Goal: Transaction & Acquisition: Book appointment/travel/reservation

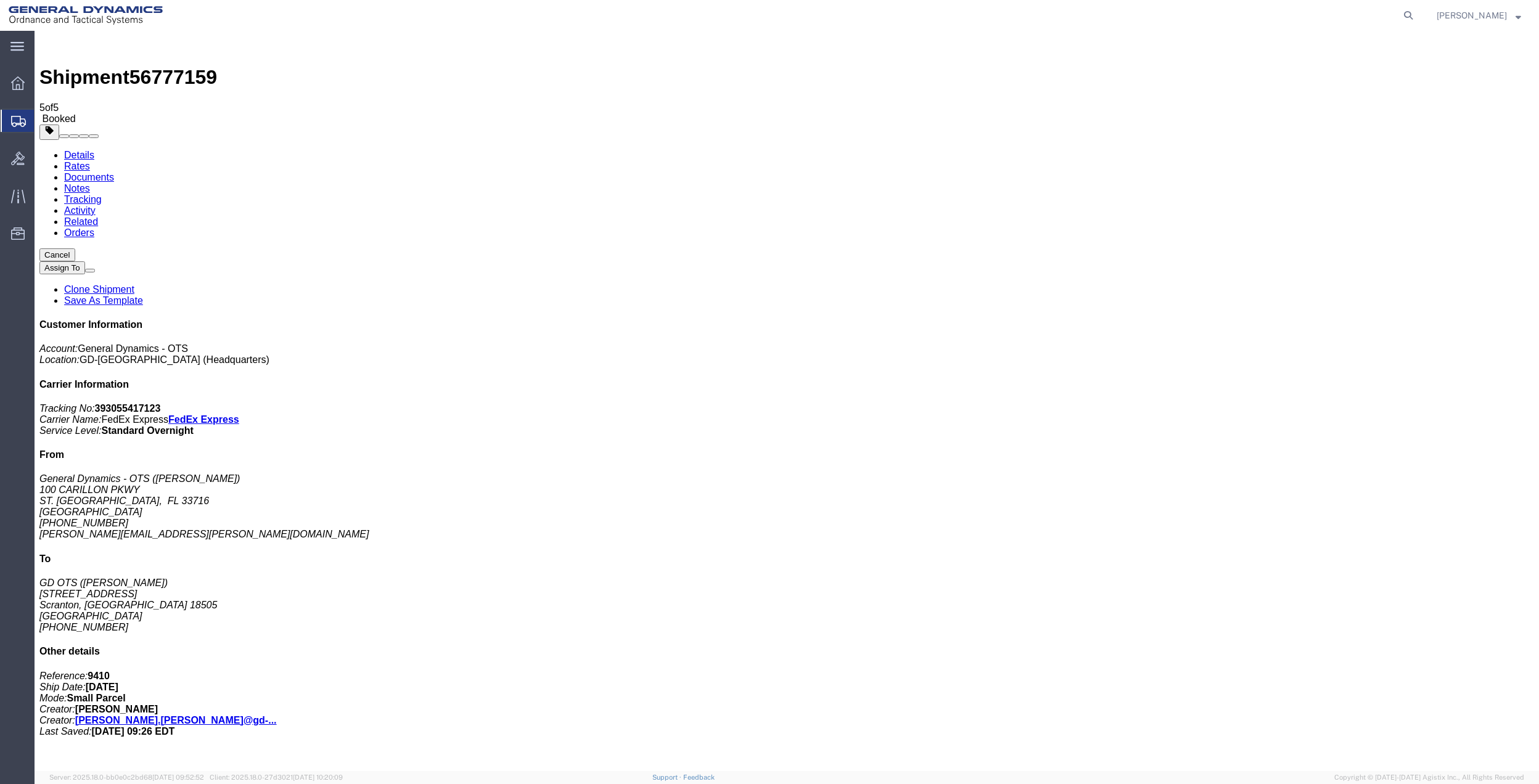
click at [0, 0] on span "Create Shipment" at bounding box center [0, 0] width 0 height 0
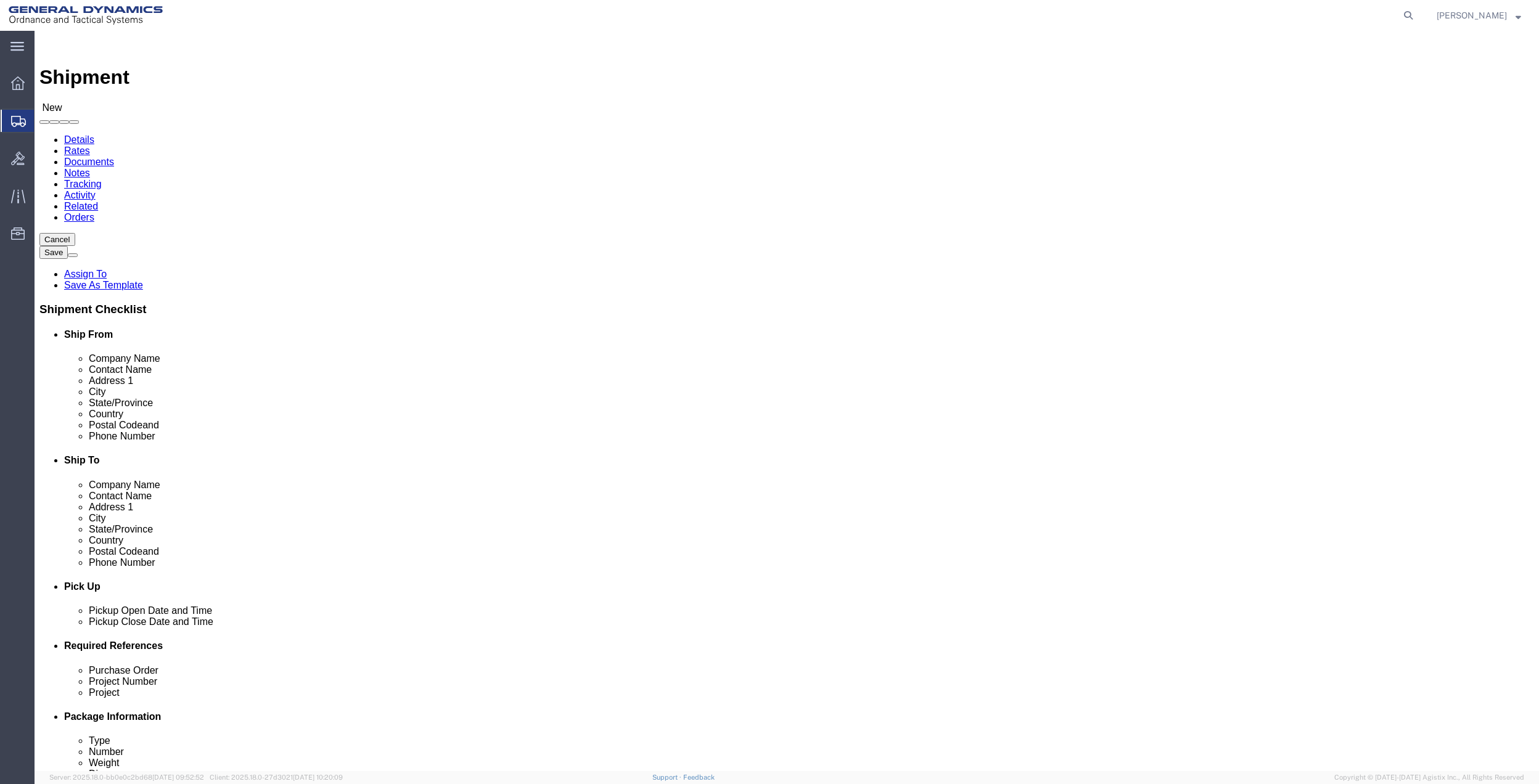
click input "text"
type input "[PERSON_NAME]"
click p "- General Dynamics - OTS - ([PERSON_NAME]) [STREET_ADDRESS]"
select select "FL"
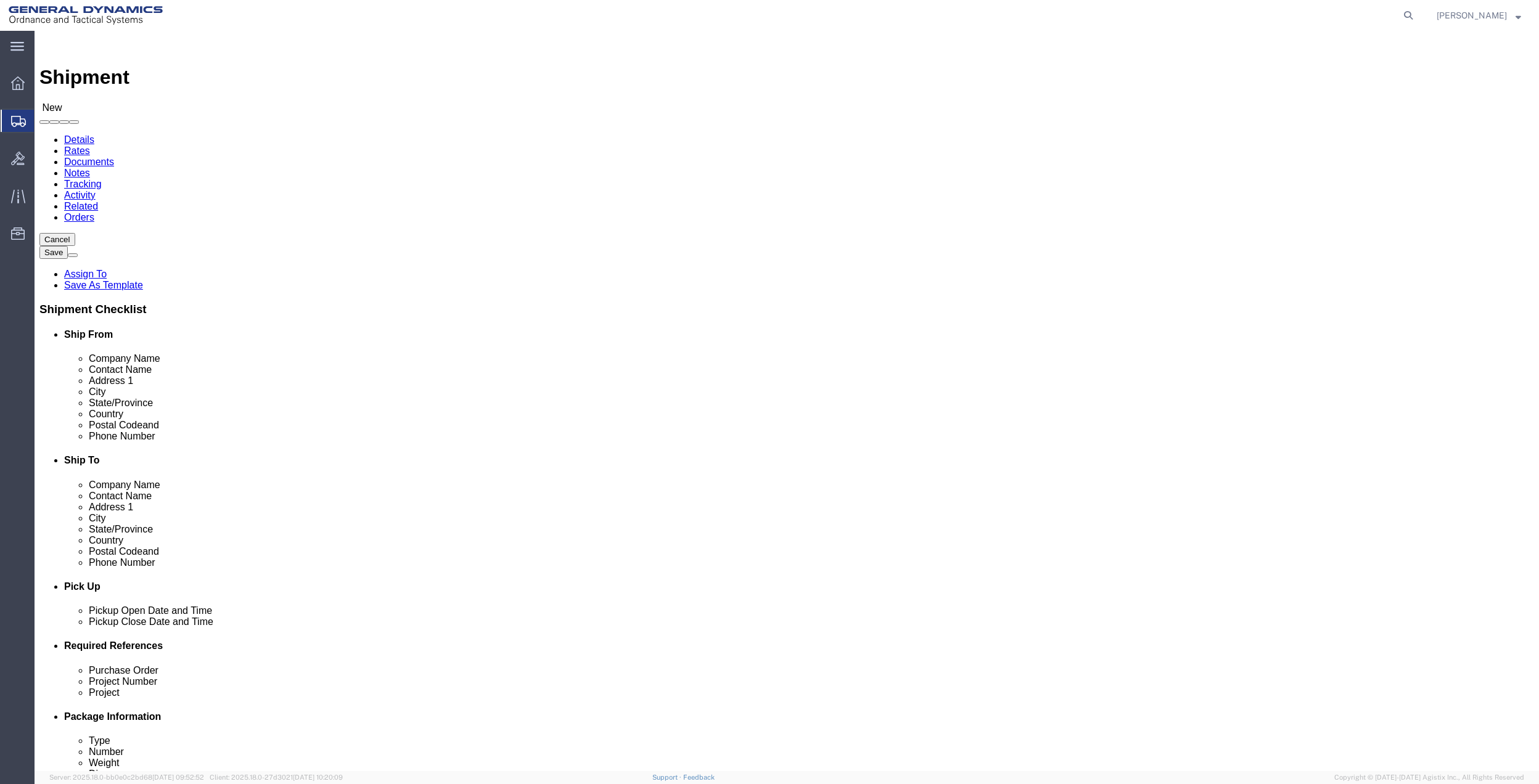
type input "[PERSON_NAME]"
click input "text"
type input "city of mesq"
click p "- CITY OF [GEOGRAPHIC_DATA] - (CITY OF [GEOGRAPHIC_DATA] water utilitites) [STR…"
select select "[GEOGRAPHIC_DATA]"
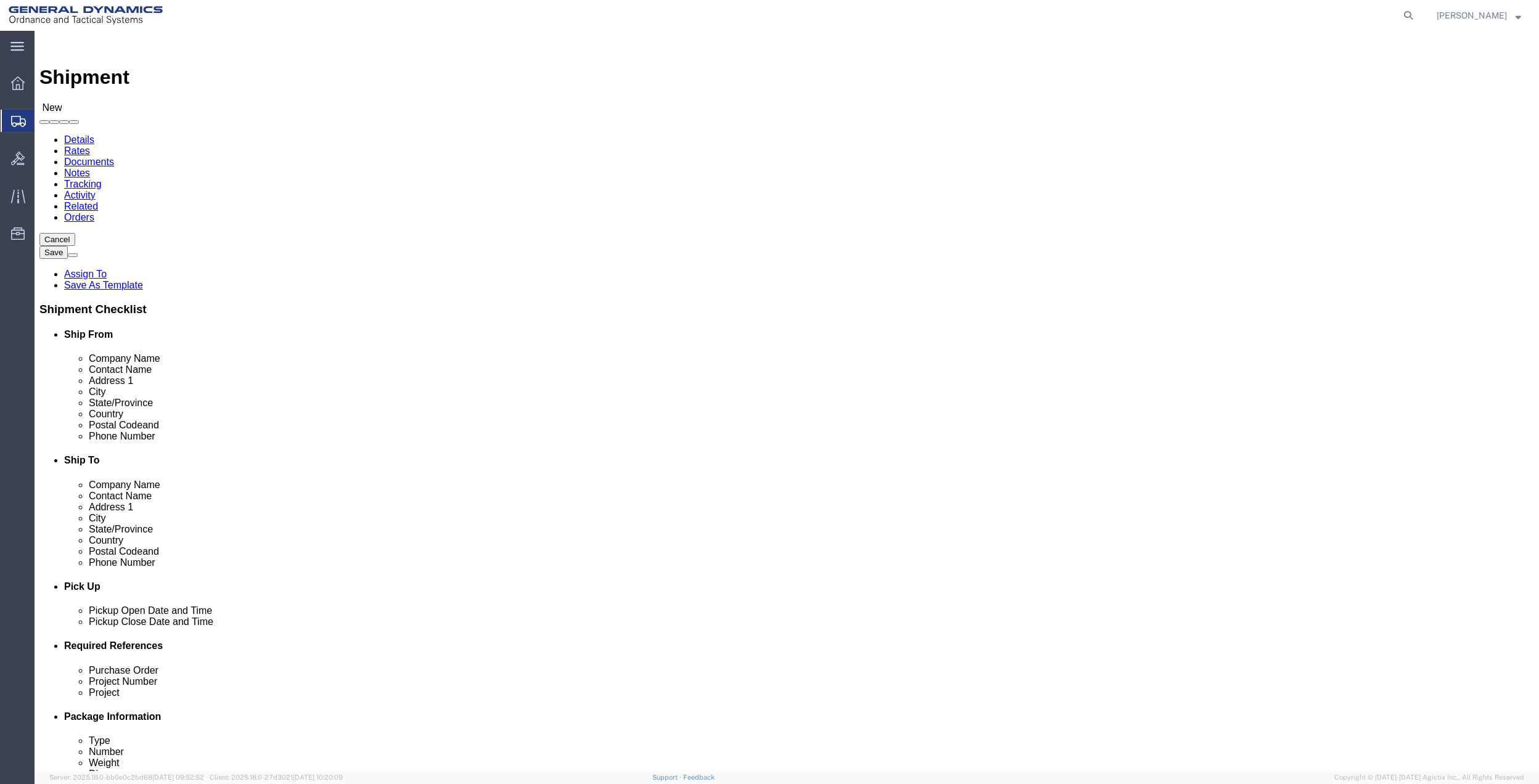
type input "CITY OF MESQUITE water utilitites"
click input "text"
type input "[STREET_ADDRESS][PERSON_NAME]"
click input "CITY OF MESQUITE water utilitites"
drag, startPoint x: 956, startPoint y: 252, endPoint x: 944, endPoint y: 252, distance: 12.0
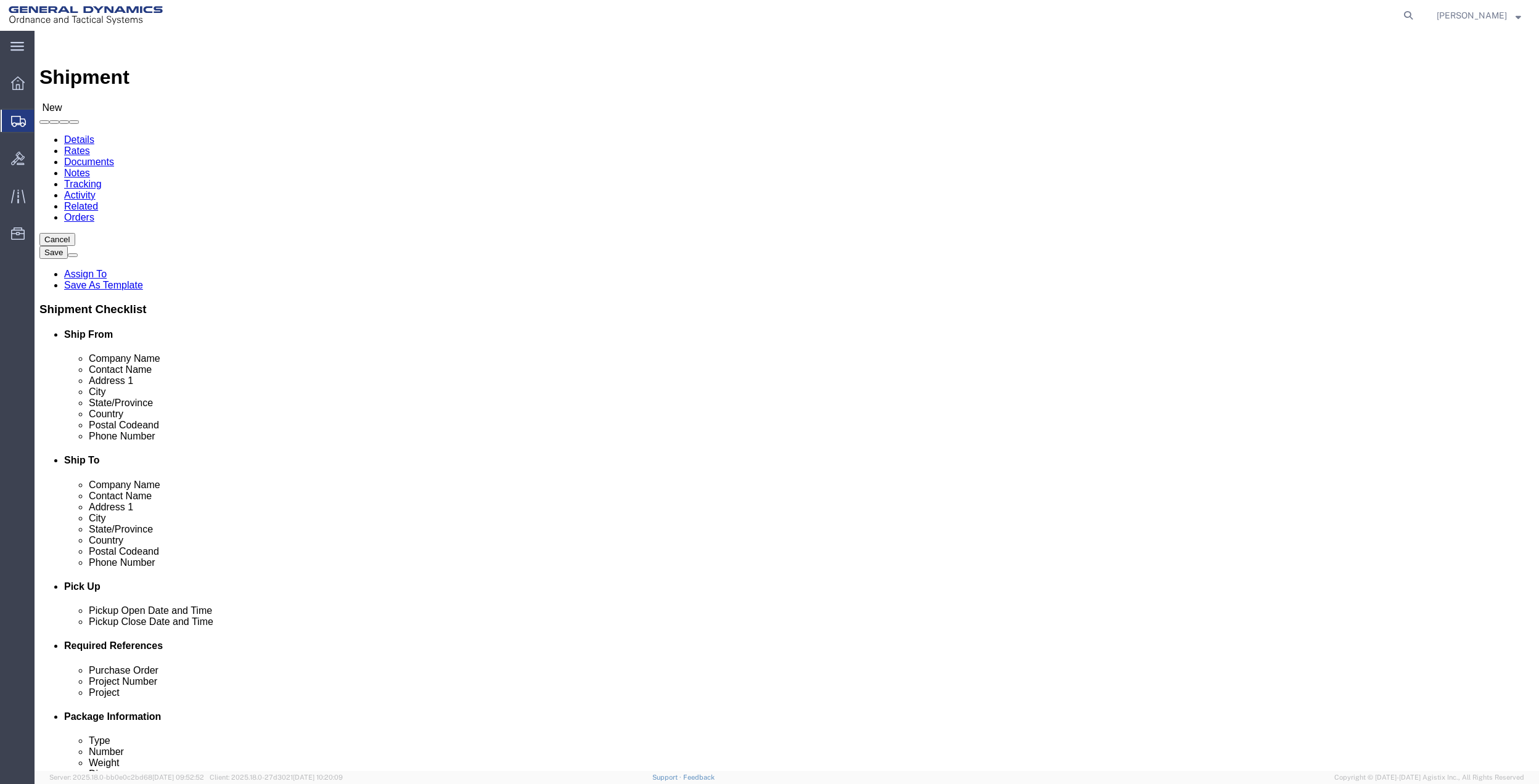
click input "CITY OF MESQUITE water utilitites"
click input "CITY OF MESQUITE SOLID WASTE"
drag, startPoint x: 976, startPoint y: 251, endPoint x: 950, endPoint y: 251, distance: 26.0
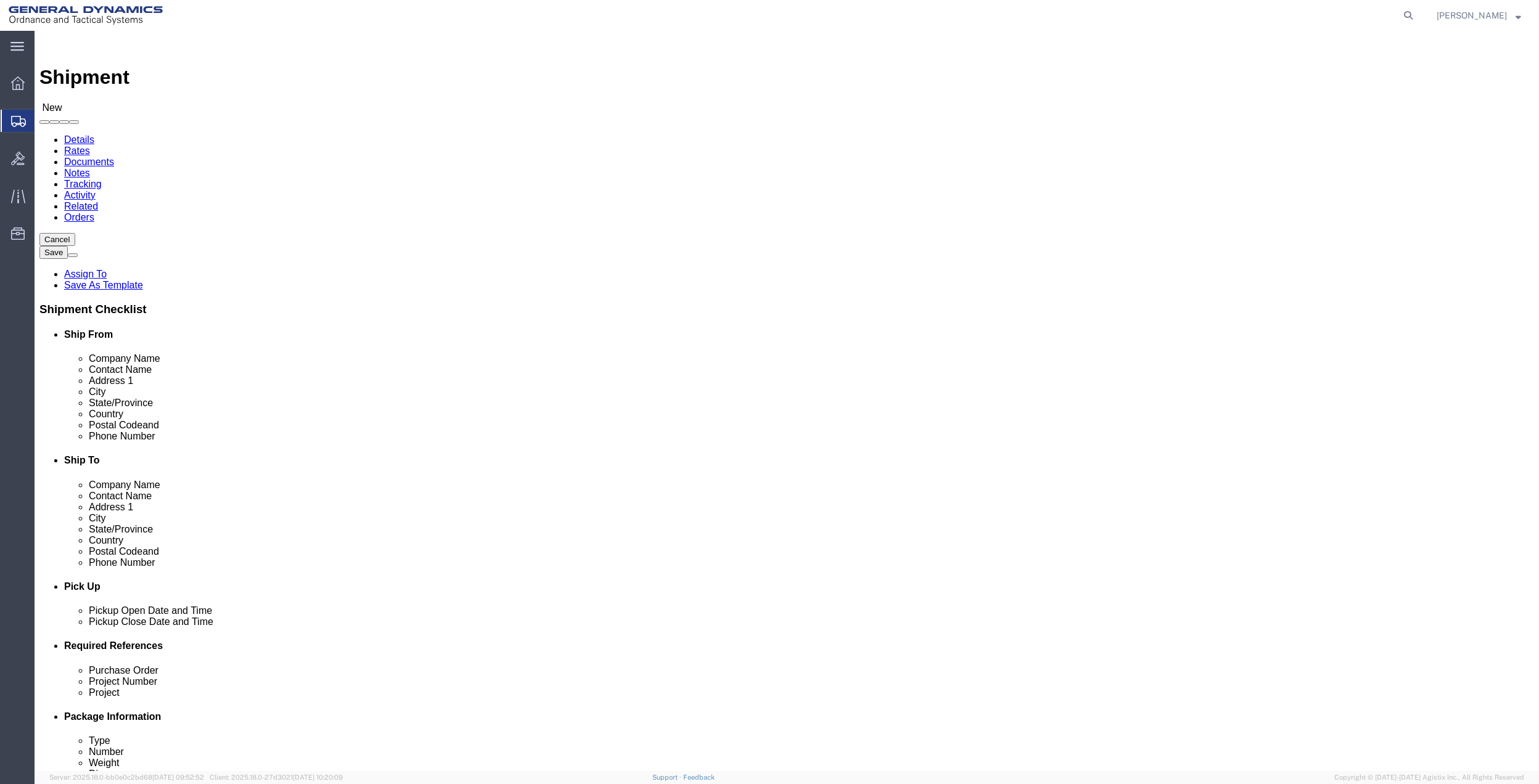
click input "CITY OF MESQUITE SOLID WASTE"
drag, startPoint x: 1021, startPoint y: 257, endPoint x: 996, endPoint y: 255, distance: 25.1
click input "CITY OF MESQUITE SOLID WASTE"
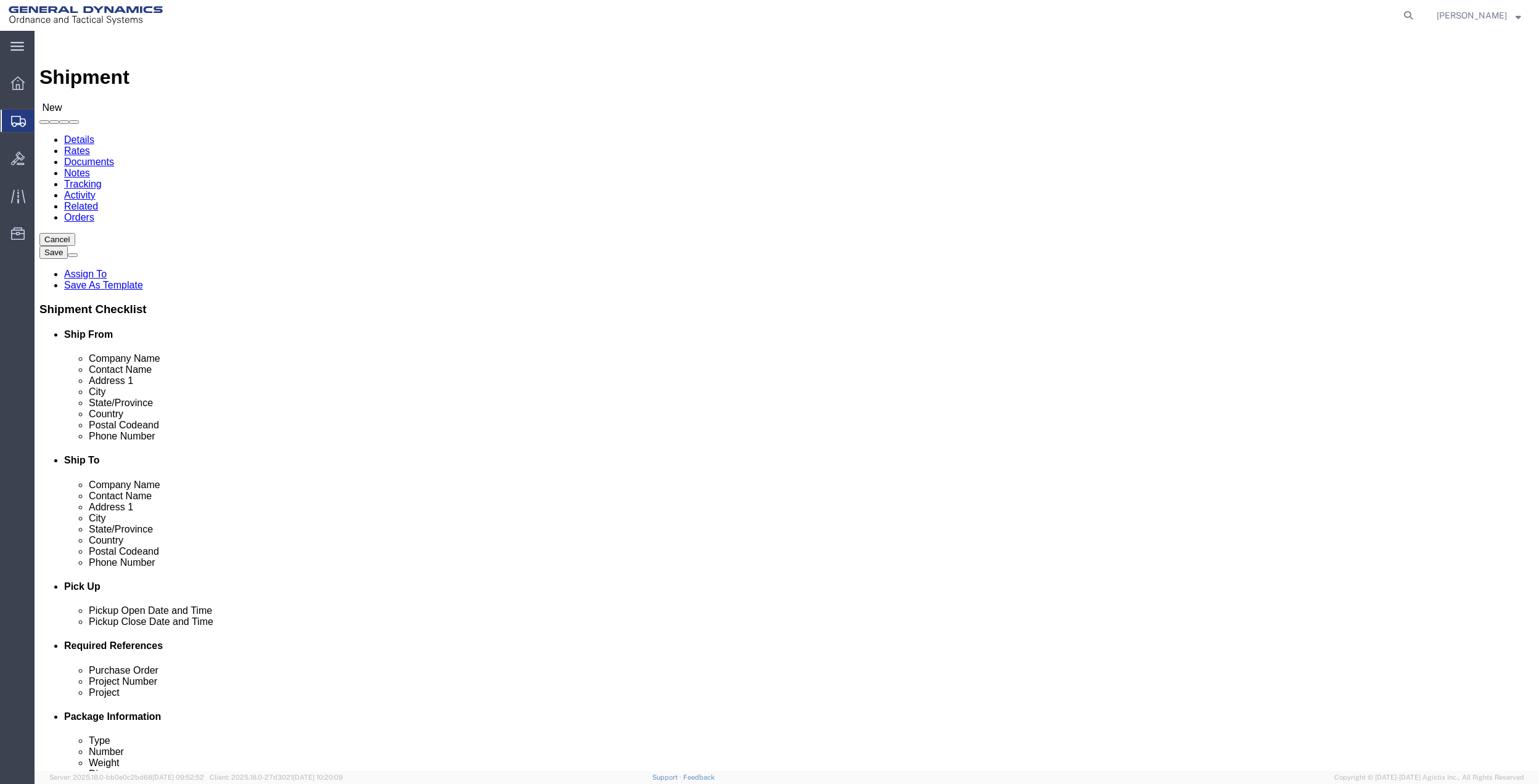
click input "CITY OF MESQUITE SOLID WASTE"
drag, startPoint x: 941, startPoint y: 253, endPoint x: 1011, endPoint y: 252, distance: 70.0
click input "CITY OF MESQUITE SOLID WASTE"
type input "CITY OF MESQUITE SOLID WASTE"
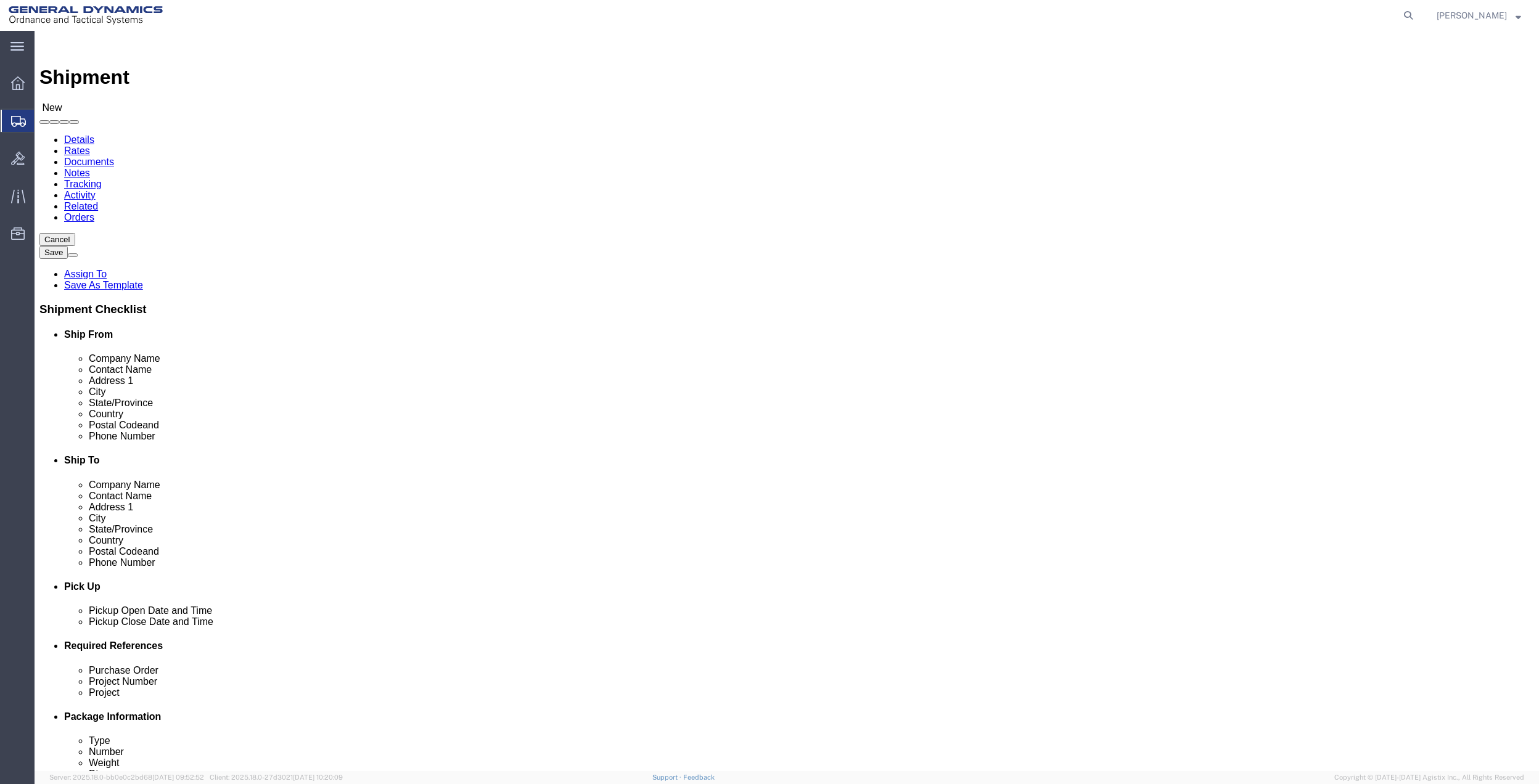
click input "text"
paste input "SOLID WASTE"
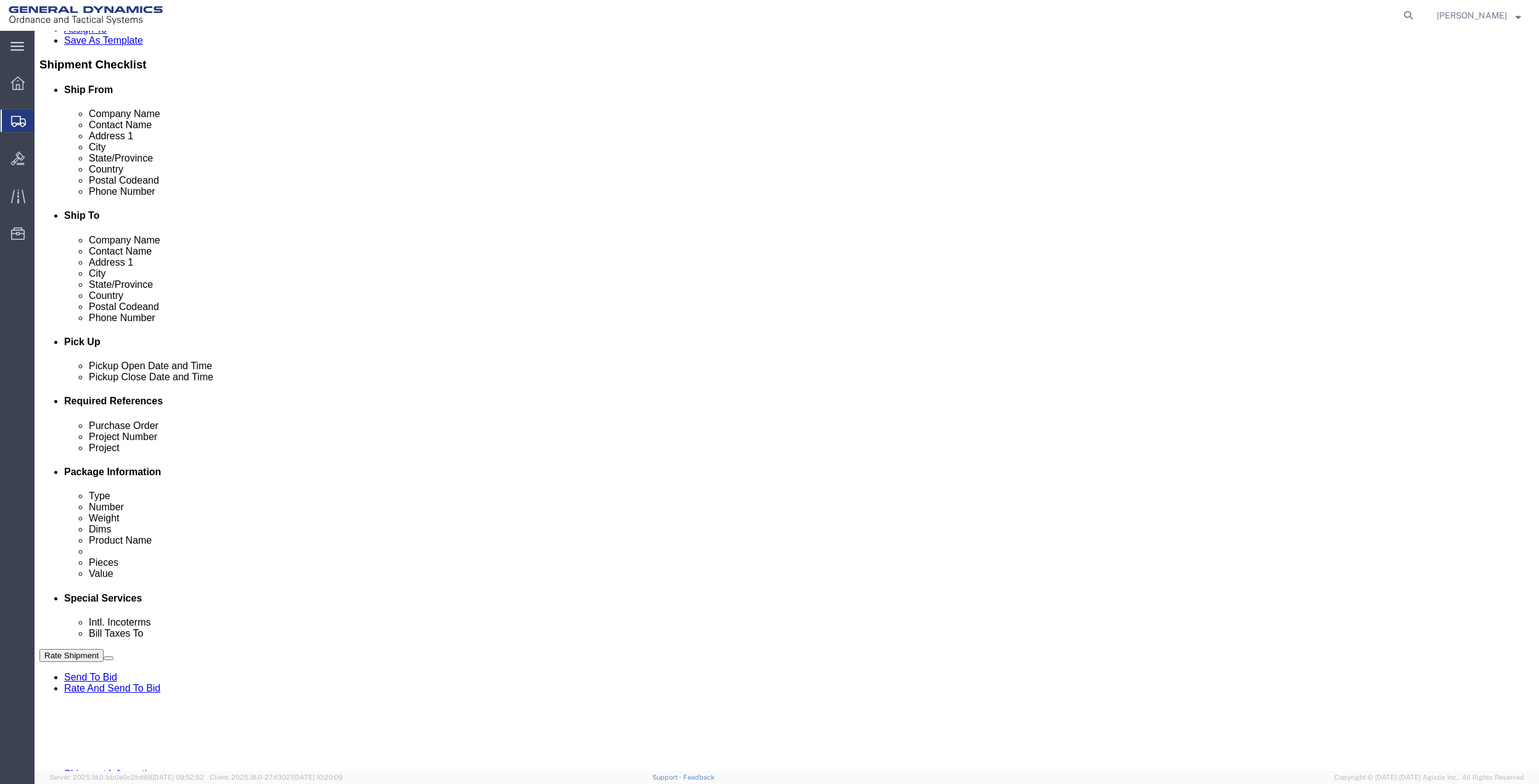
scroll to position [247, 0]
type input "CITY OF MESQUITE SOLID WASTE"
click button "Add reference"
click input "text"
type input "MESQUITE 50 AFM"
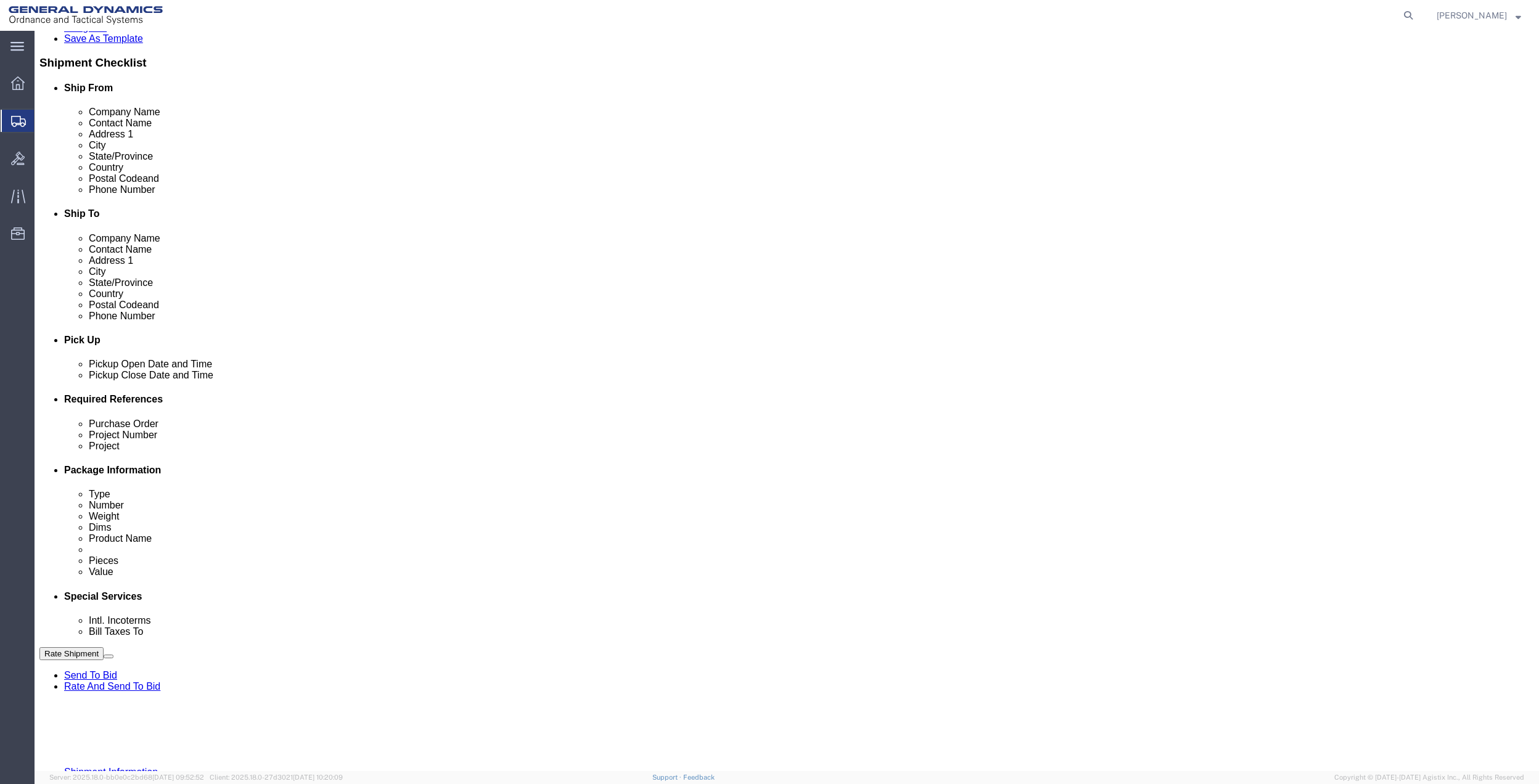
click input "text"
paste input "MESQUITE 50 AFM"
type input "MESQUITE 50 AFM"
click input "text"
paste input "MESQUITE 50 AFM"
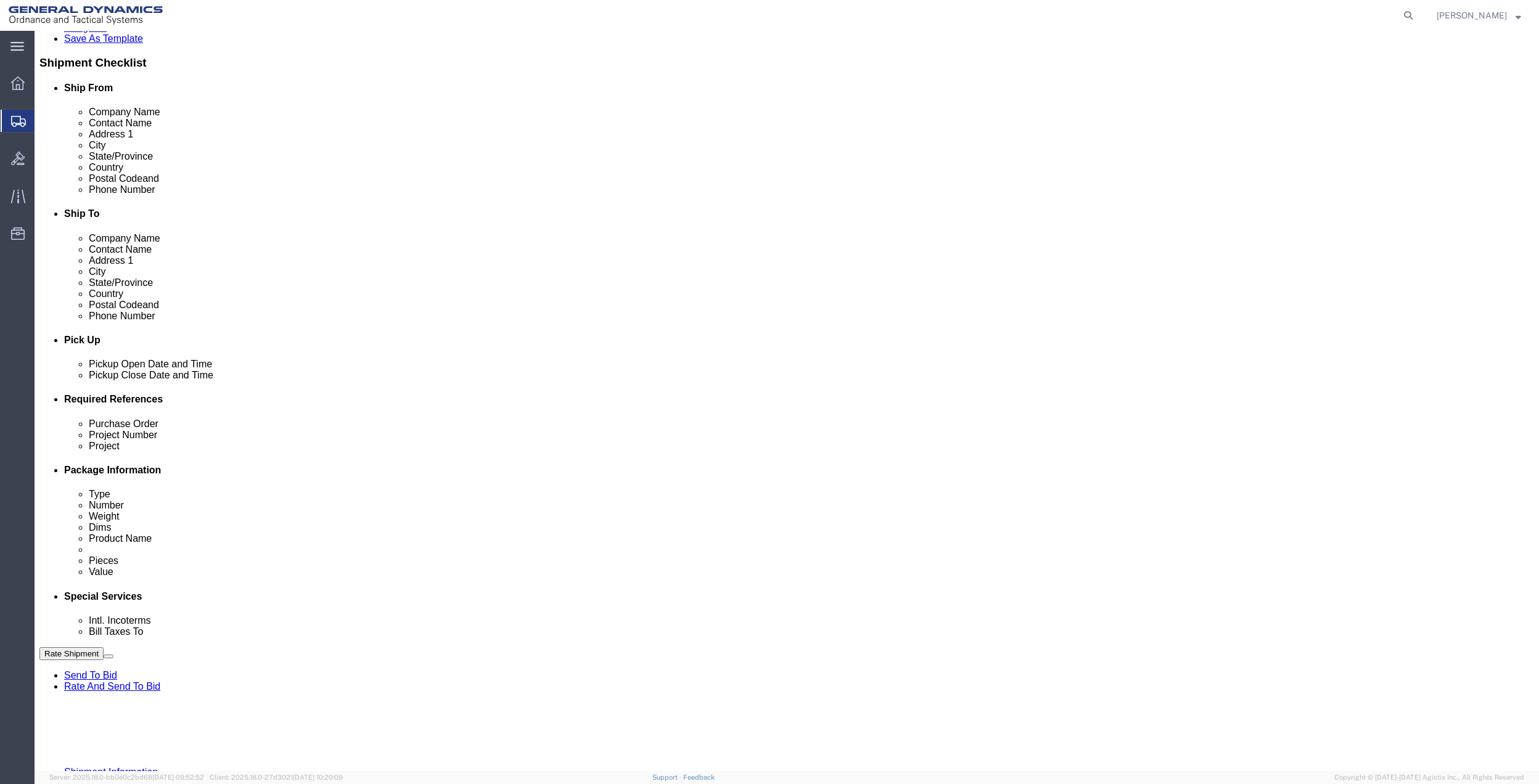
type input "MESQUITE 50 AFM"
drag, startPoint x: 247, startPoint y: 540, endPoint x: 212, endPoint y: 546, distance: 35.5
click input "text"
paste input "MESQUITE 50 AFM"
type input "MESQUITE 50 AFM"
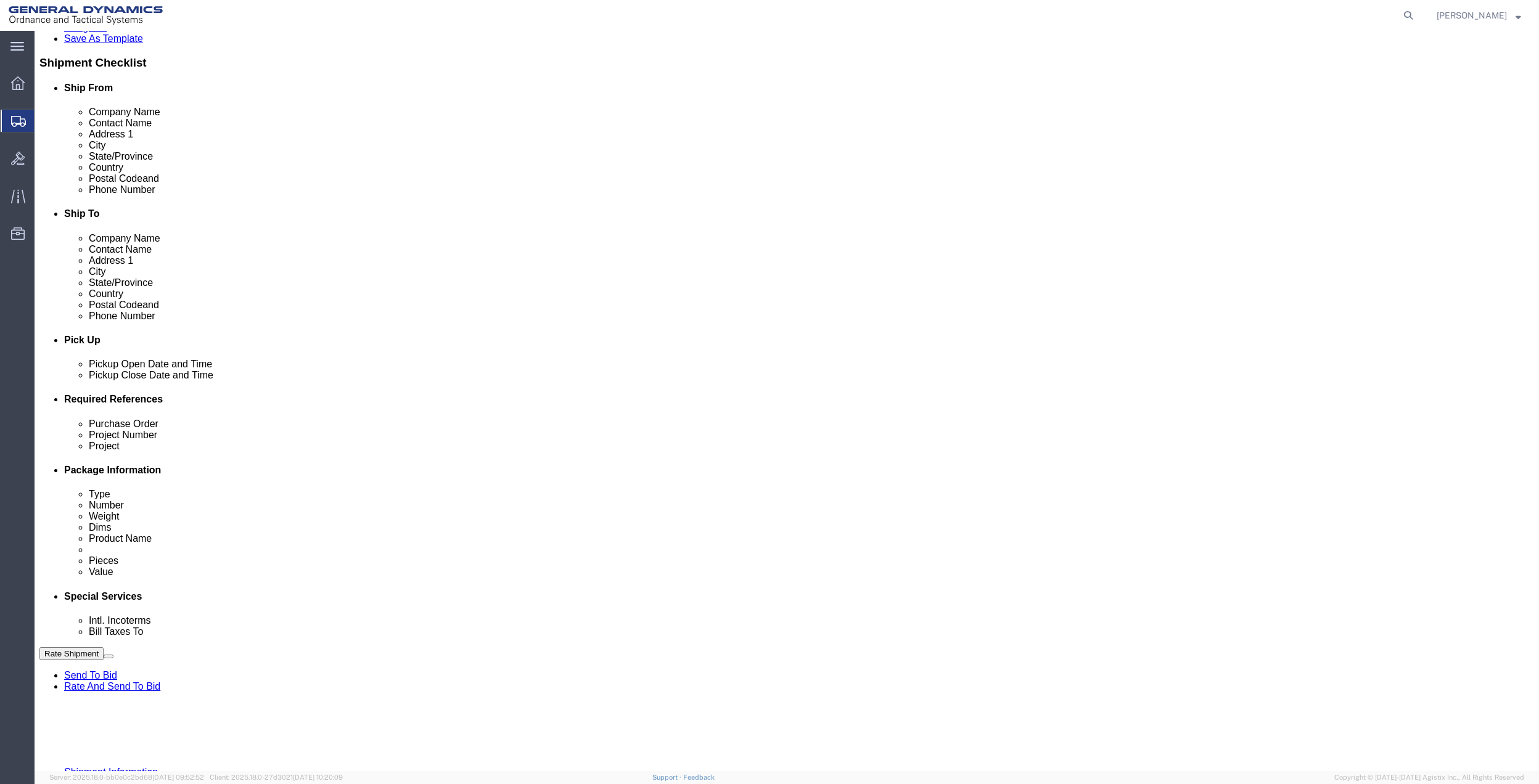
click select "Select Account Type Activity ID Airline Appointment Number ASN Batch Request # …"
select select "DEPT"
click select "Select Account Type Activity ID Airline Appointment Number ASN Batch Request # …"
click link "Package Information"
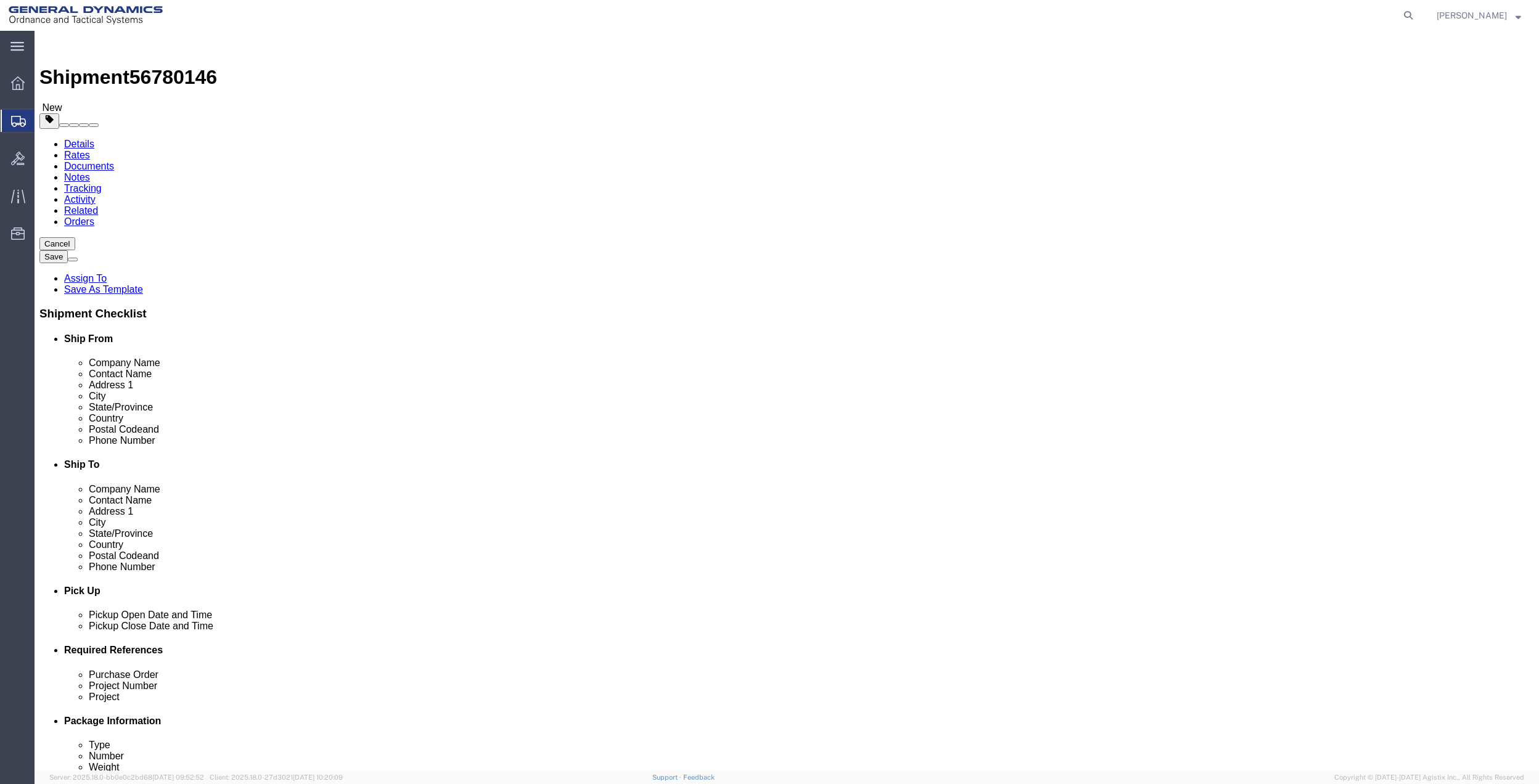
click select "Select Bale(s) Basket(s) Bolt(s) Bottle(s) Buckets Bulk Bundle(s) Can(s) Cardbo…"
select select "ENV"
click select "Select Bale(s) Basket(s) Bolt(s) Bottle(s) Buckets Bulk Bundle(s) Can(s) Cardbo…"
type input "9.50"
type input "12.50"
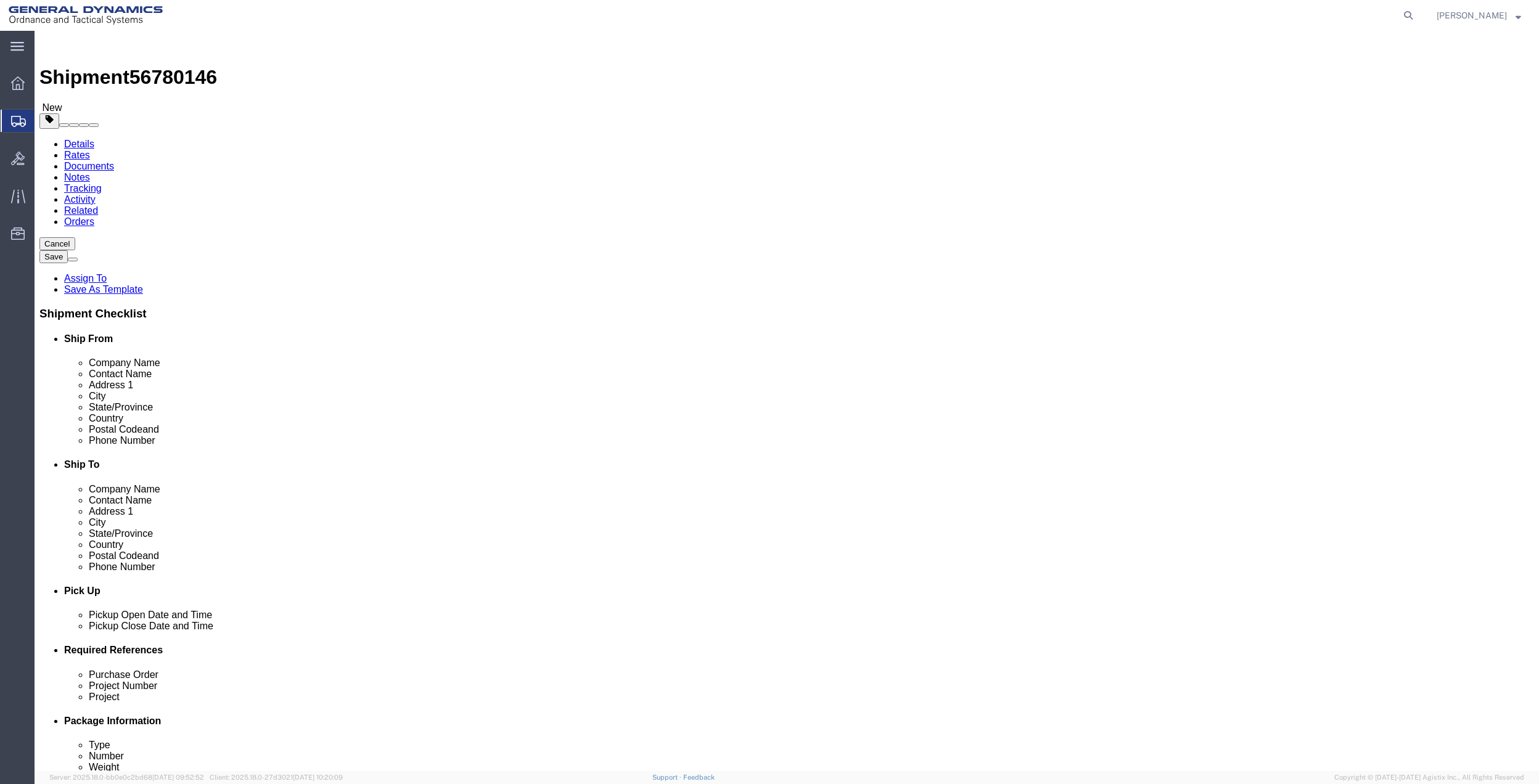
type input "0.25"
type input "1"
click link "Add Content"
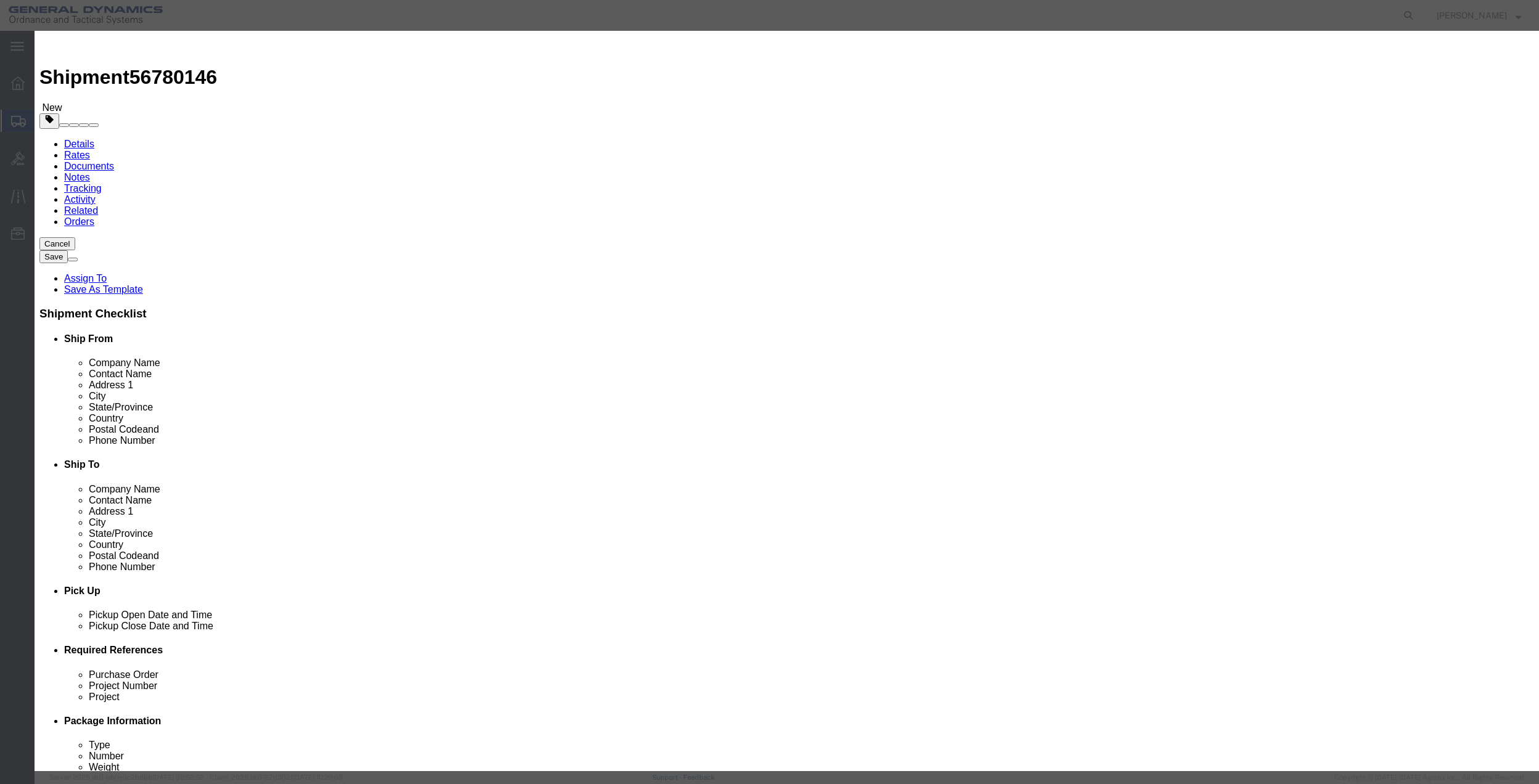
click input "text"
type input "MISC"
type input "100"
select select "US"
click input "0"
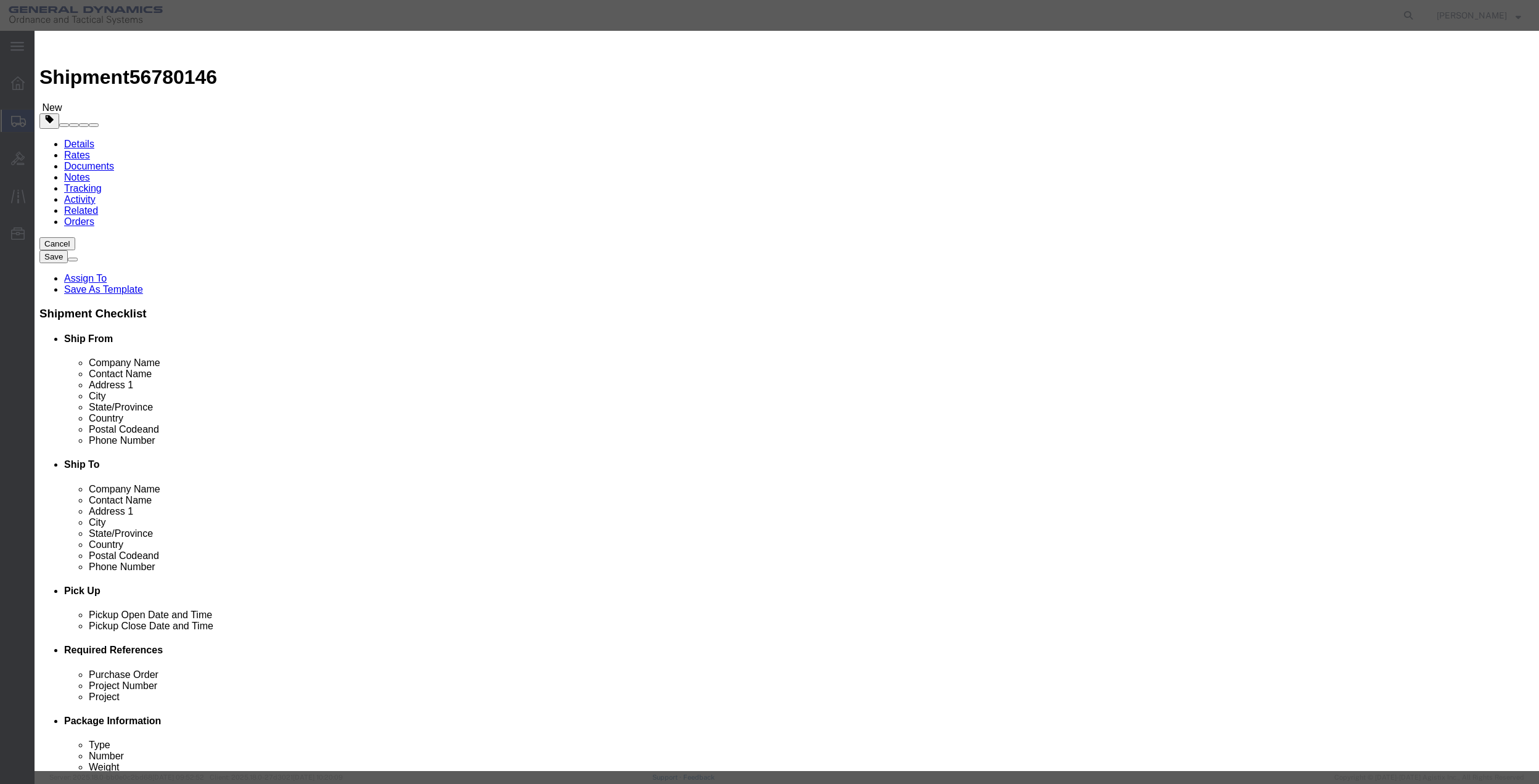
type input "01"
click select "Select 50 55 60 65 70 85 92.5 100 125 175 250 300 400"
select select "70"
click select "Select 50 55 60 65 70 85 92.5 100 125 175 250 300 400"
drag, startPoint x: 1021, startPoint y: 429, endPoint x: 1003, endPoint y: 433, distance: 18.4
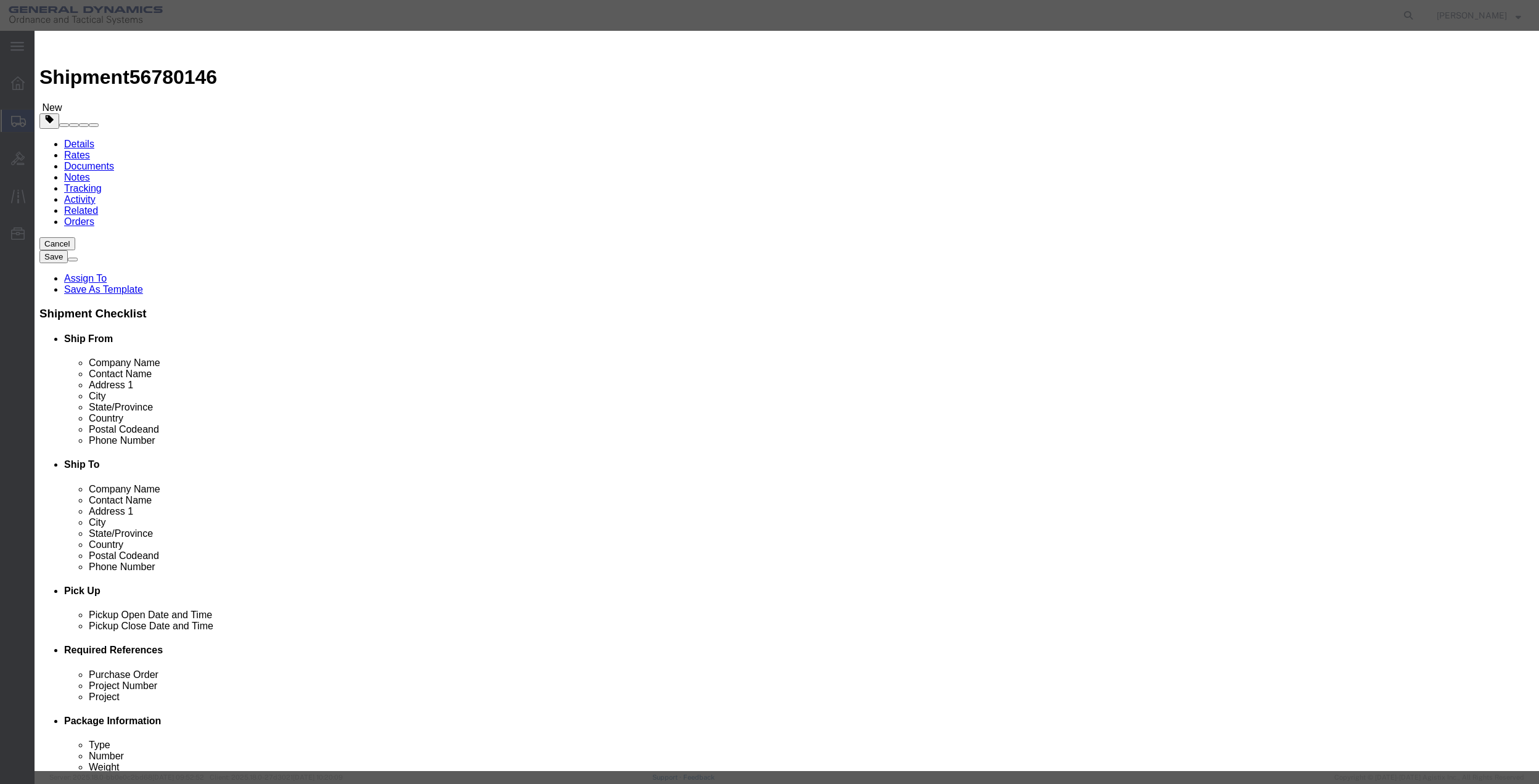
click button "Save & Close"
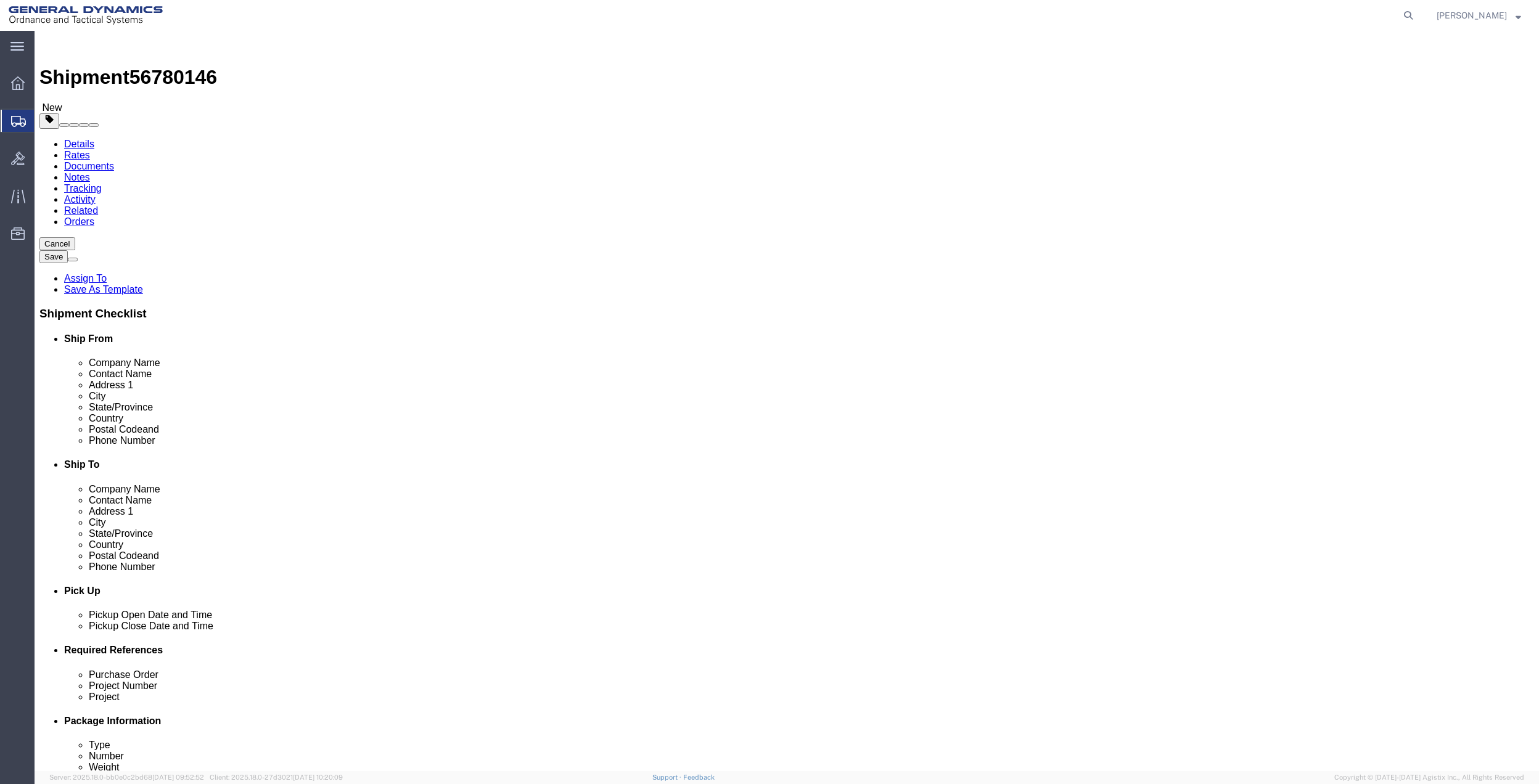
click icon
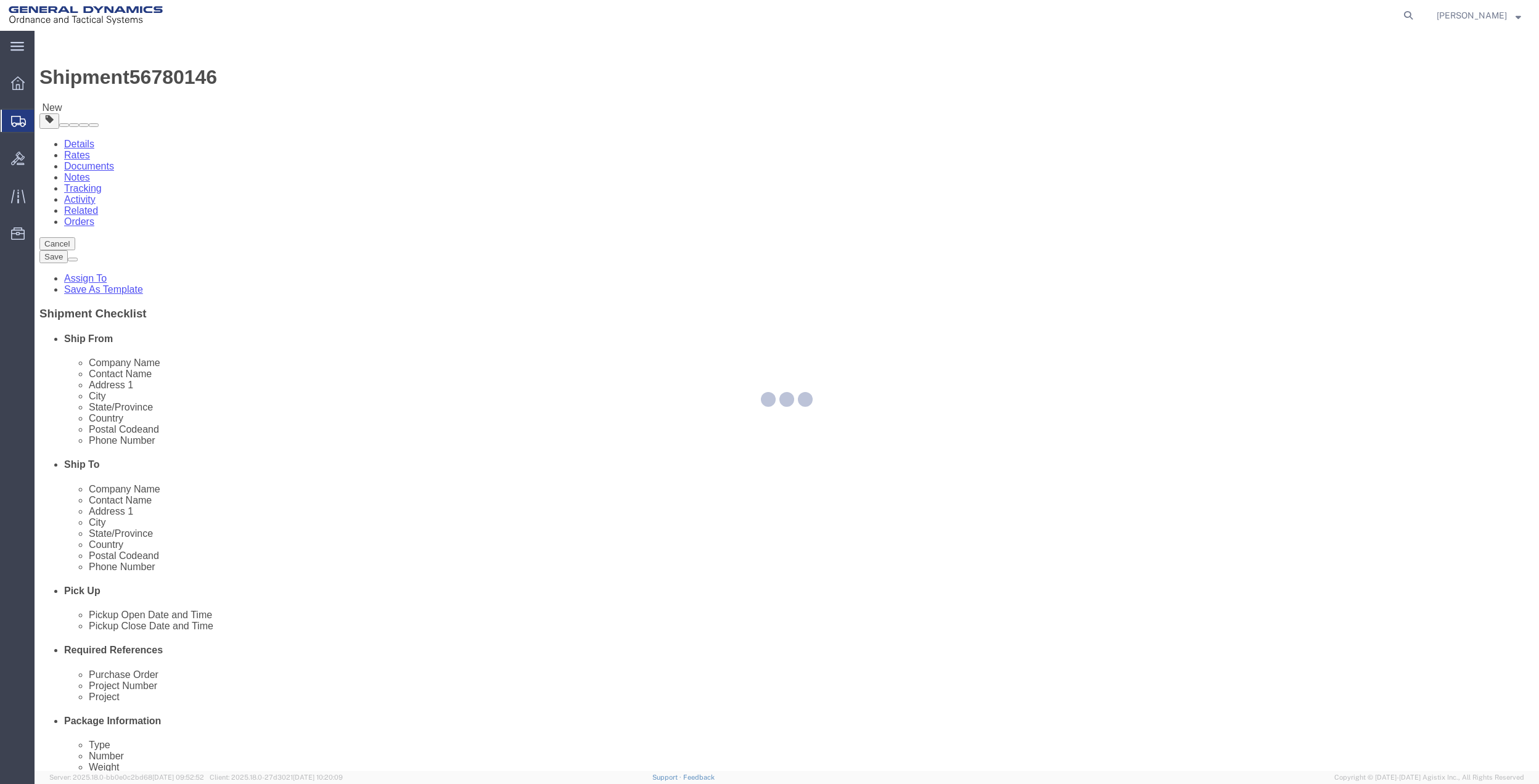
select select
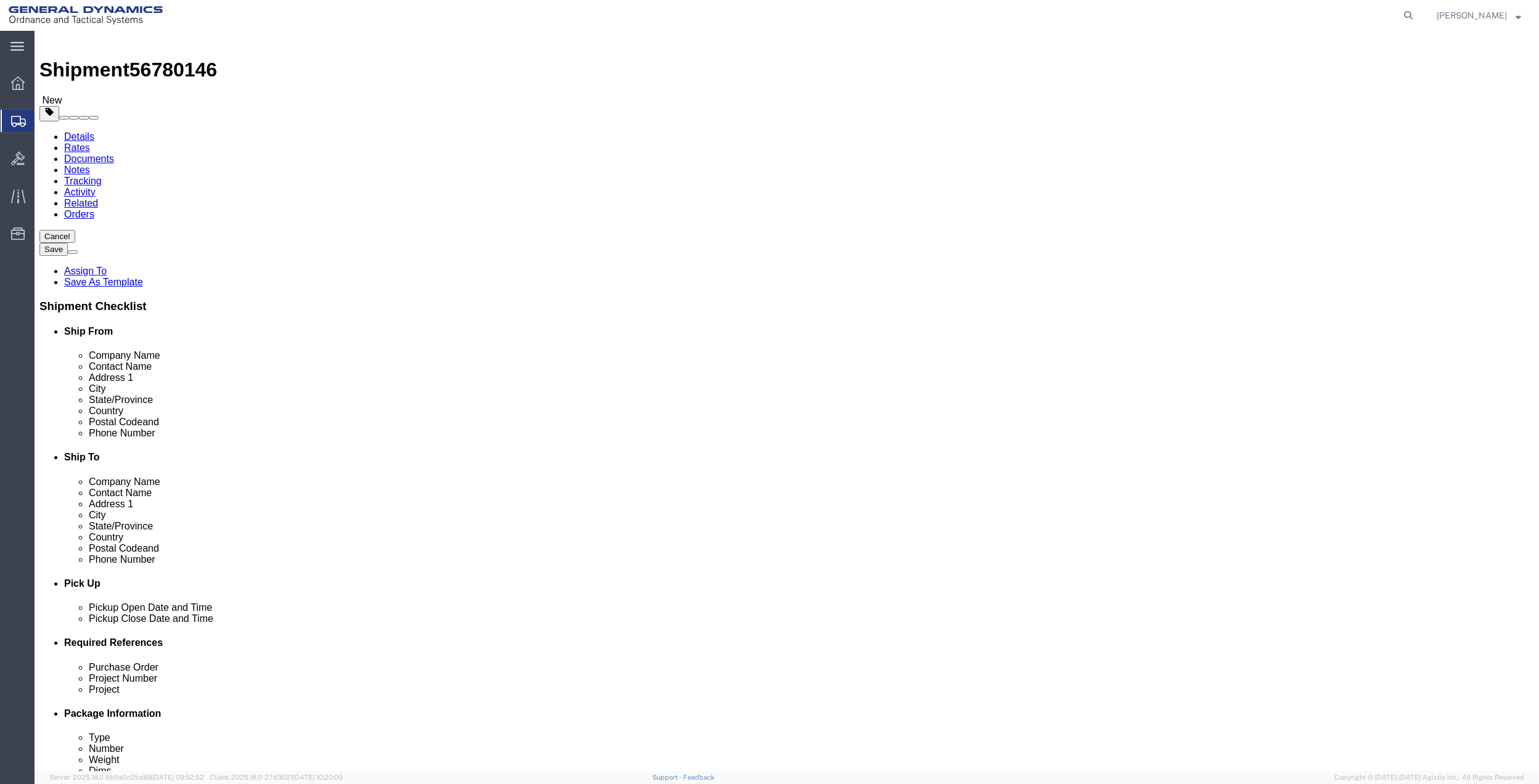
scroll to position [329, 0]
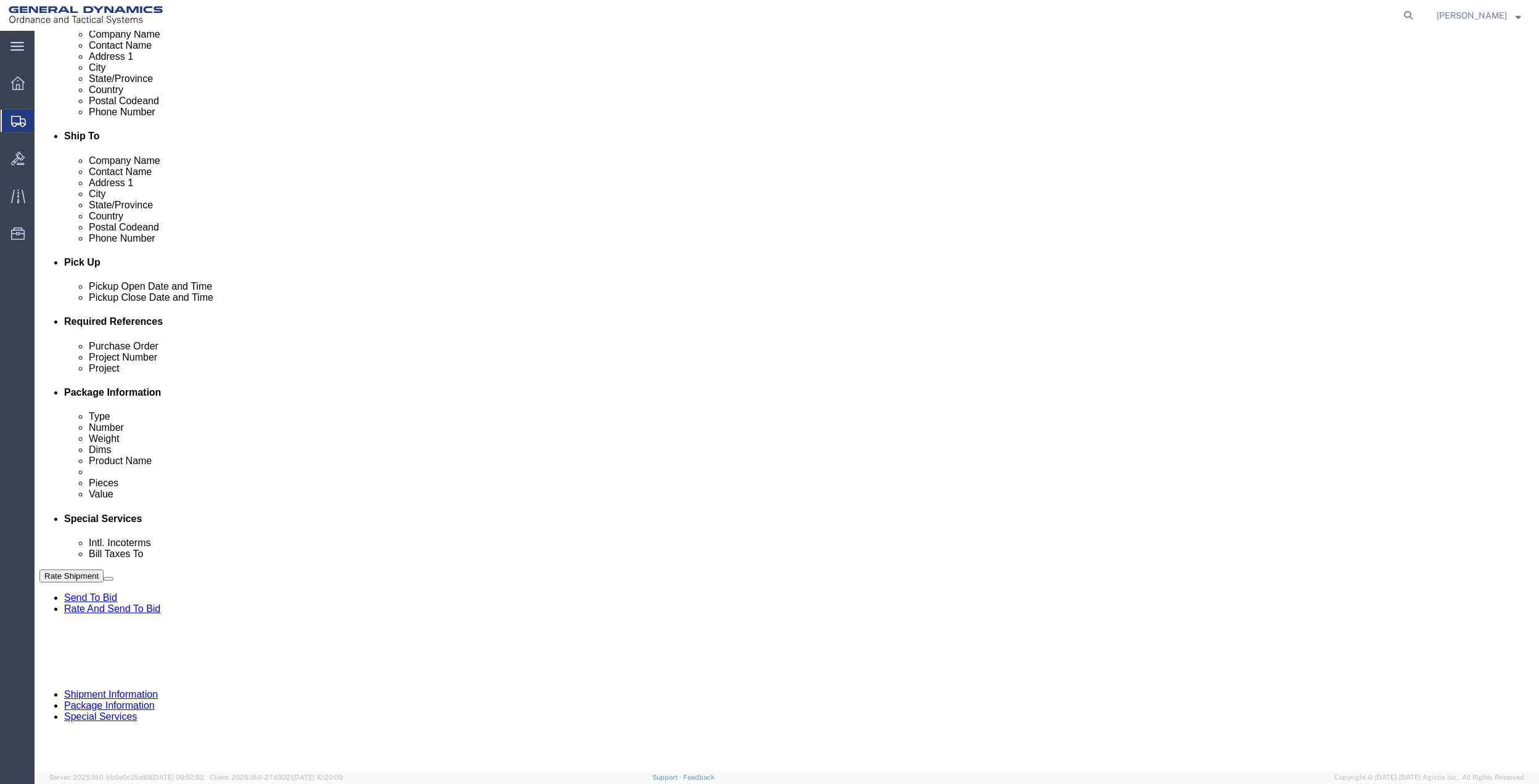
click select "Select Buyer Cost Center Department Operations Number Order Number Sales Person"
select select "DEPARTMENT"
click select "Select Buyer Cost Center Department Operations Number Order Number Sales Person"
click select "Select [GEOGRAPHIC_DATA] [GEOGRAPHIC_DATA] [GEOGRAPHIC_DATA] [GEOGRAPHIC_DATA] …"
select select "1763983"
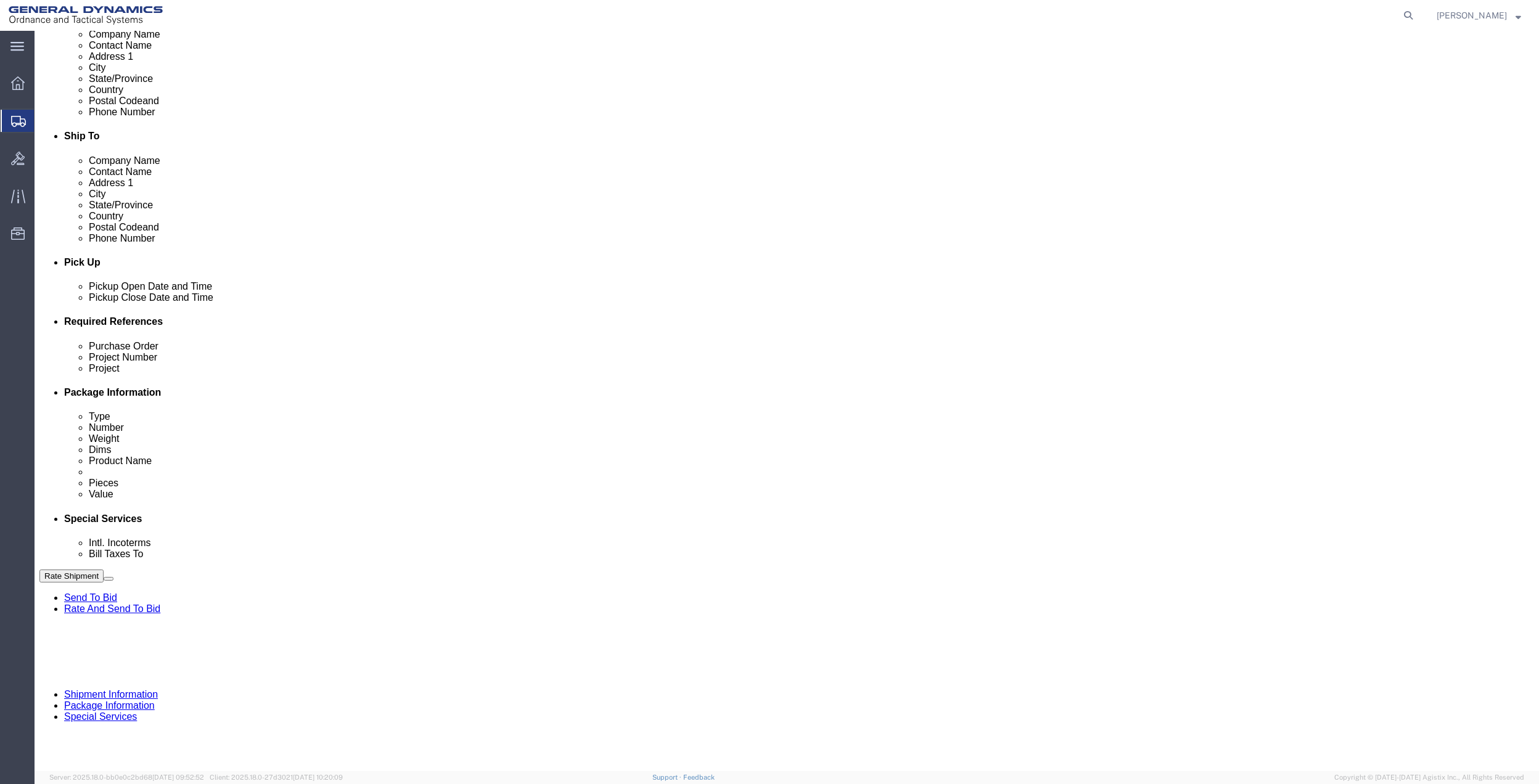
click select "Select [GEOGRAPHIC_DATA] [GEOGRAPHIC_DATA] [GEOGRAPHIC_DATA] [GEOGRAPHIC_DATA] …"
click select "Select 10AFM 10GAG 10GAH 10GFL 10GFO 10GIE 10GIS 30MABS St [PERSON_NAME] Program"
select select "214681"
click select "Select 10AFM 10GAG 10GAH 10GFL 10GFO 10GIE 10GIS 30MABS St [PERSON_NAME] Program"
click input "General Dynamics OTS % Data2Logistics"
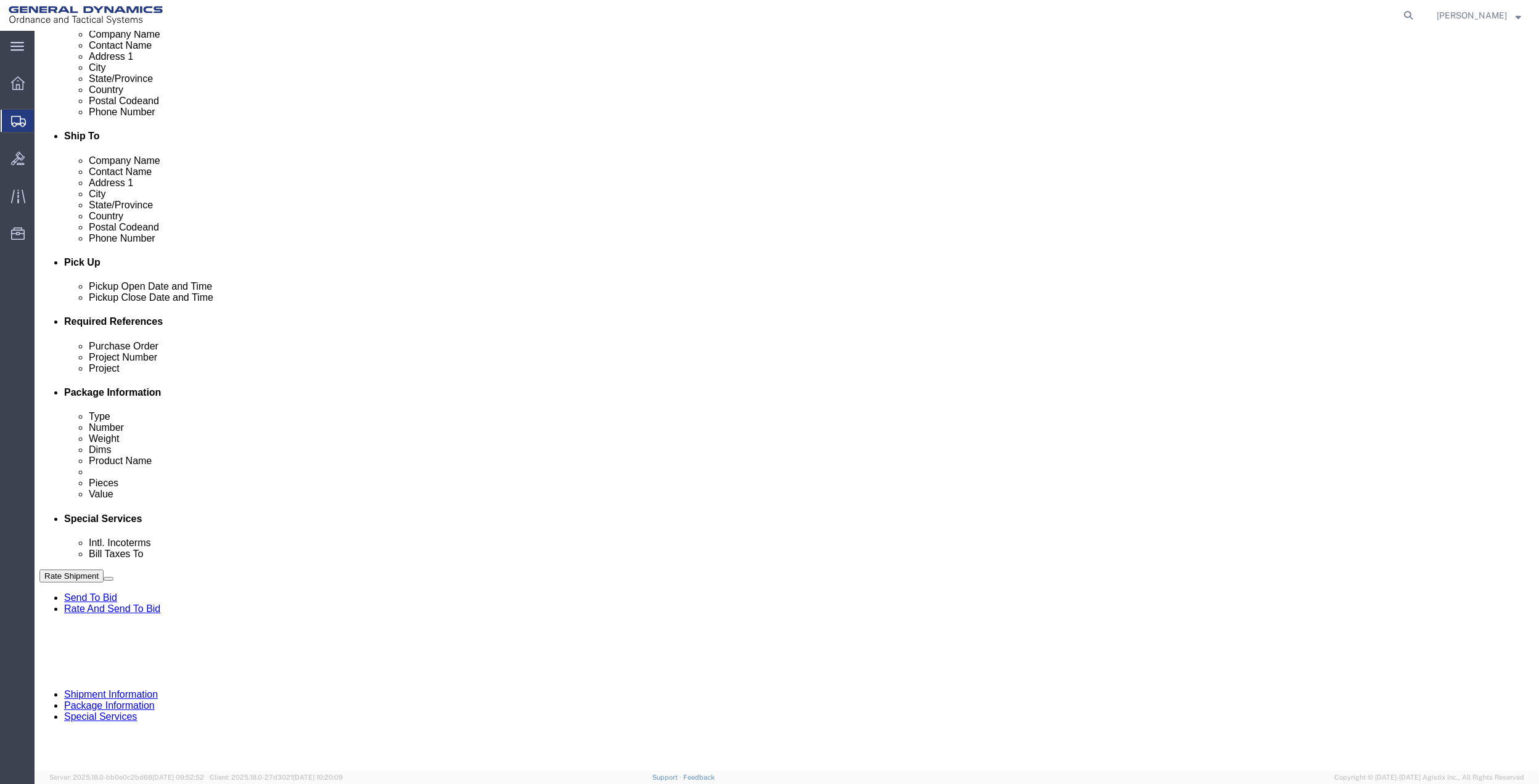
click input "General Dynamics OTS % Data2Logistics"
drag, startPoint x: 297, startPoint y: 617, endPoint x: 1046, endPoint y: 660, distance: 750.2
click p "- GEDOTS %DATA 2 LOGISTICS - (GEDOTS %DATA 2 LOGISTICS) [GEOGRAPHIC_DATA][PERSO…"
type input "GEDOTS %DATA 2 LOGISTICS"
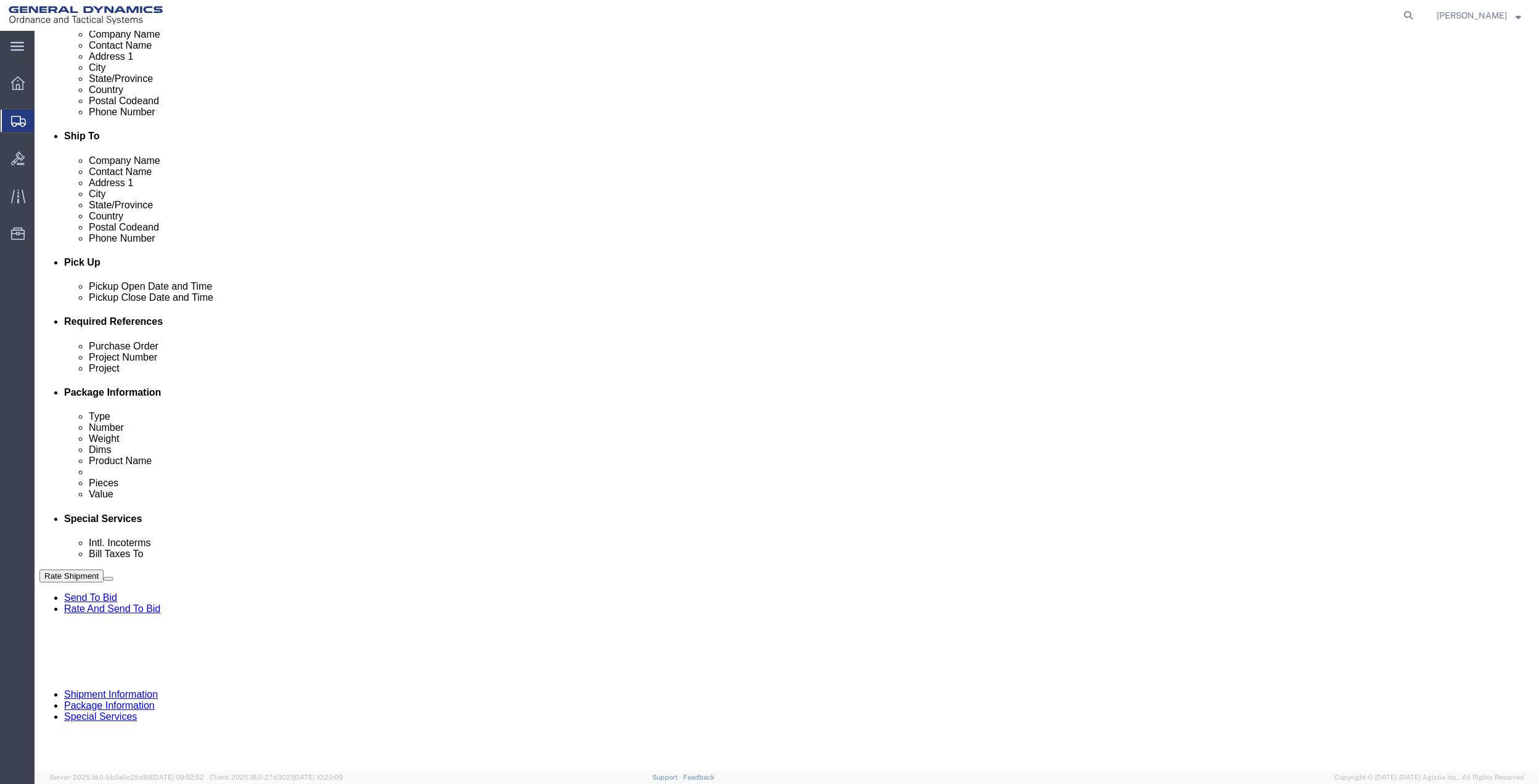
type input "PO BOX 61050"
type input "GEDOTS %DATA 2 LOGISTICS"
type input "FORT [PERSON_NAME]"
type input "33906"
select select "FL"
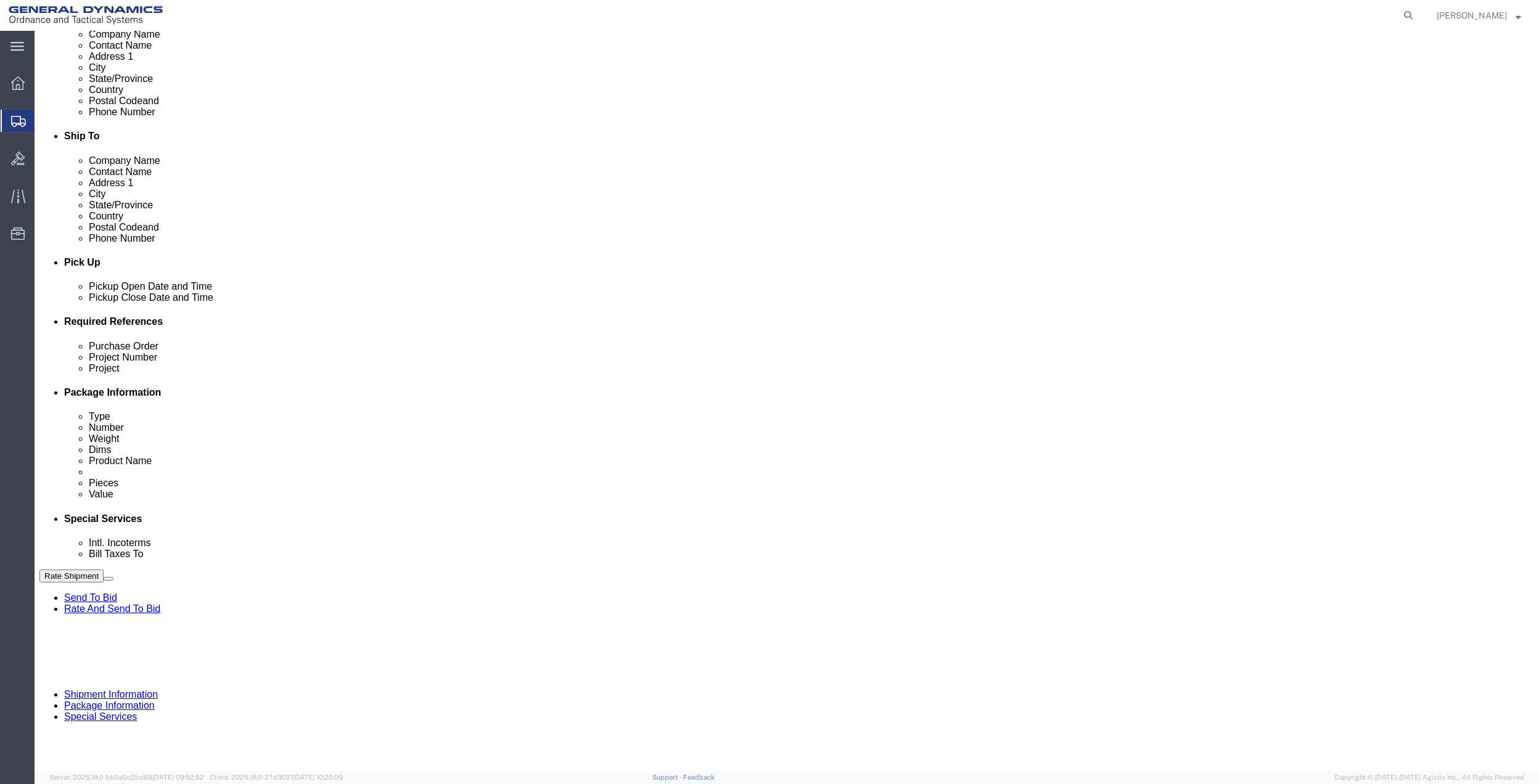
type input "GEDOTS %DATA 2 LOGISTICS"
click button "Rate Shipment"
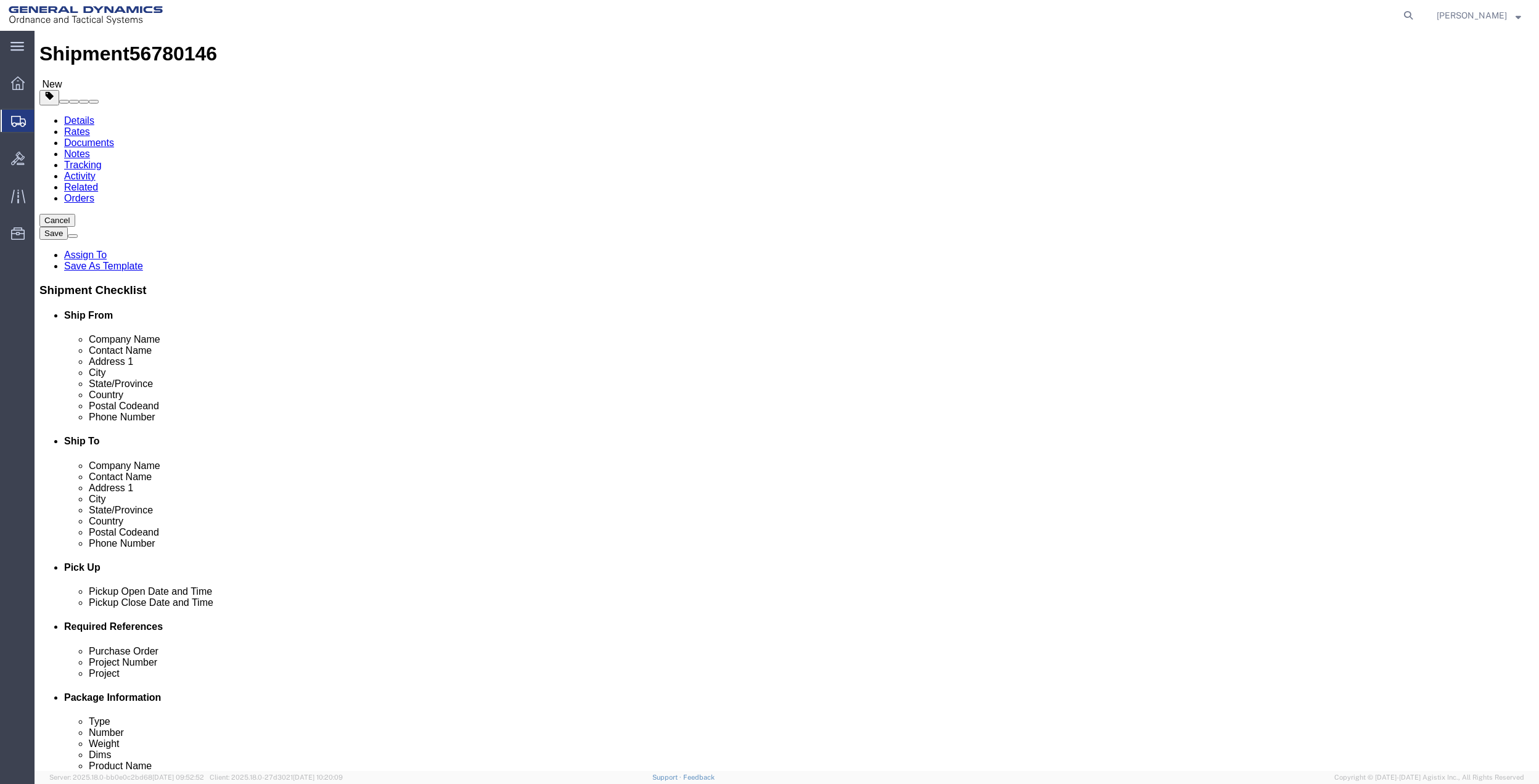
scroll to position [0, 0]
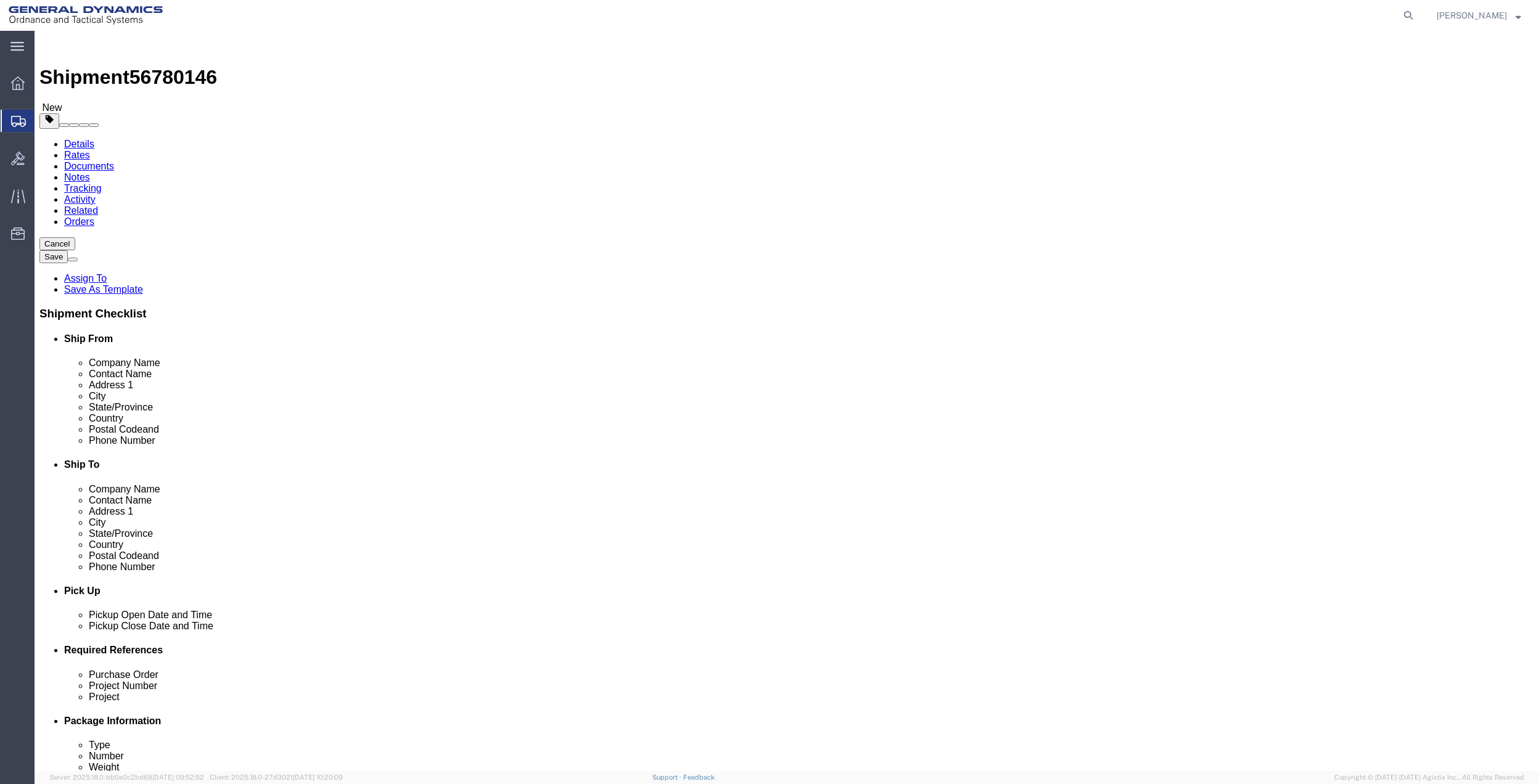
click link "Shipment Information"
click input "Ship From Location / : Please enter valid email addresses."
type input "[PERSON_NAME][EMAIL_ADDRESS][PERSON_NAME][DOMAIN_NAME]"
click button "Rate Shipment"
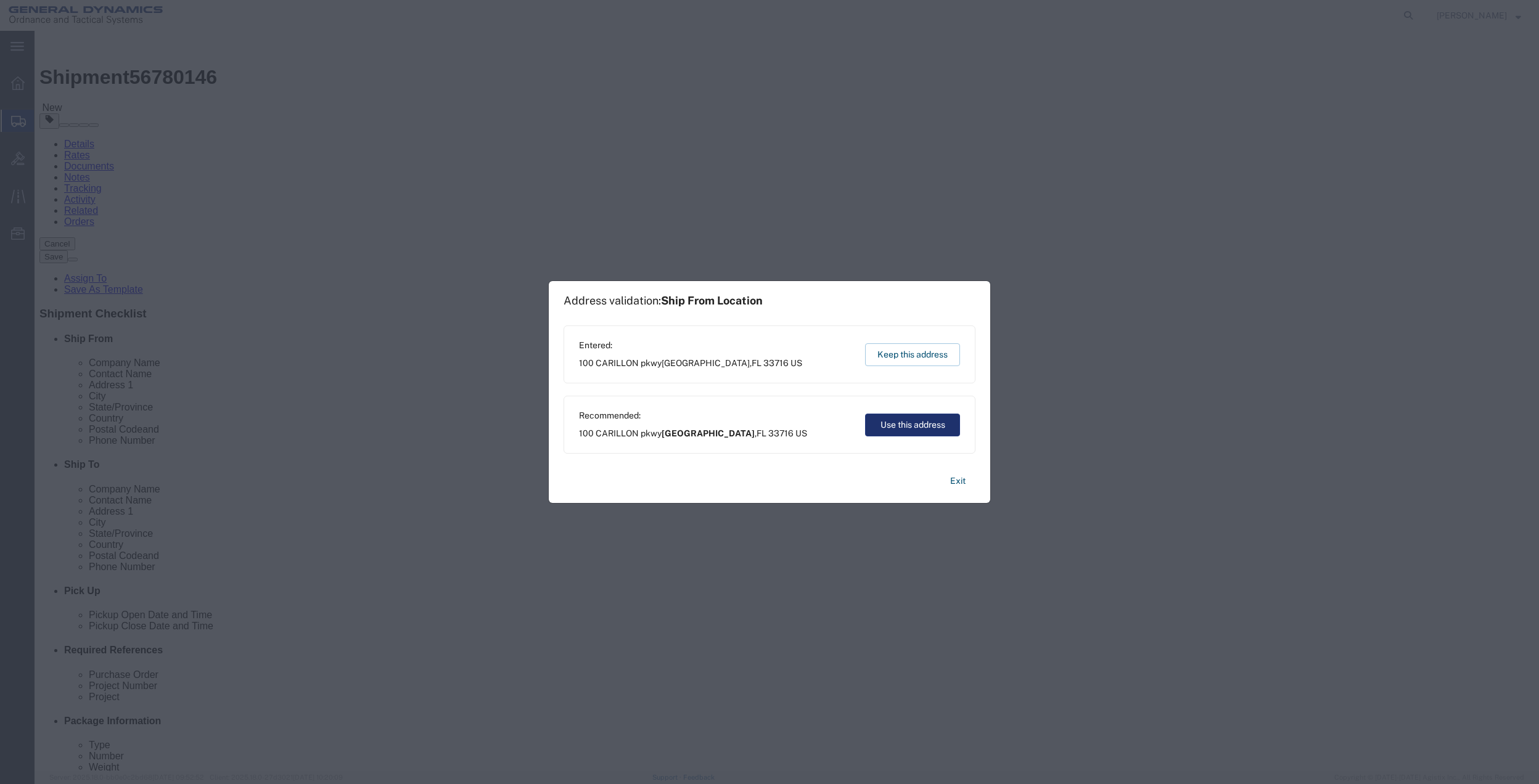
click at [924, 415] on button "Use this address" at bounding box center [912, 425] width 95 height 23
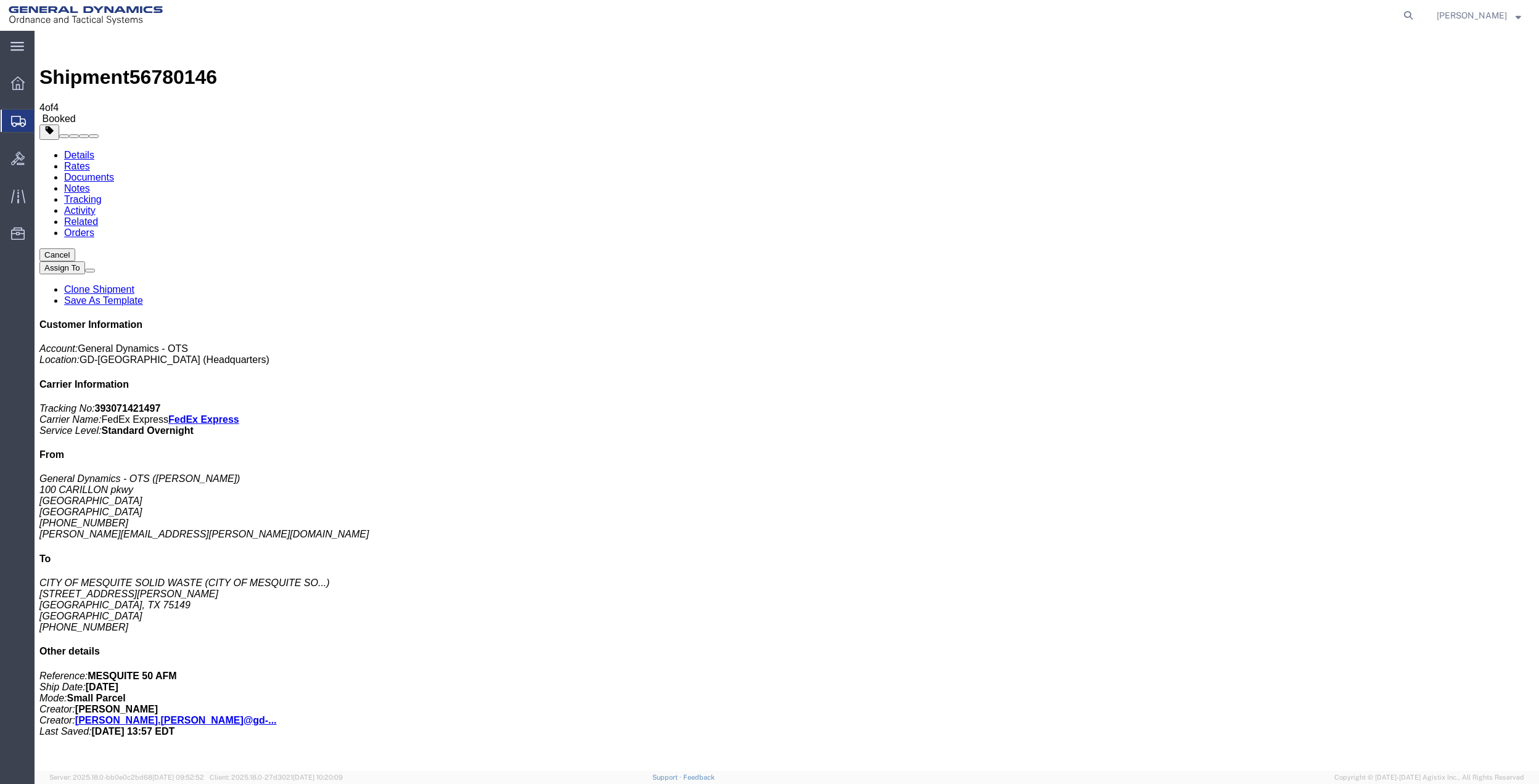
click at [0, 0] on span "Create Shipment" at bounding box center [0, 0] width 0 height 0
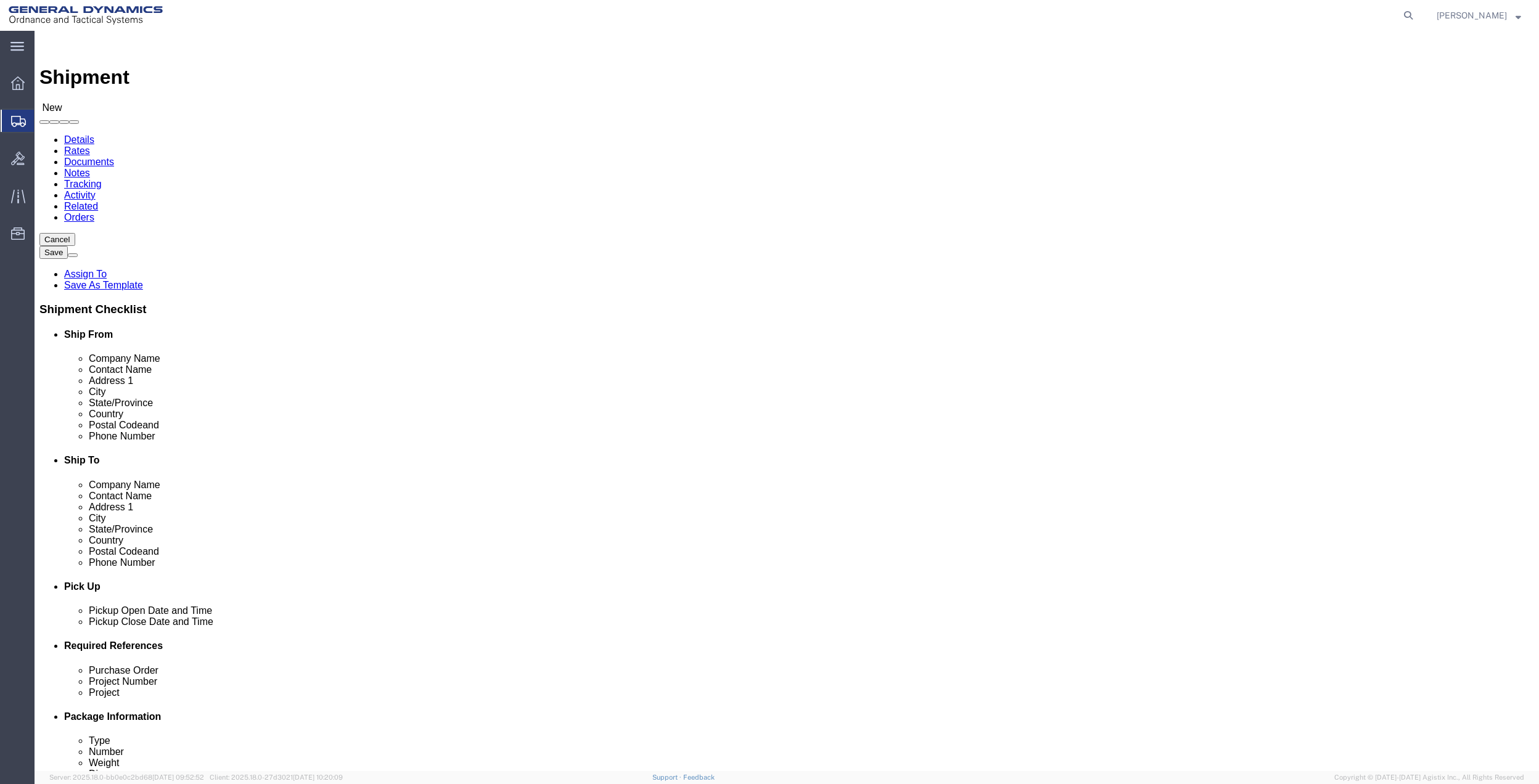
click input "text"
type input "[PERSON_NAME]"
click p "- General Dynamics - OTS - ([PERSON_NAME]) 100 CARILLON, [GEOGRAPHIC_DATA], [GE…"
select select "FL"
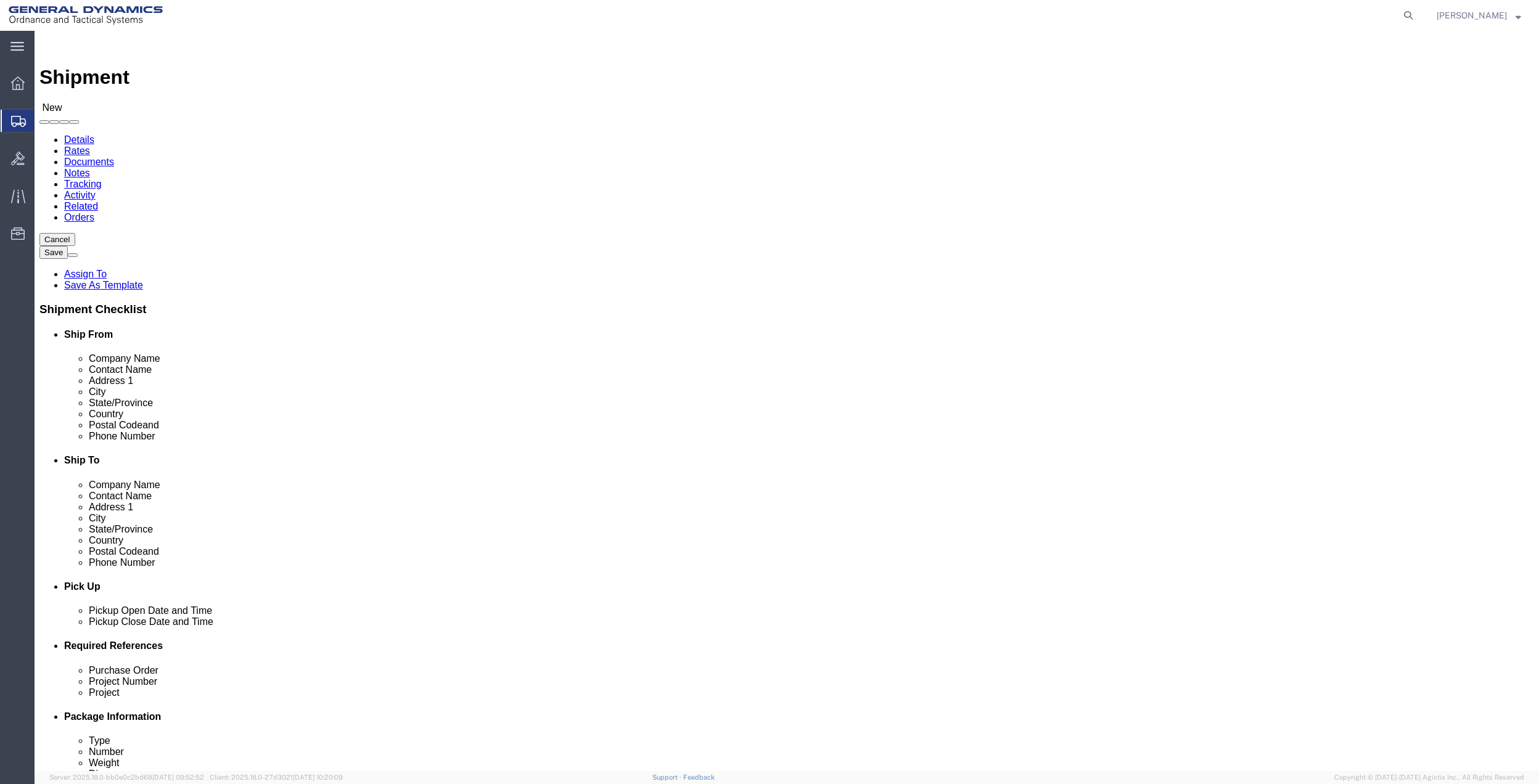
type input "[PERSON_NAME]"
click input "text"
type input "[PERSON_NAME]"
click p "- GD OTS - ([PERSON_NAME]) [STREET_ADDRESS]"
select select "ME"
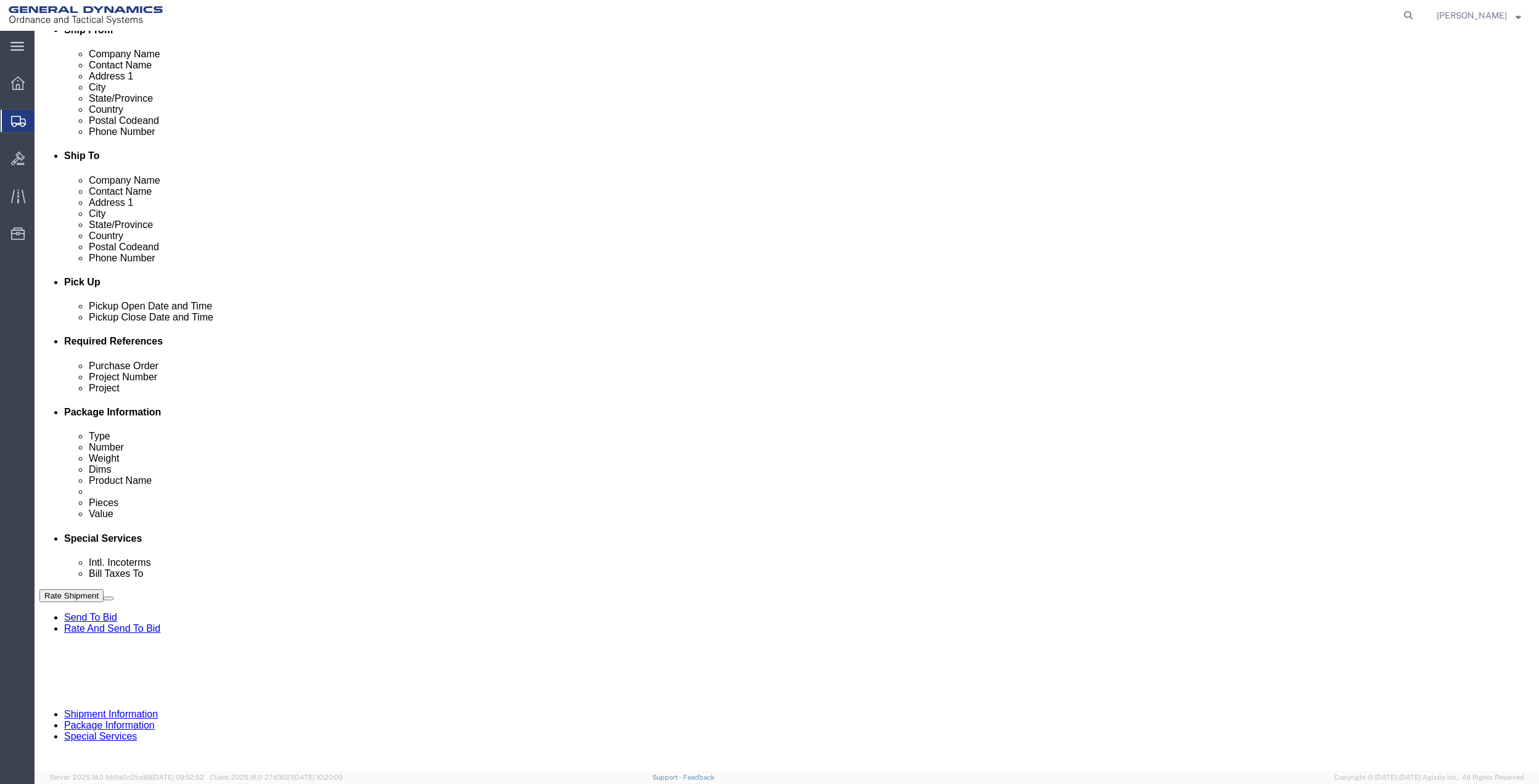
scroll to position [322, 0]
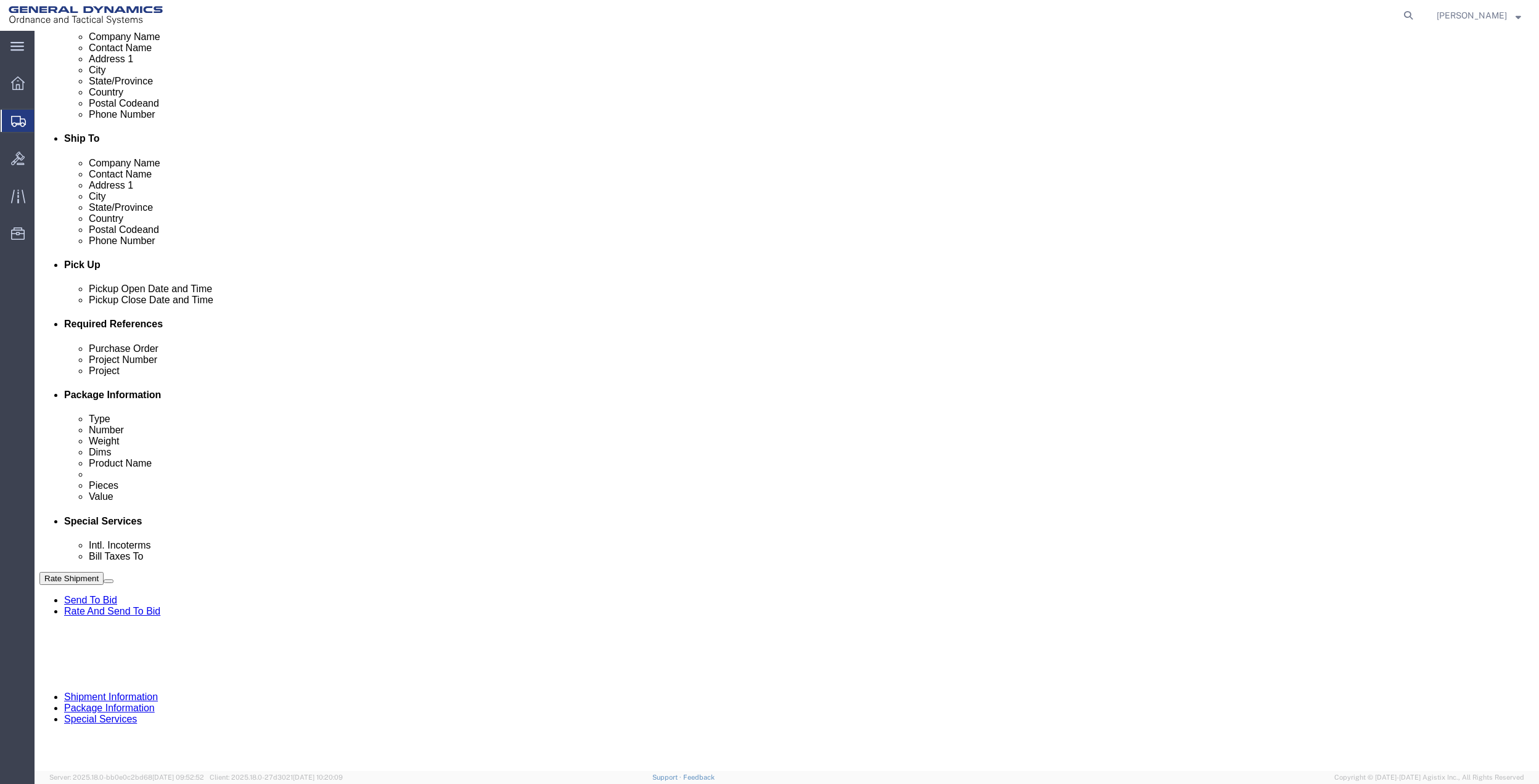
type input "[PERSON_NAME]"
drag, startPoint x: 1182, startPoint y: 398, endPoint x: 1159, endPoint y: 413, distance: 27.5
click button "Add reference"
click input "text"
type input "9411"
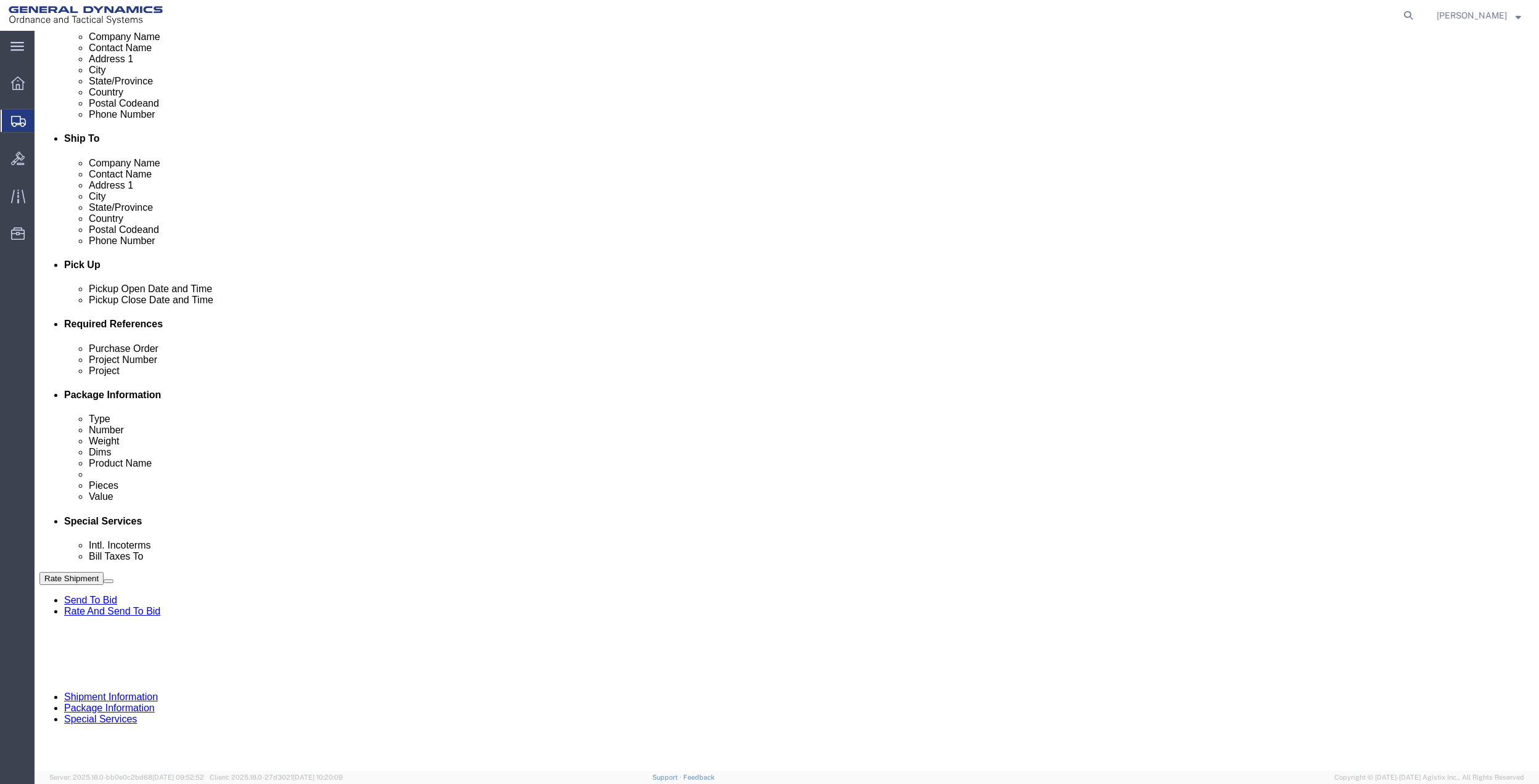
click input "text"
paste input "9411"
type input "9411"
click input "text"
paste input "9411"
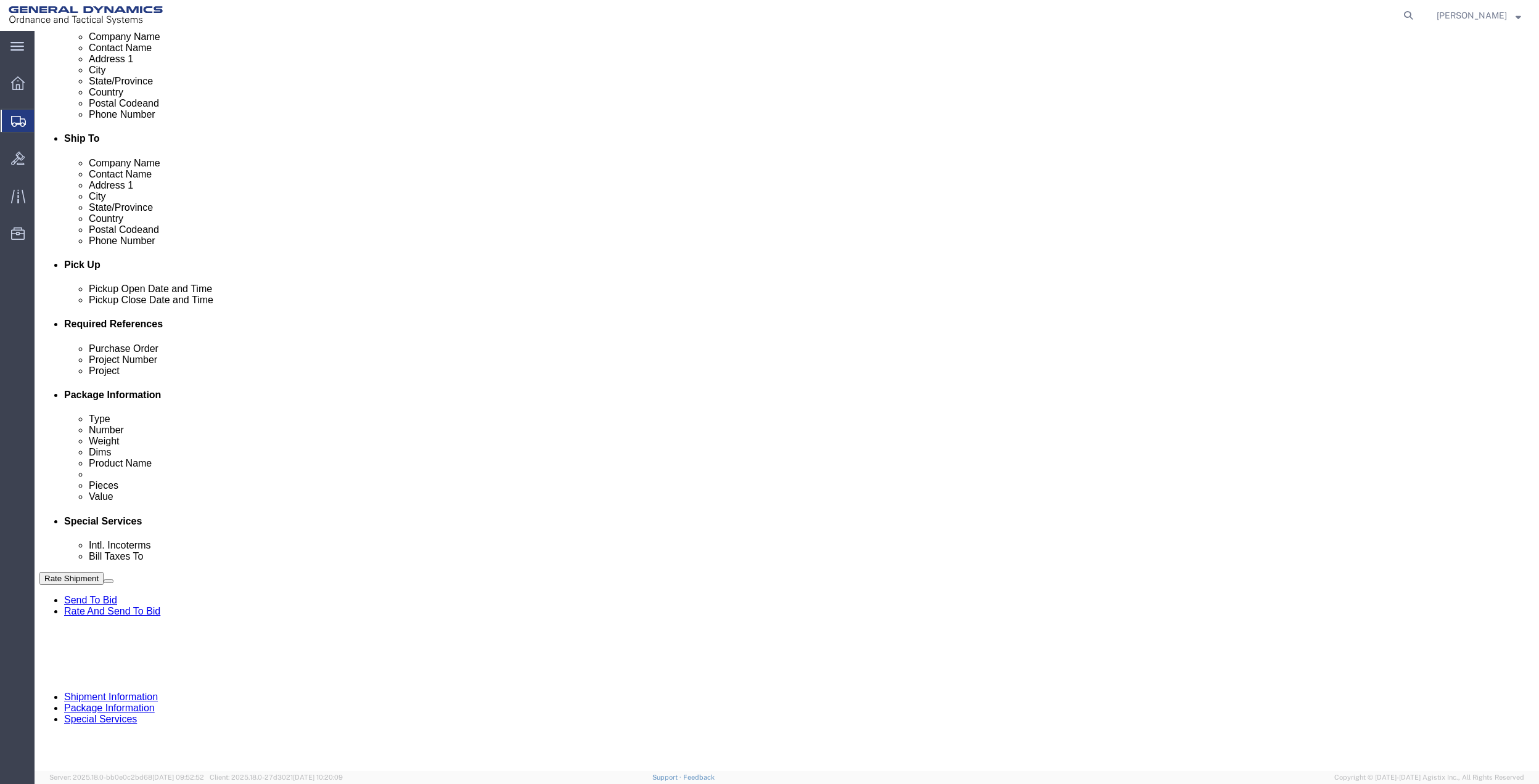
type input "9411"
drag, startPoint x: 243, startPoint y: 451, endPoint x: 232, endPoint y: 460, distance: 14.2
click div "Purchase Order 9411 Project Number 9411 Project 9411 Select Account Type Activi…"
click input "text"
paste input "9411"
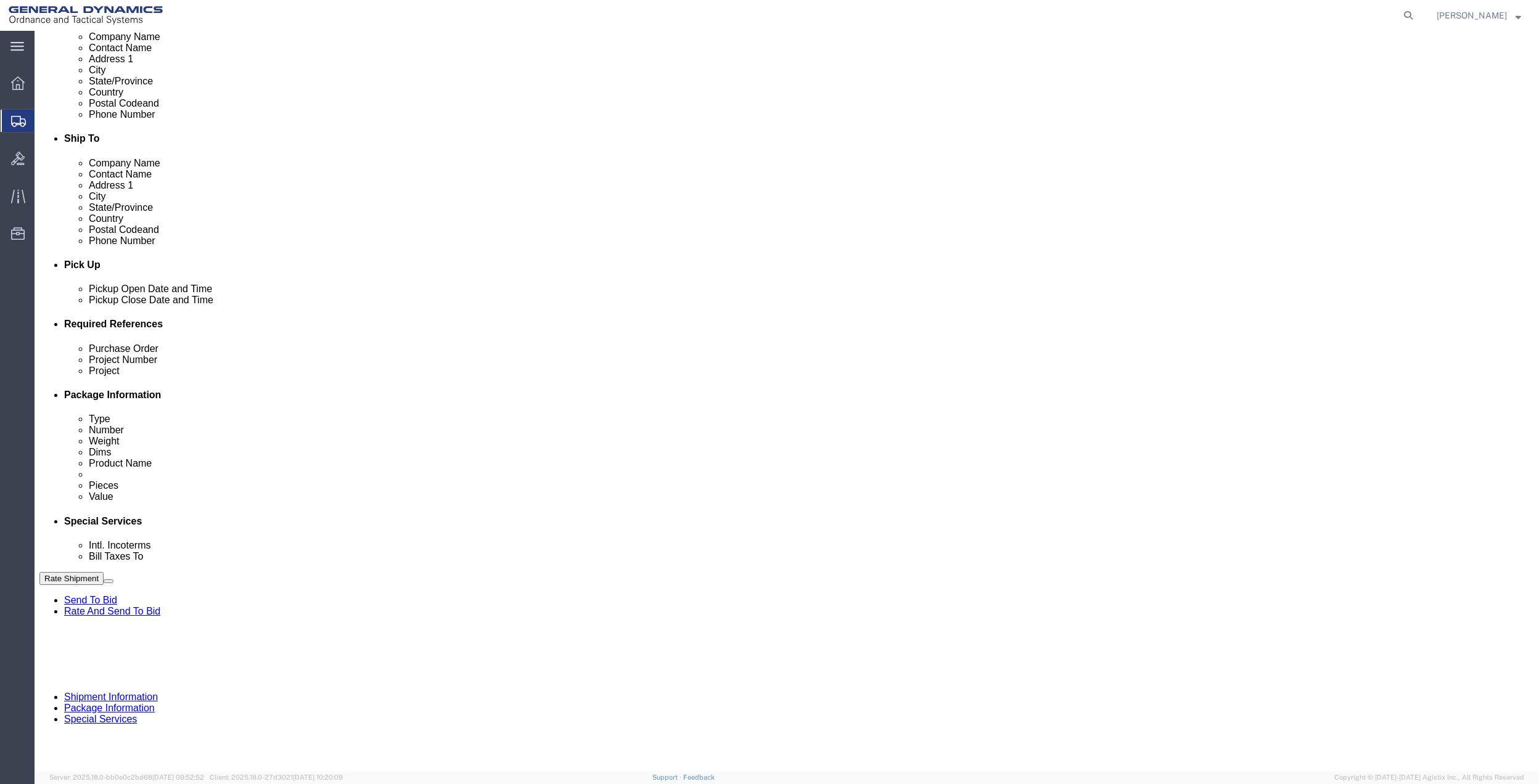
type input "9411"
click select "Select Account Type Activity ID Airline Appointment Number ASN Batch Request # …"
select select "DEPT"
click select "Select Account Type Activity ID Airline Appointment Number ASN Batch Request # …"
click link "Package Information"
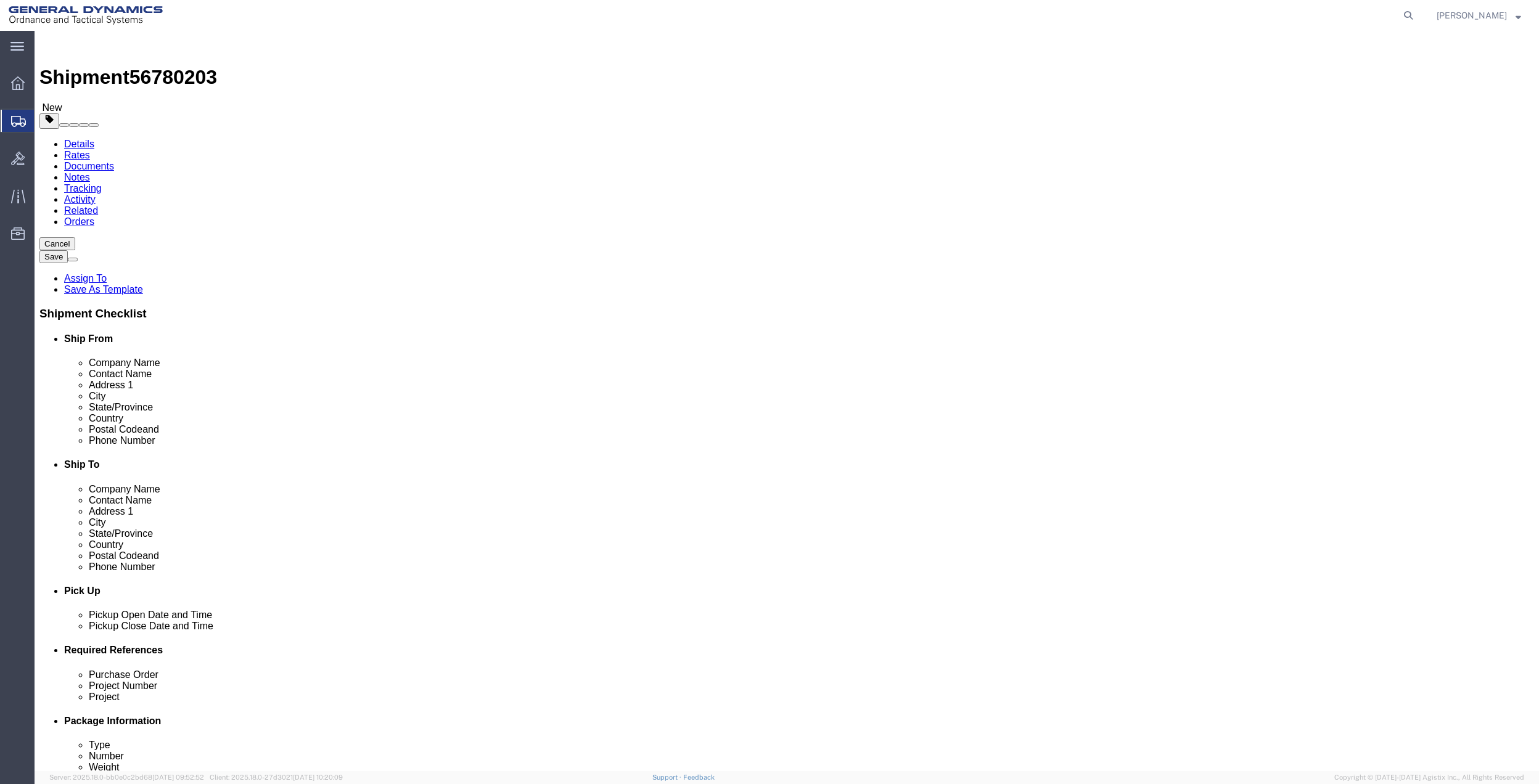
click select "Select Bale(s) Basket(s) Bolt(s) Bottle(s) Buckets Bulk Bundle(s) Can(s) Cardbo…"
select select "ENV"
click select "Select Bale(s) Basket(s) Bolt(s) Bottle(s) Buckets Bulk Bundle(s) Can(s) Cardbo…"
type input "9.50"
type input "12.50"
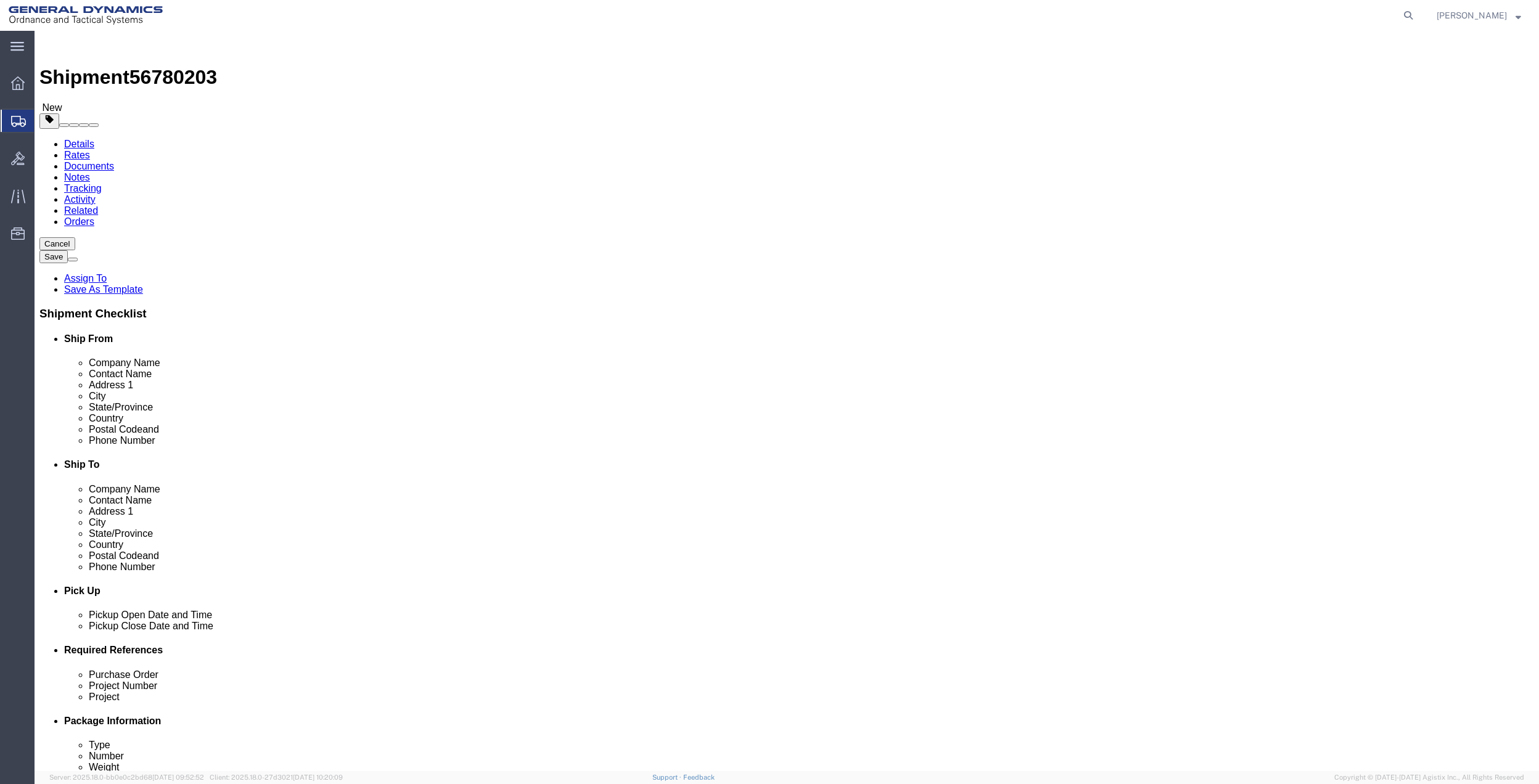
type input "0.25"
type input "1"
click link "Add Content"
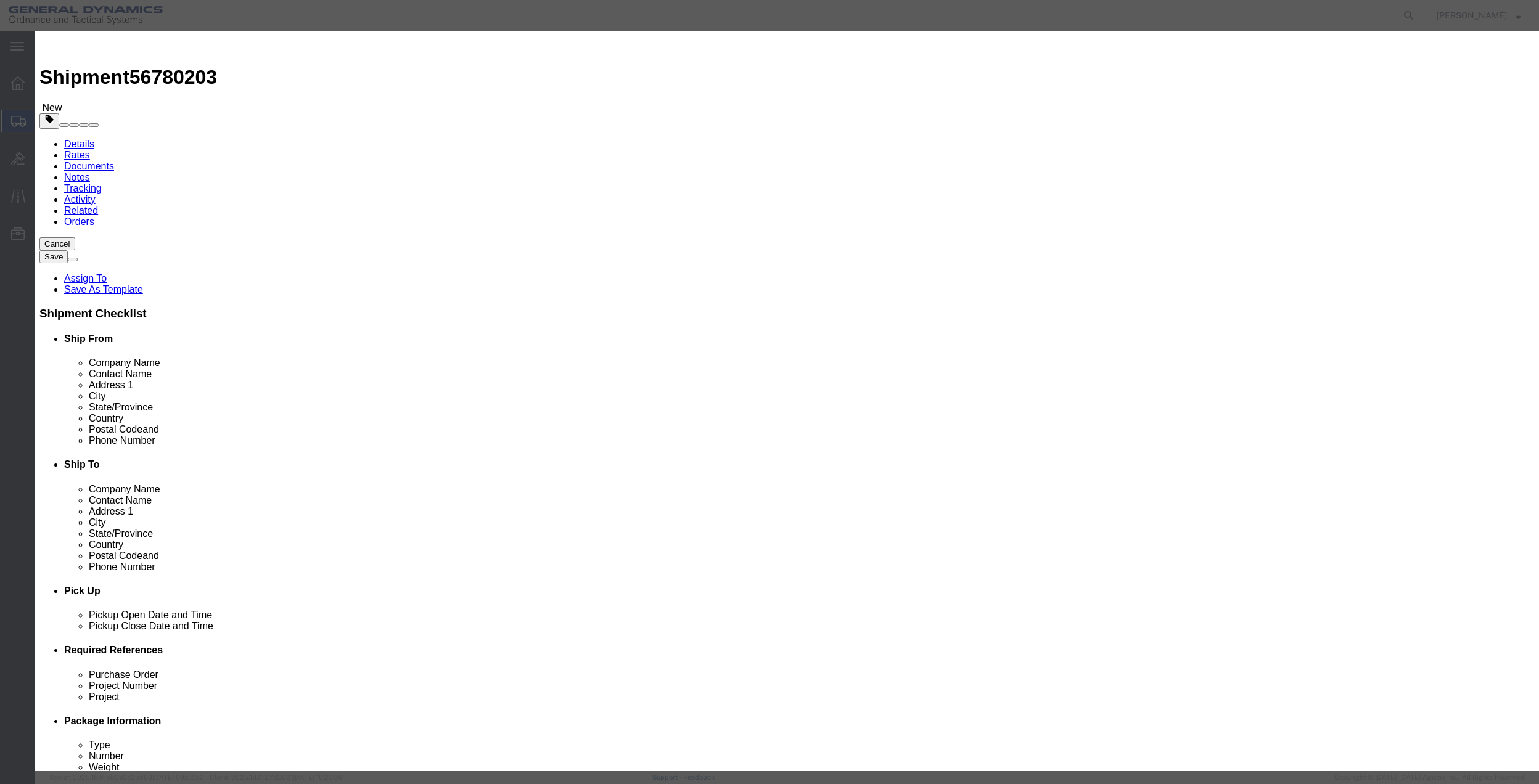
click div "Product Name Pieces 0 Select Bag Barrels 100Board Feet Bottle Box Blister Pack …"
click input "text"
type input "MISC"
type input "200"
select select "US"
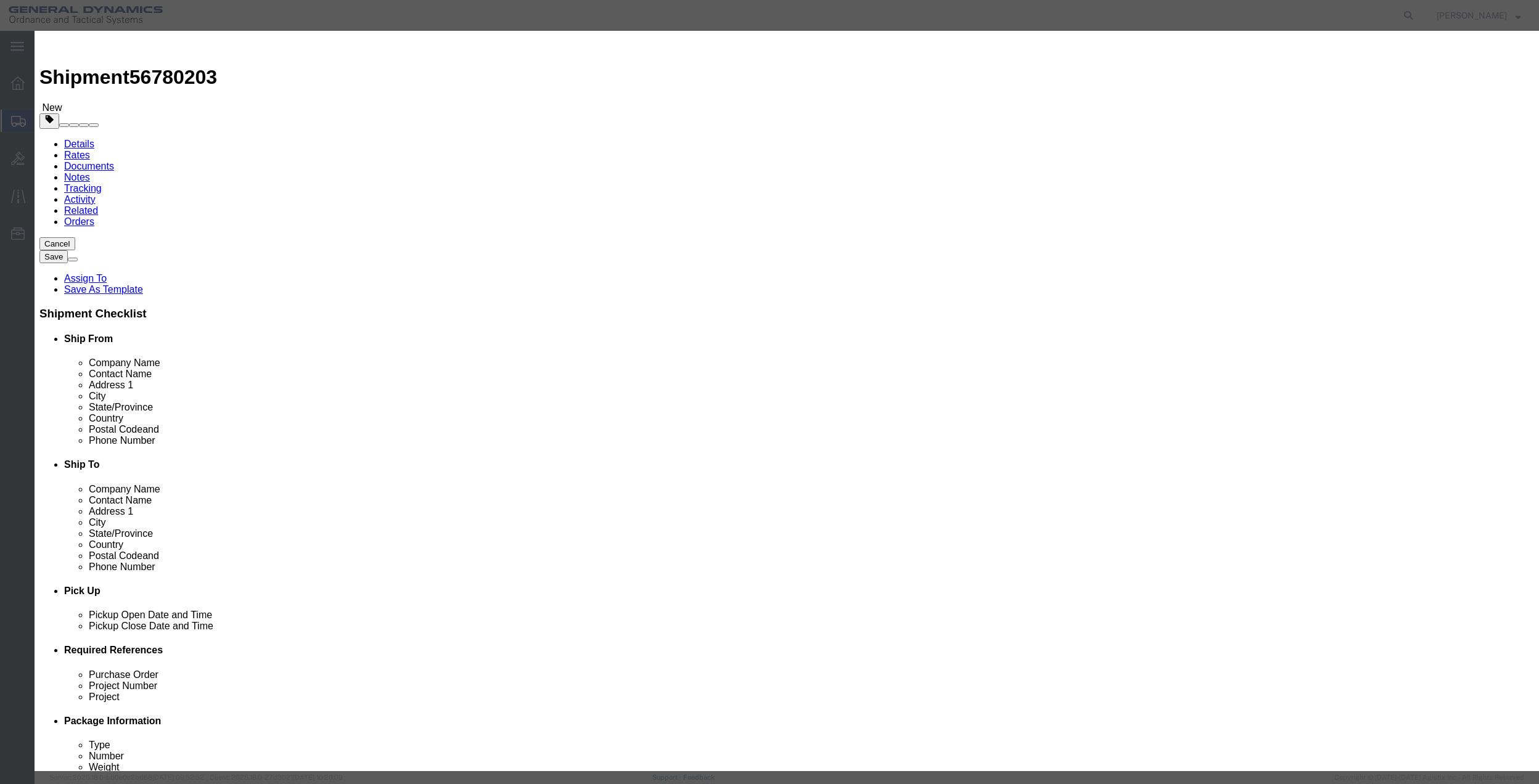
click input "0"
type input "1"
drag, startPoint x: 560, startPoint y: 139, endPoint x: 535, endPoint y: 140, distance: 25.0
click input "200"
drag, startPoint x: 535, startPoint y: 140, endPoint x: 523, endPoint y: 140, distance: 12.0
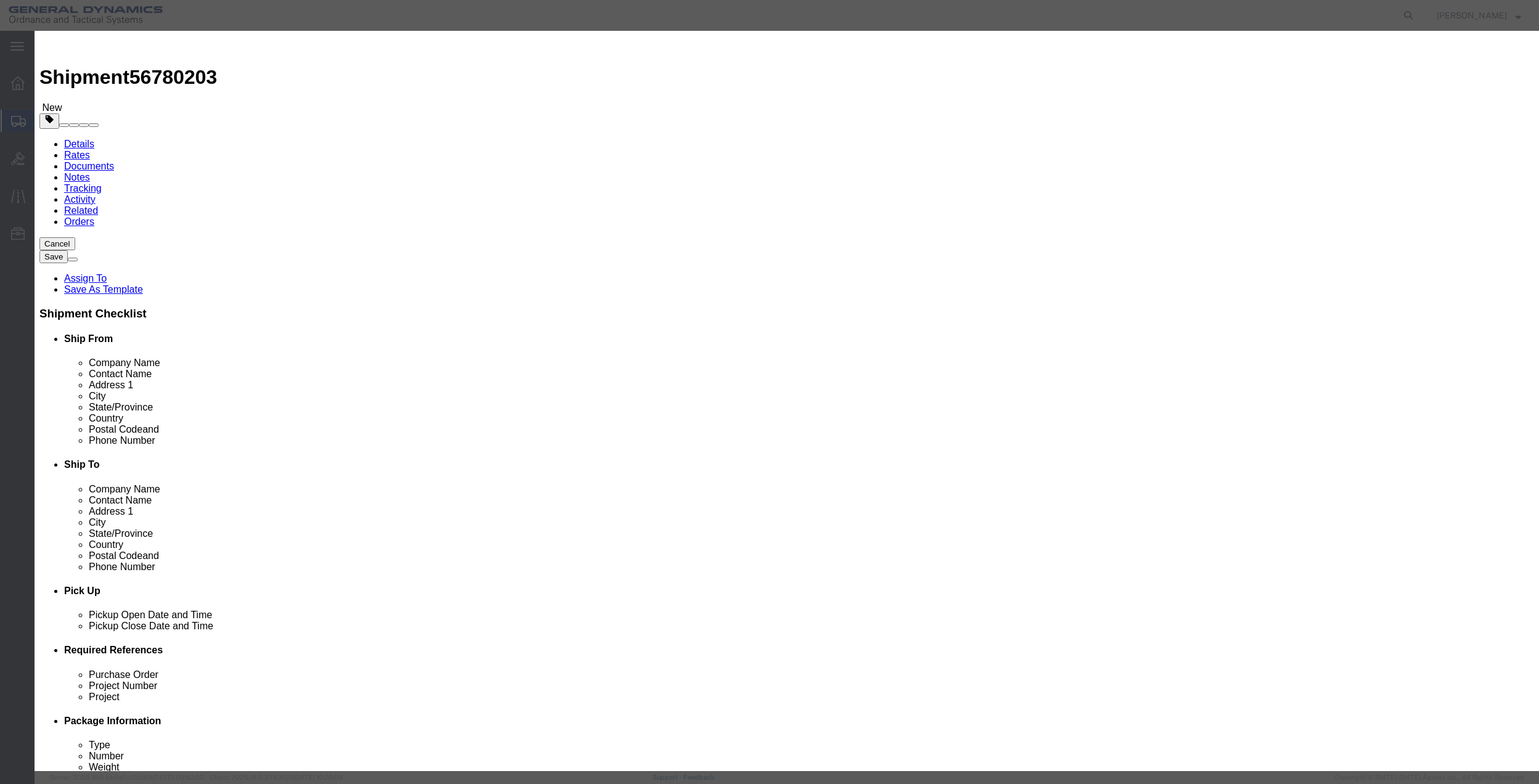
click div "Total Value 200 Select ADP AED AFN ALL AMD AOA ARS ATS AUD AWG AZN BAM BBD BDT …"
type input "100"
select select "USD"
select select "70"
click button "Save & Close"
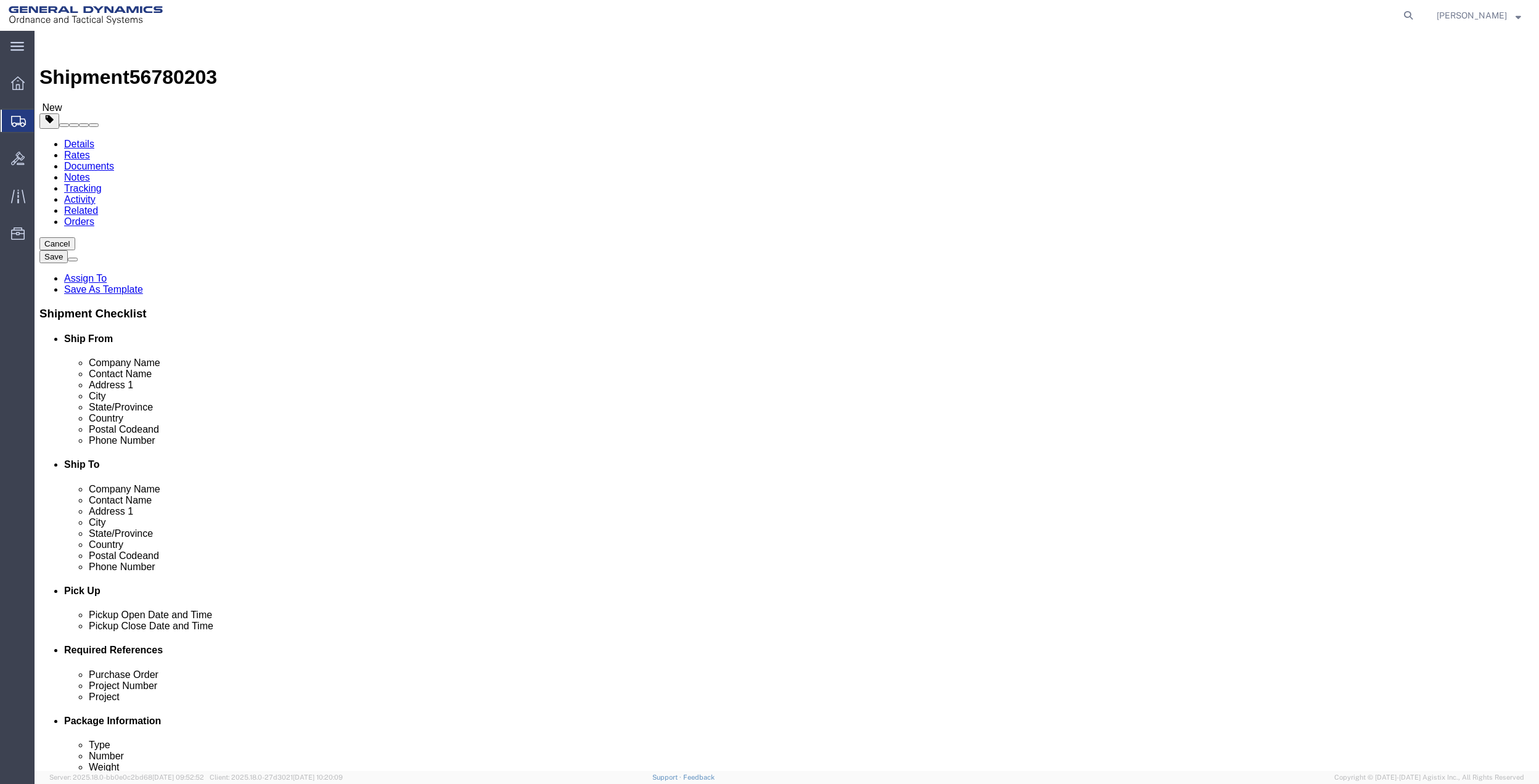
click button "Continue"
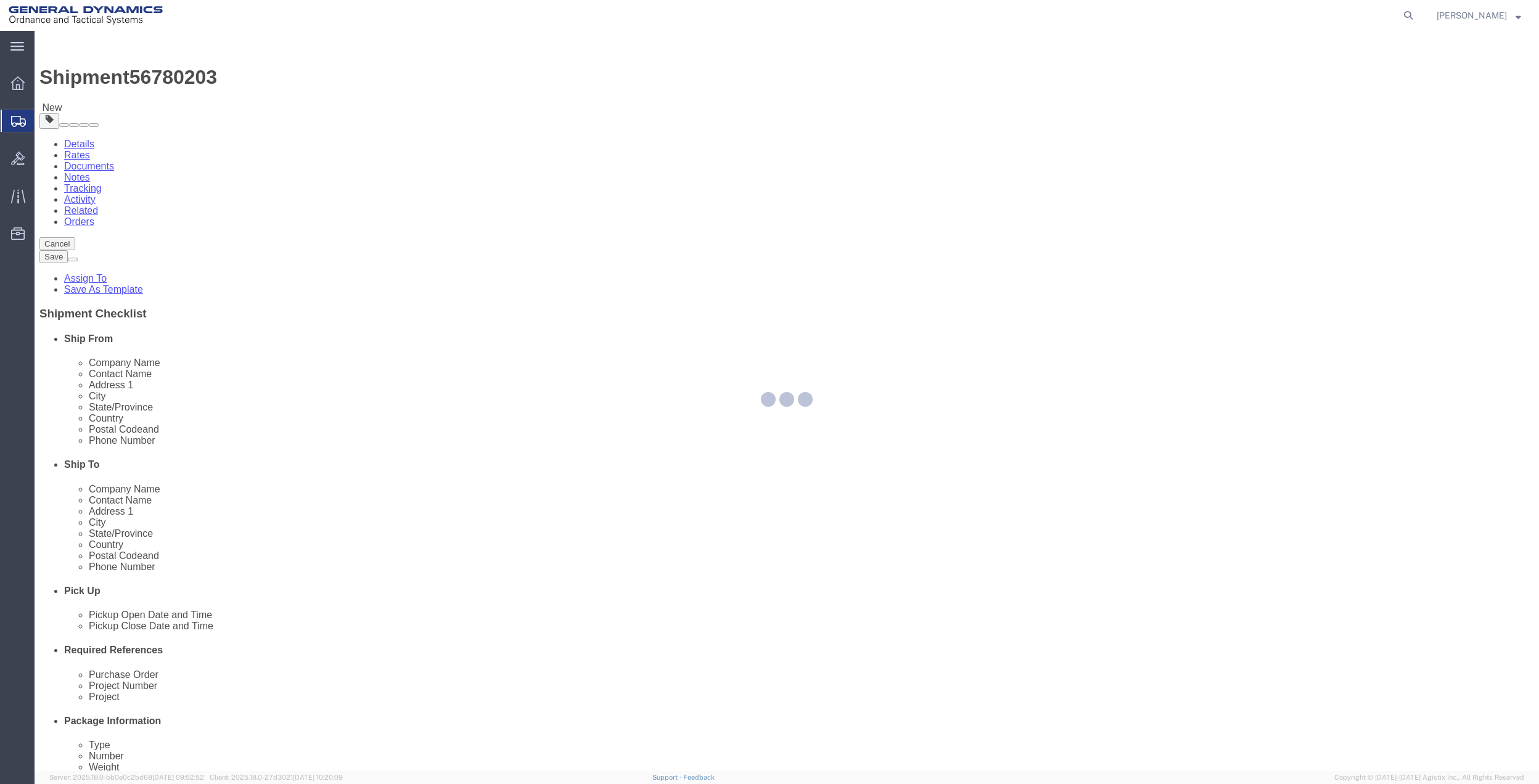
select select
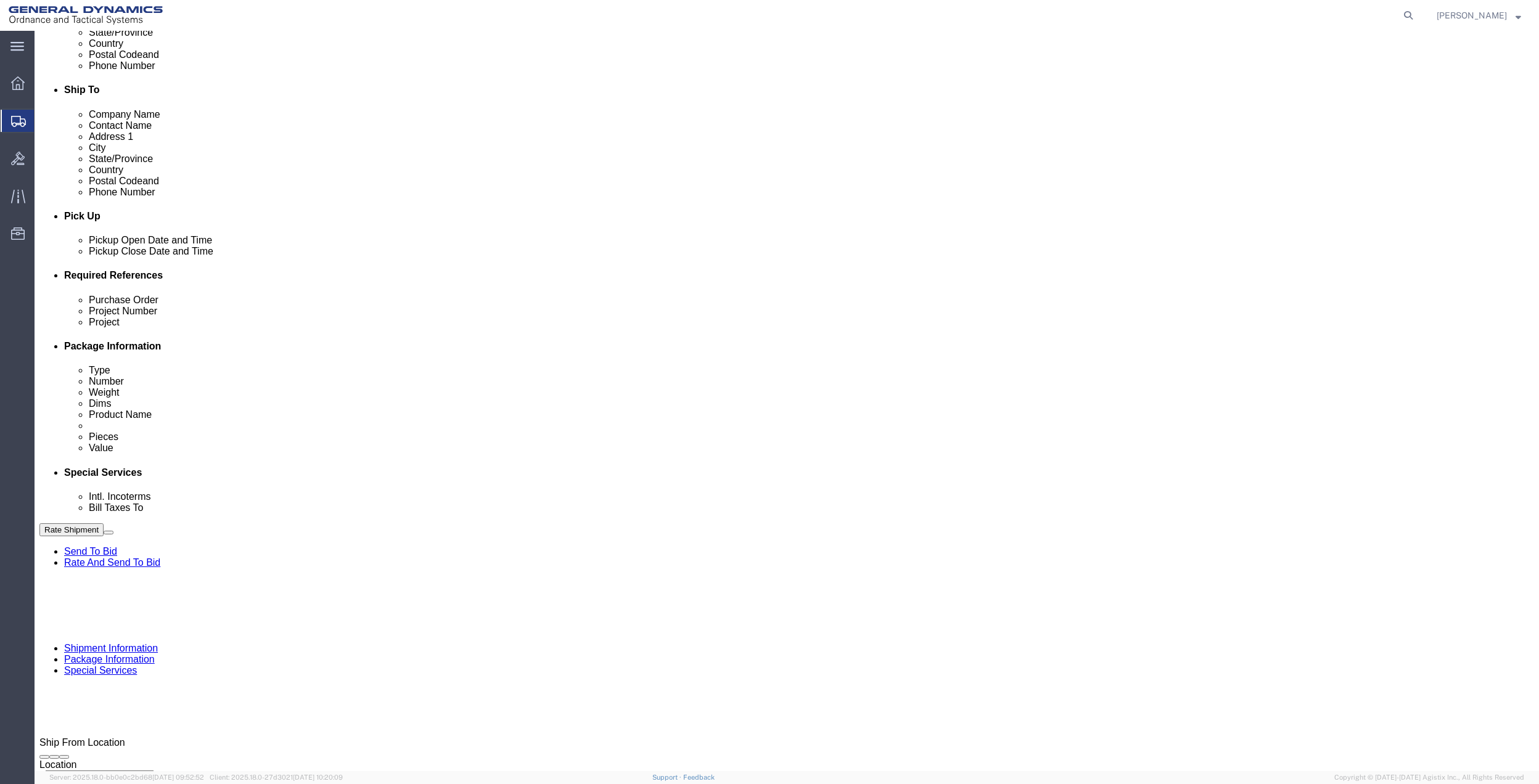
scroll to position [410, 0]
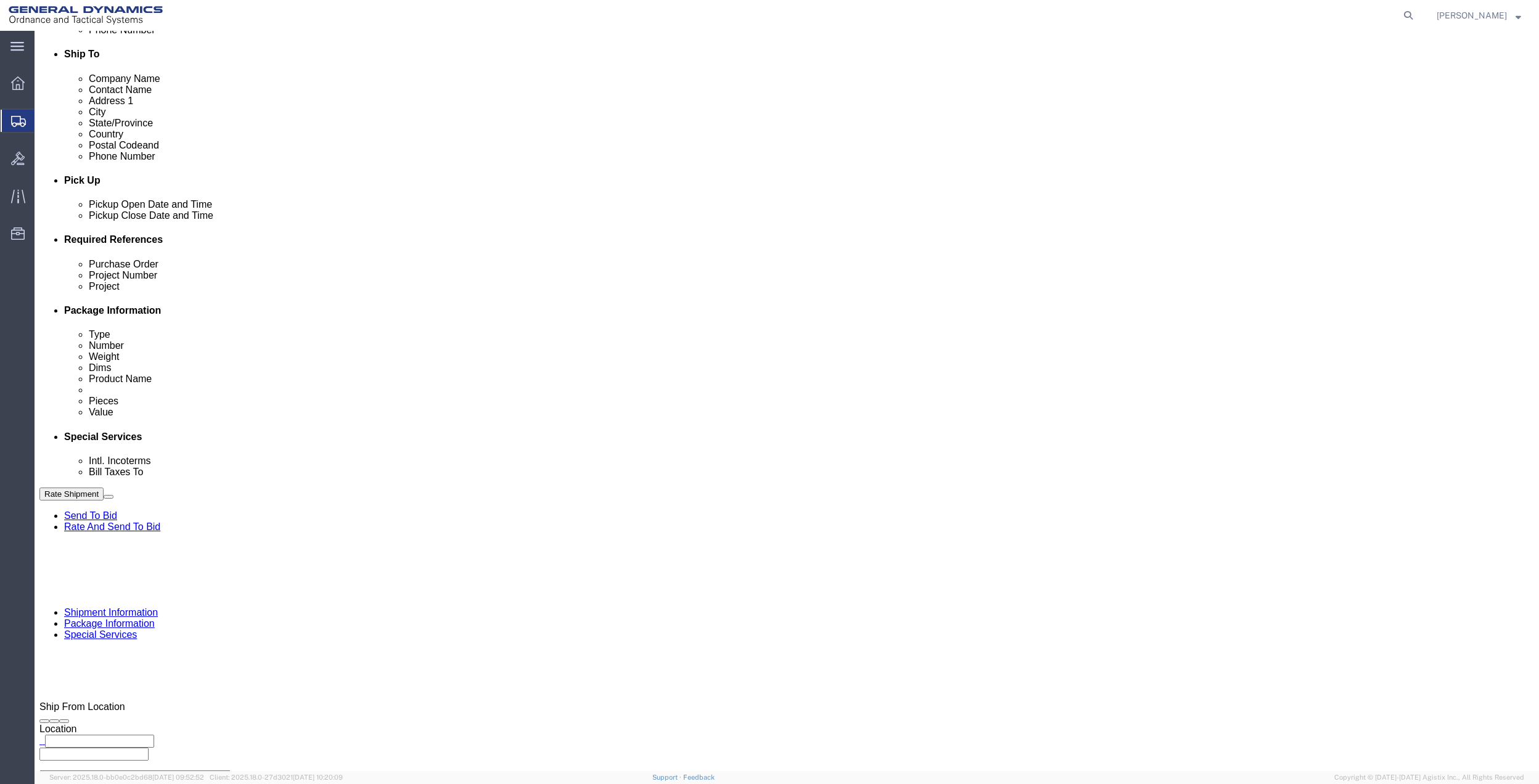
drag, startPoint x: 284, startPoint y: 298, endPoint x: 286, endPoint y: 312, distance: 14.1
click select "Select Buyer Cost Center Department Operations Number Order Number Sales Person"
select select "DEPARTMENT"
click select "Select Buyer Cost Center Department Operations Number Order Number Sales Person"
drag, startPoint x: 555, startPoint y: 307, endPoint x: 555, endPoint y: 300, distance: 7.0
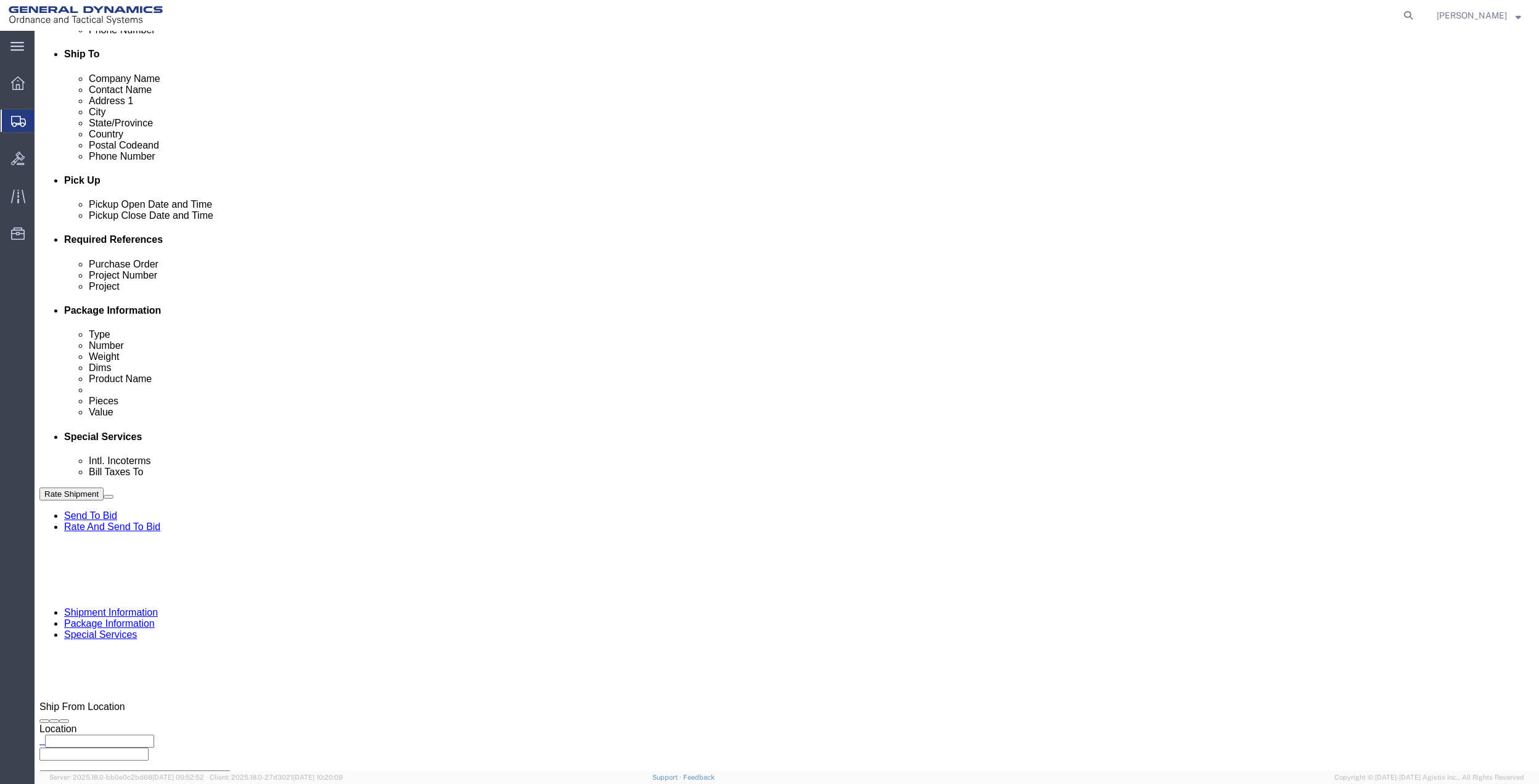
click select "Select [GEOGRAPHIC_DATA] [GEOGRAPHIC_DATA] [GEOGRAPHIC_DATA] [GEOGRAPHIC_DATA] …"
select select "1763983"
click select "Select [GEOGRAPHIC_DATA] [GEOGRAPHIC_DATA] [GEOGRAPHIC_DATA] [GEOGRAPHIC_DATA] …"
drag, startPoint x: 1024, startPoint y: 296, endPoint x: 1022, endPoint y: 311, distance: 15.1
click select "Select 10AFM 10GAG 10GAH 10GFL 10GFO 10GIE 10GIS 30MABS St [PERSON_NAME] Program"
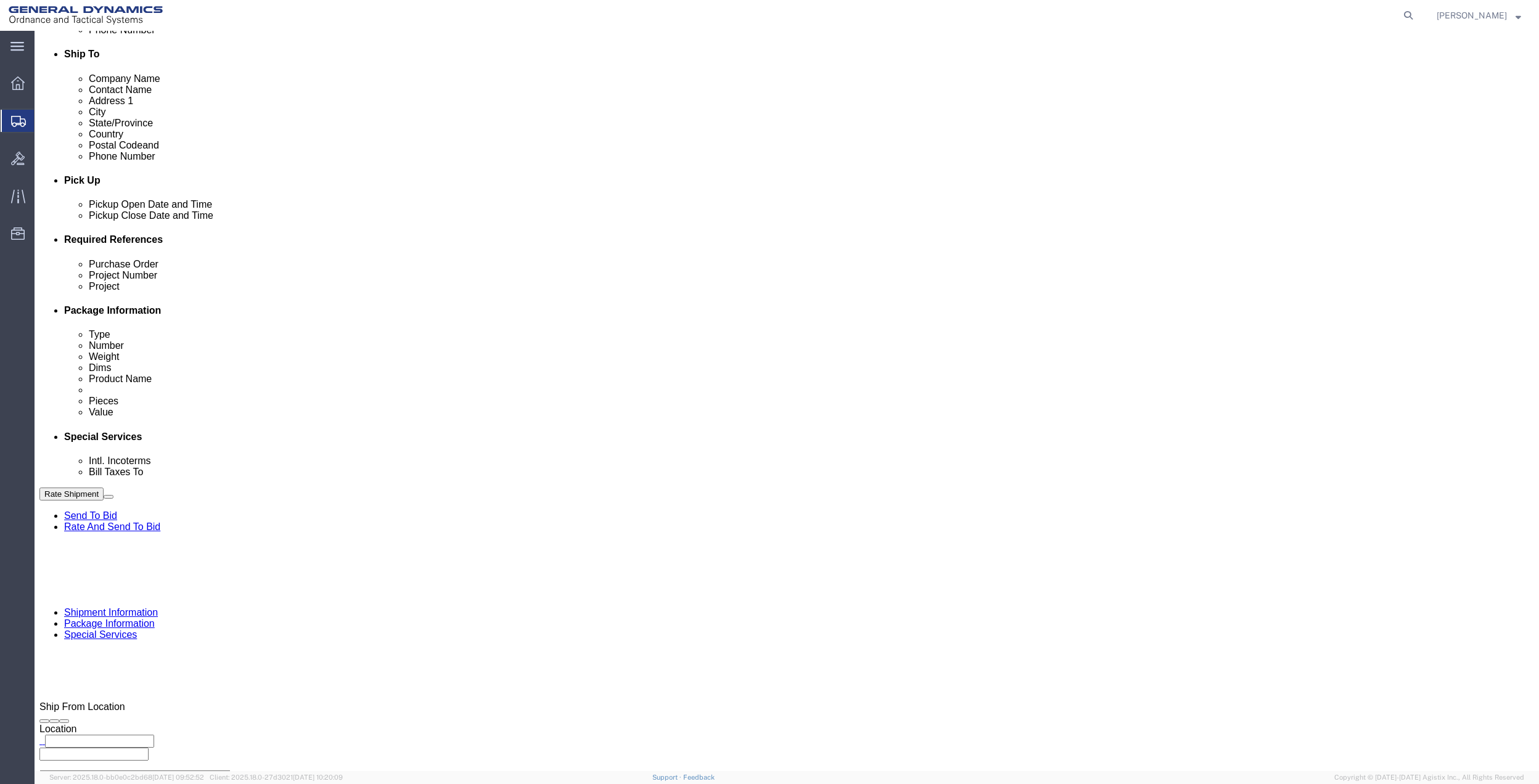
select select "214681"
click select "Select 10AFM 10GAG 10GAH 10GFL 10GFO 10GIE 10GIS 30MABS St [PERSON_NAME] Program"
click input "General Dynamics OTS % Data2Logistics"
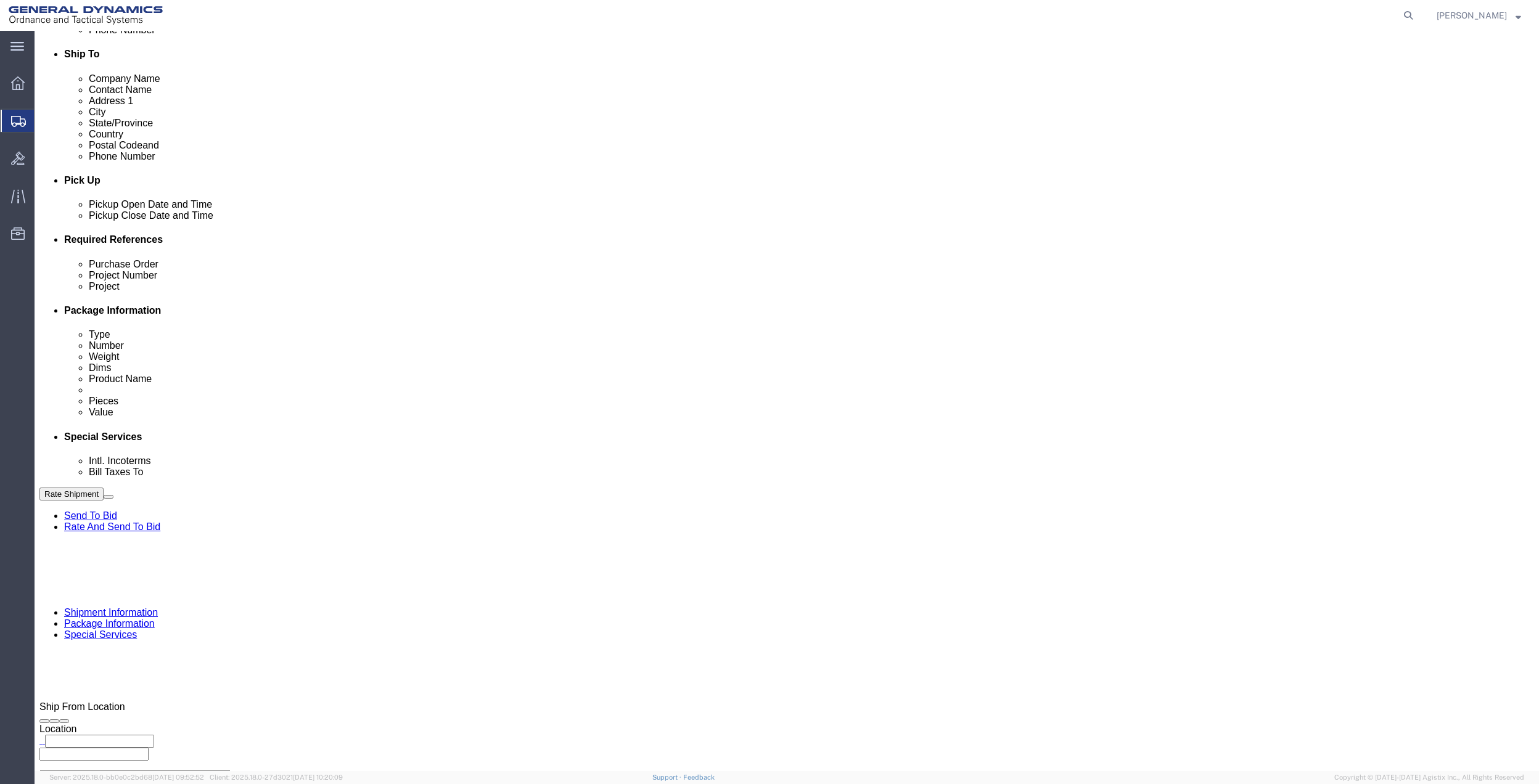
click p "- GEDOTS %DATA 2 LOGISTICS - (GEDOTS %DATA 2 LOGISTICS) [GEOGRAPHIC_DATA][PERSO…"
type input "GEDOTS %DATA 2 LOGISTICS"
type input "PO BOX 61050"
type input "GEDOTS %DATA 2 LOGISTICS"
type input "FORT [PERSON_NAME]"
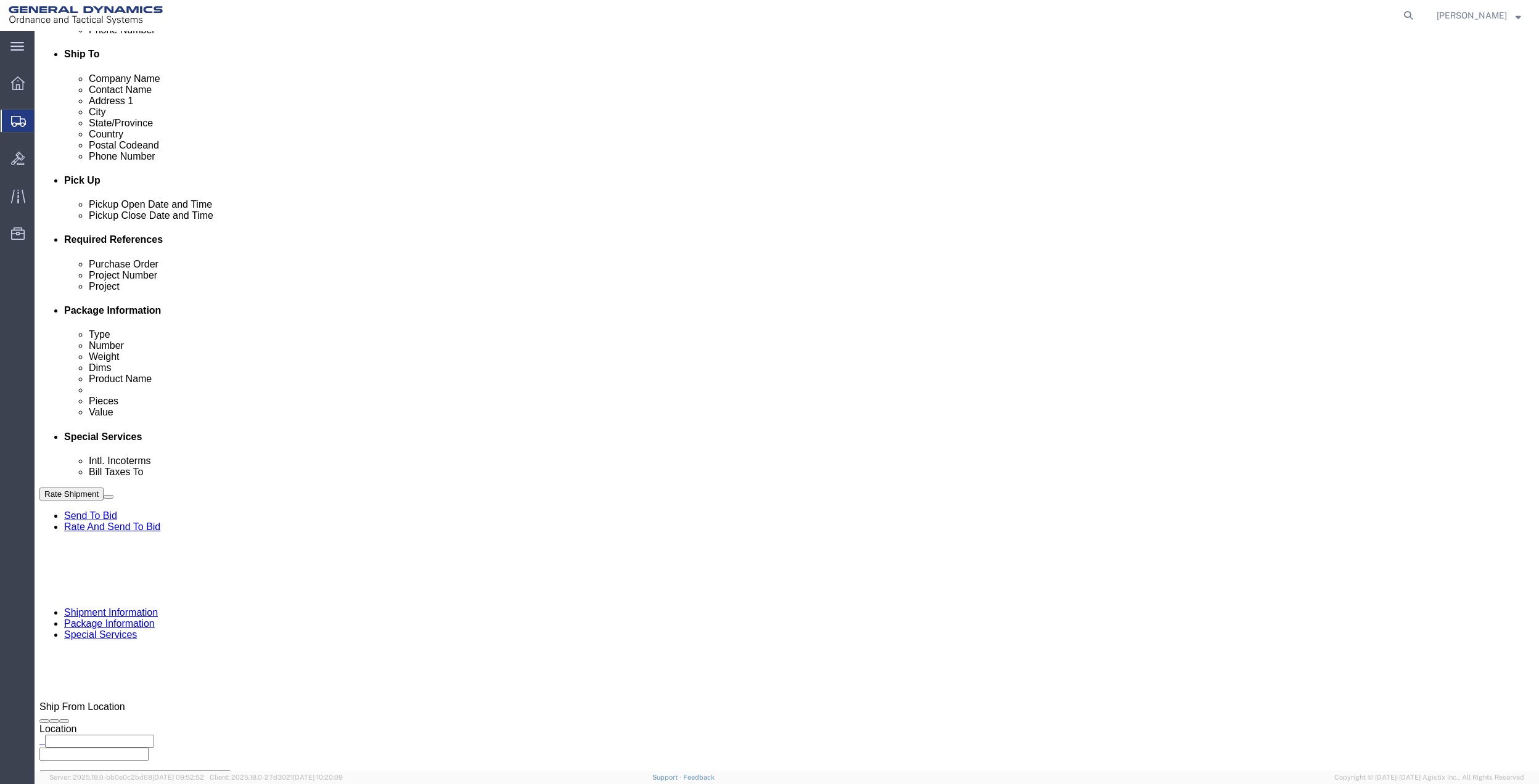
type input "33906"
select select "FL"
type input "GEDOTS %DATA 2 LOGISTICS"
click button "Rate Shipment"
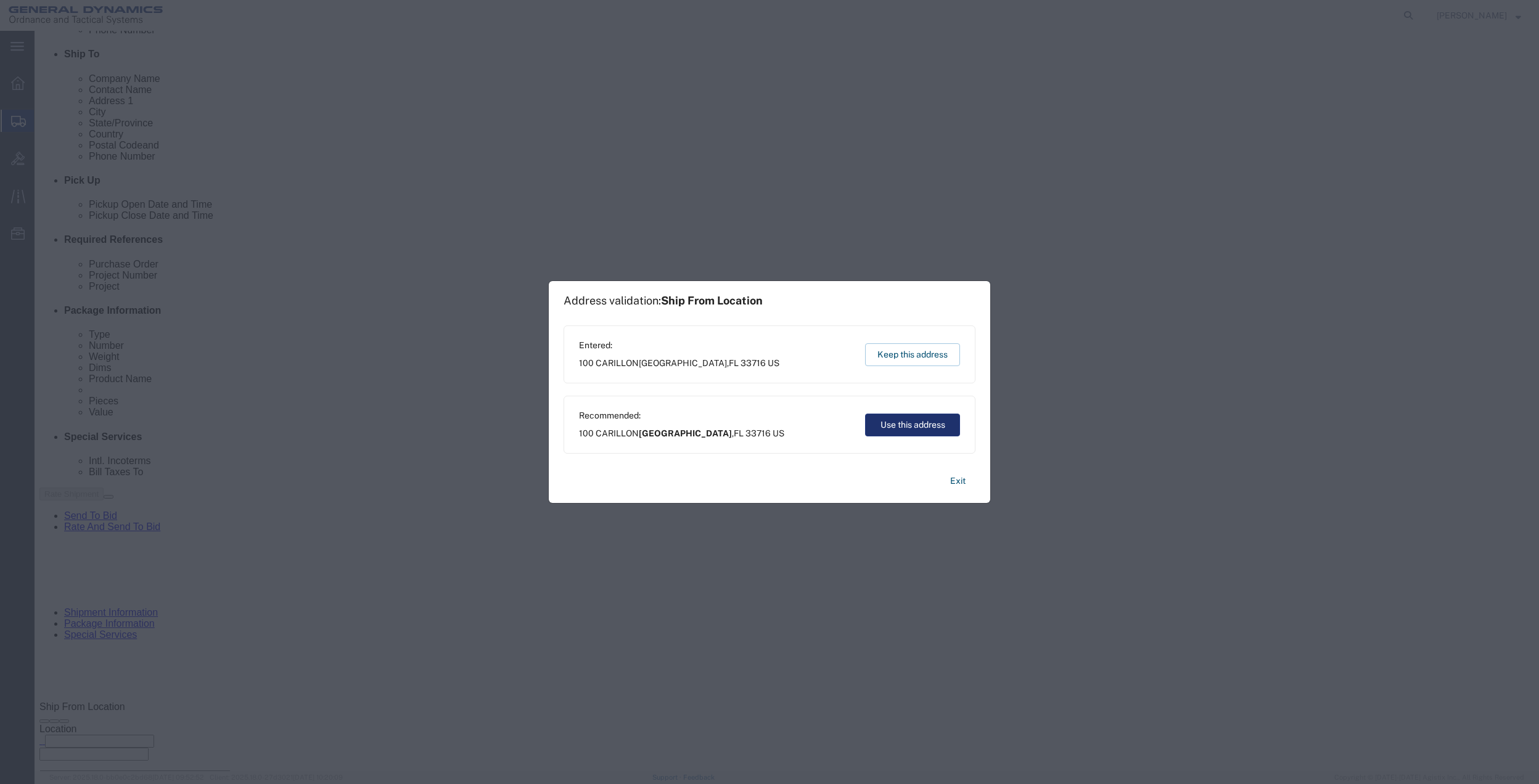
click at [916, 428] on button "Use this address" at bounding box center [912, 425] width 95 height 23
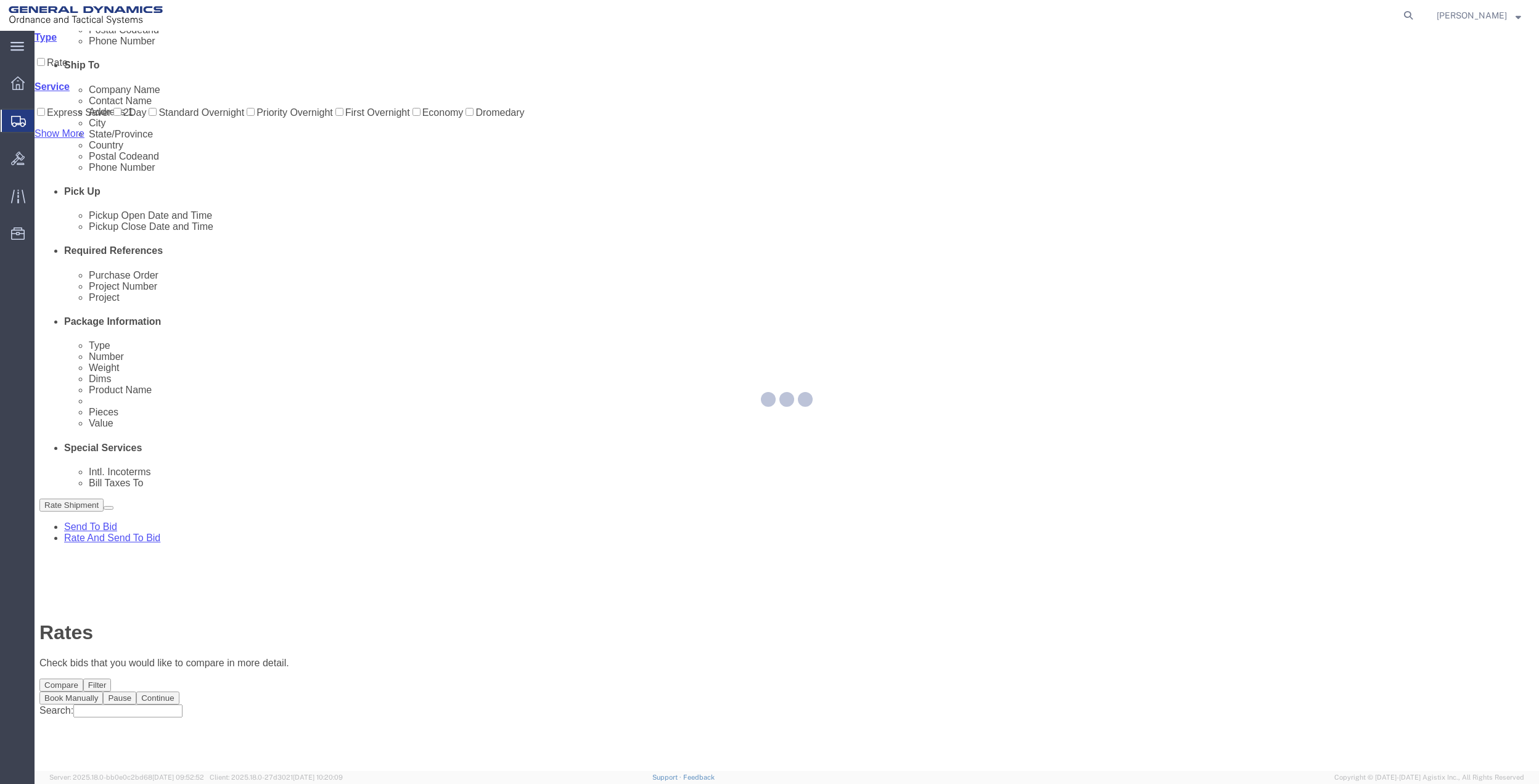
scroll to position [0, 0]
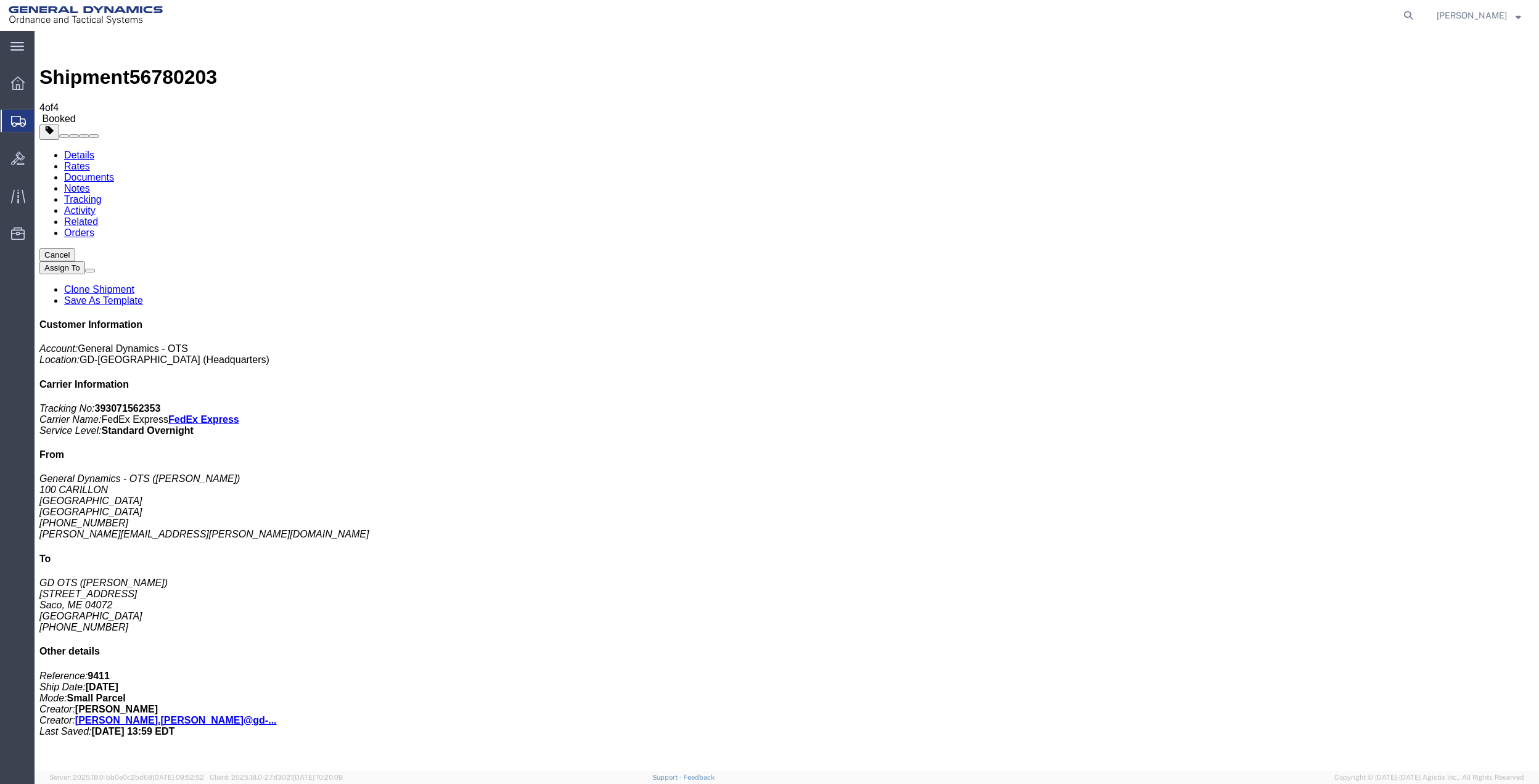
drag, startPoint x: 185, startPoint y: 244, endPoint x: 683, endPoint y: 297, distance: 500.8
click at [0, 0] on span "Create Shipment" at bounding box center [0, 0] width 0 height 0
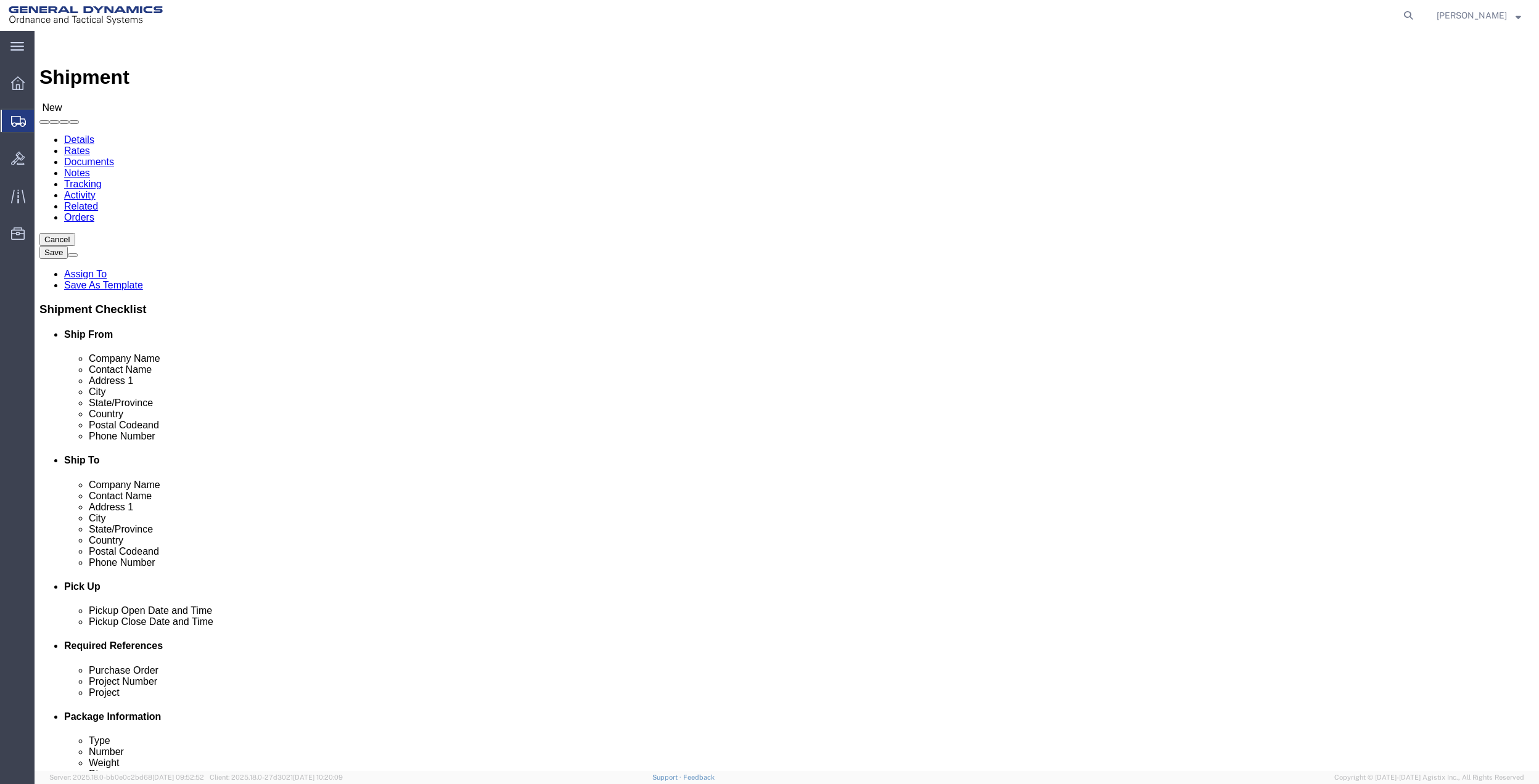
click div "Location Select Select My Profile Location GD-OTS [GEOGRAPHIC_DATA] (Commerce) …"
click input "text"
type input "[PERSON_NAME]"
drag, startPoint x: 264, startPoint y: 277, endPoint x: 861, endPoint y: 229, distance: 598.9
click p "- General Dynamics - OTS - ([PERSON_NAME]) 100 CARILLON, [GEOGRAPHIC_DATA], [GE…"
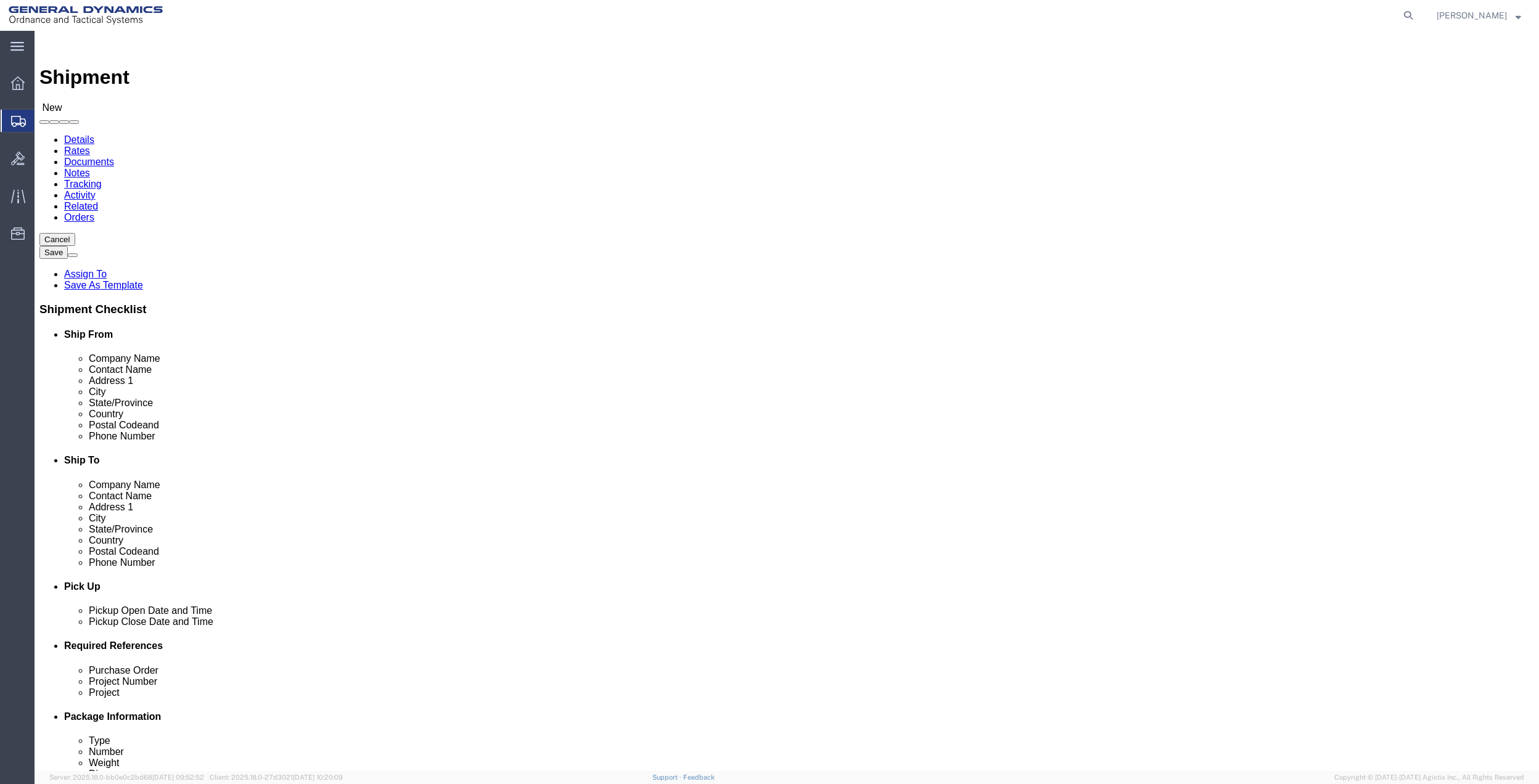
select select "FL"
type input "[PERSON_NAME]"
click input "text"
type input "[PERSON_NAME]"
click p "- General Dynamics - ([PERSON_NAME]) [STREET_ADDRESS]"
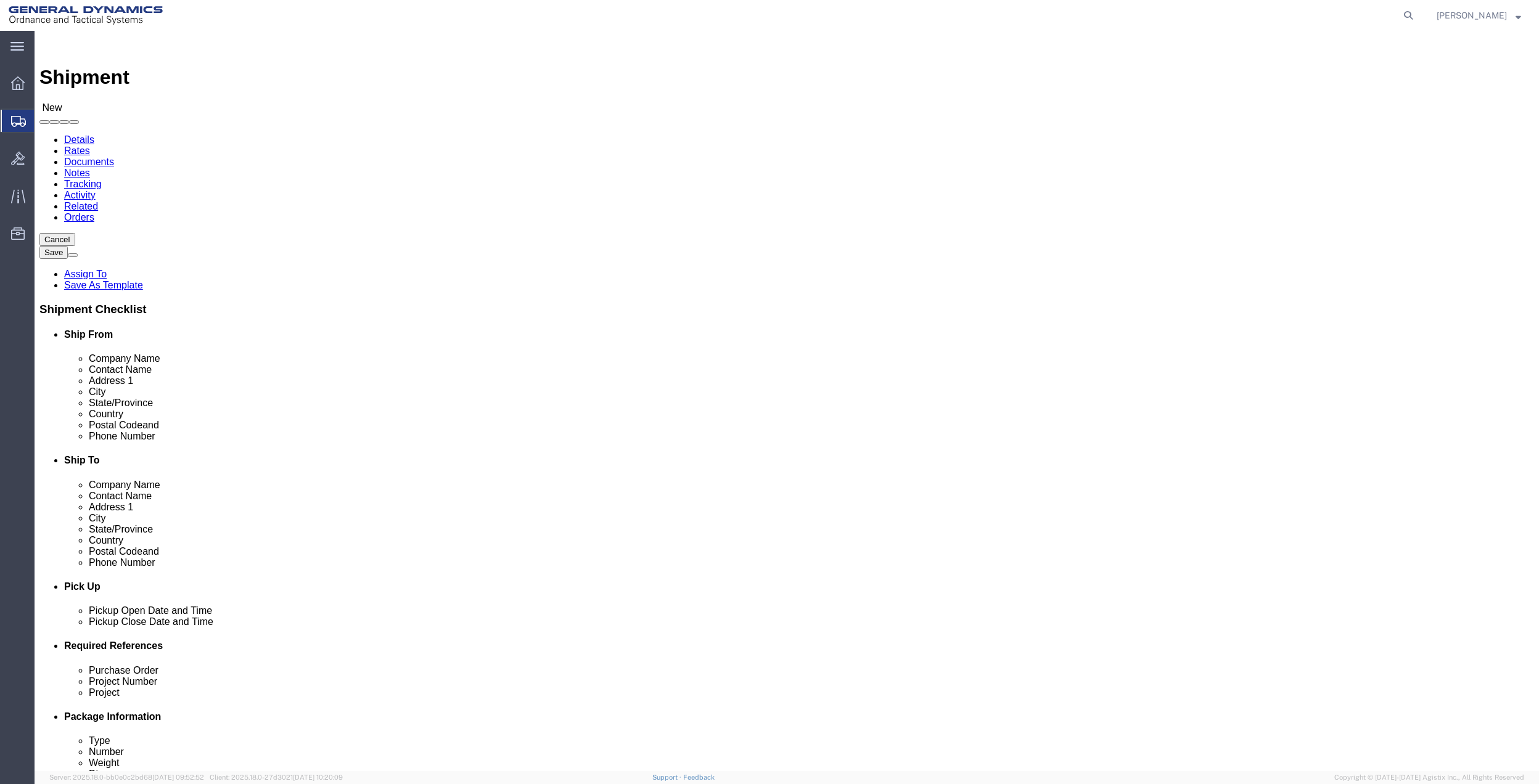
select select "CA"
type input "[PERSON_NAME]"
click input "text"
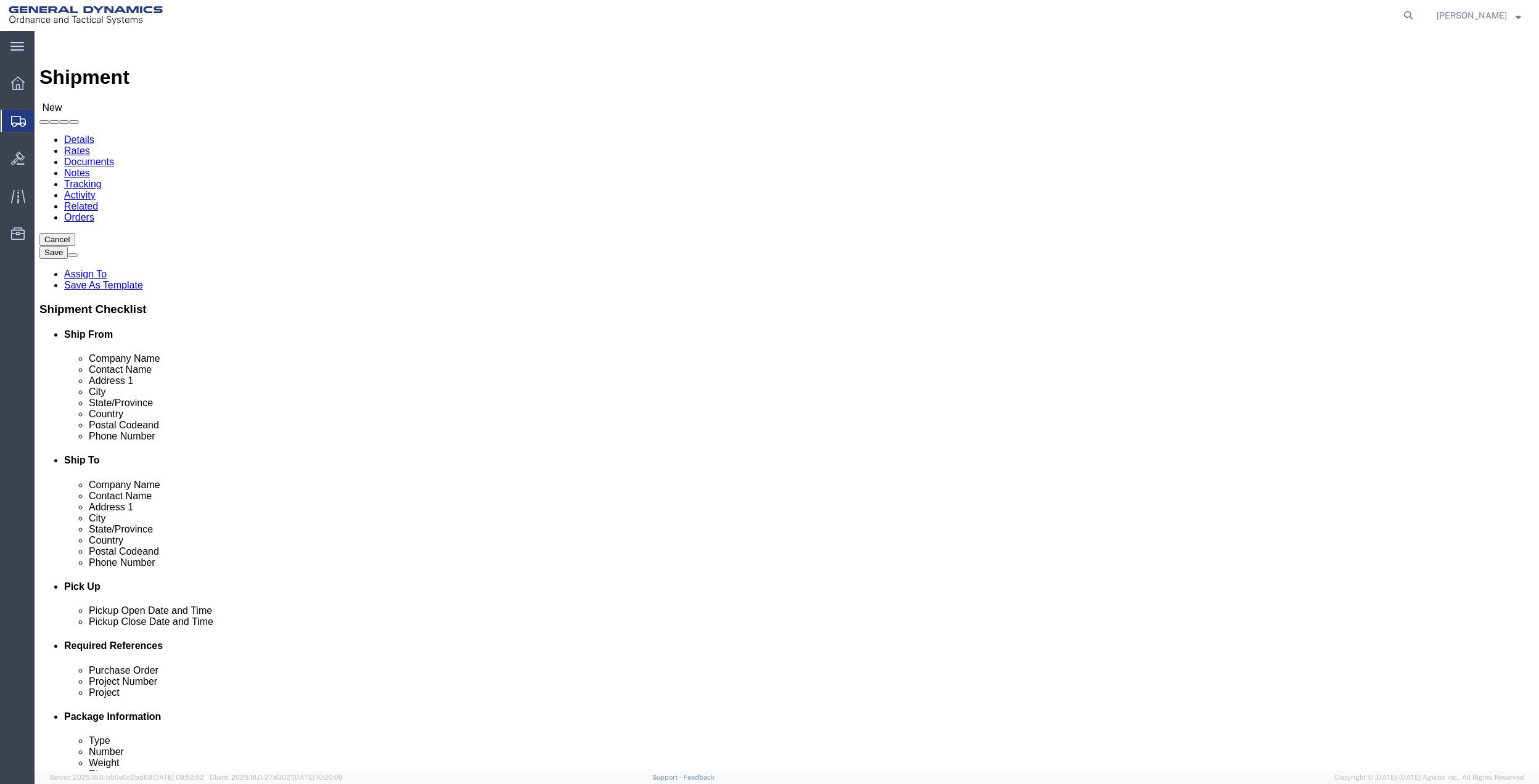
type input "[PHONE_NUMBER]"
drag, startPoint x: 949, startPoint y: 419, endPoint x: 718, endPoint y: 422, distance: 231.0
click input "text"
paste input "[PHONE_NUMBER]"
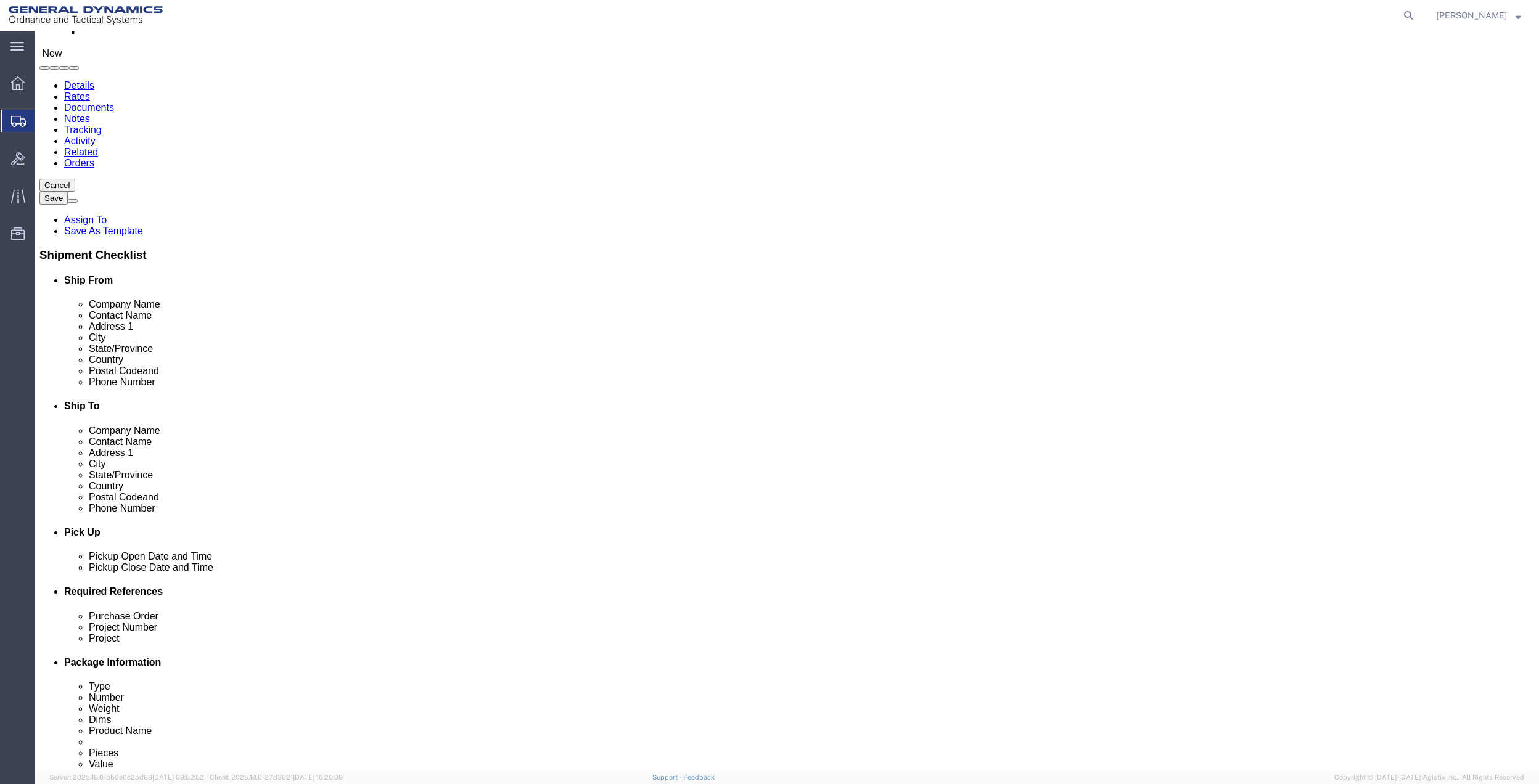
scroll to position [247, 0]
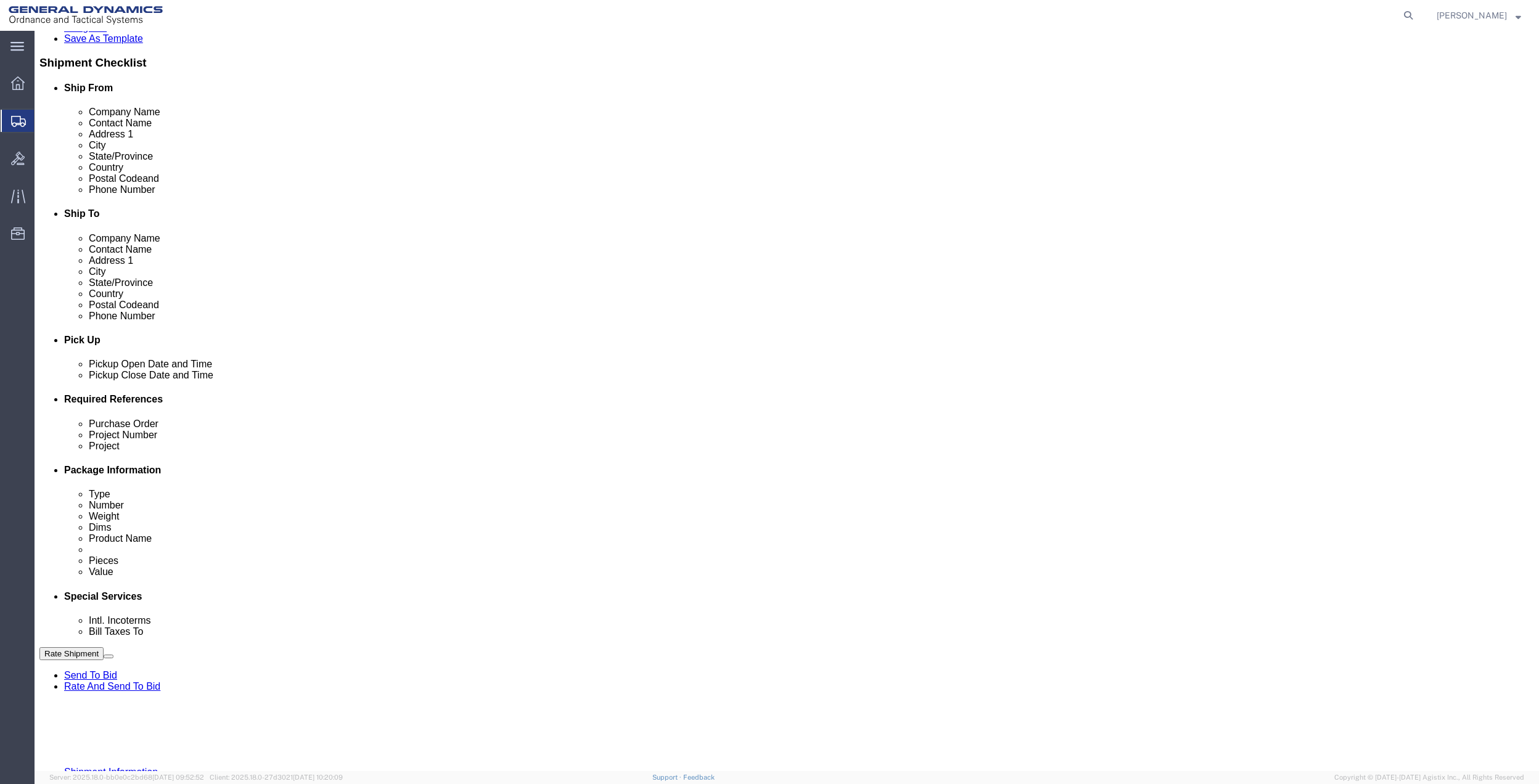
type input "[PHONE_NUMBER]"
click button "Add reference"
click input "text"
type input "9411"
click input "text"
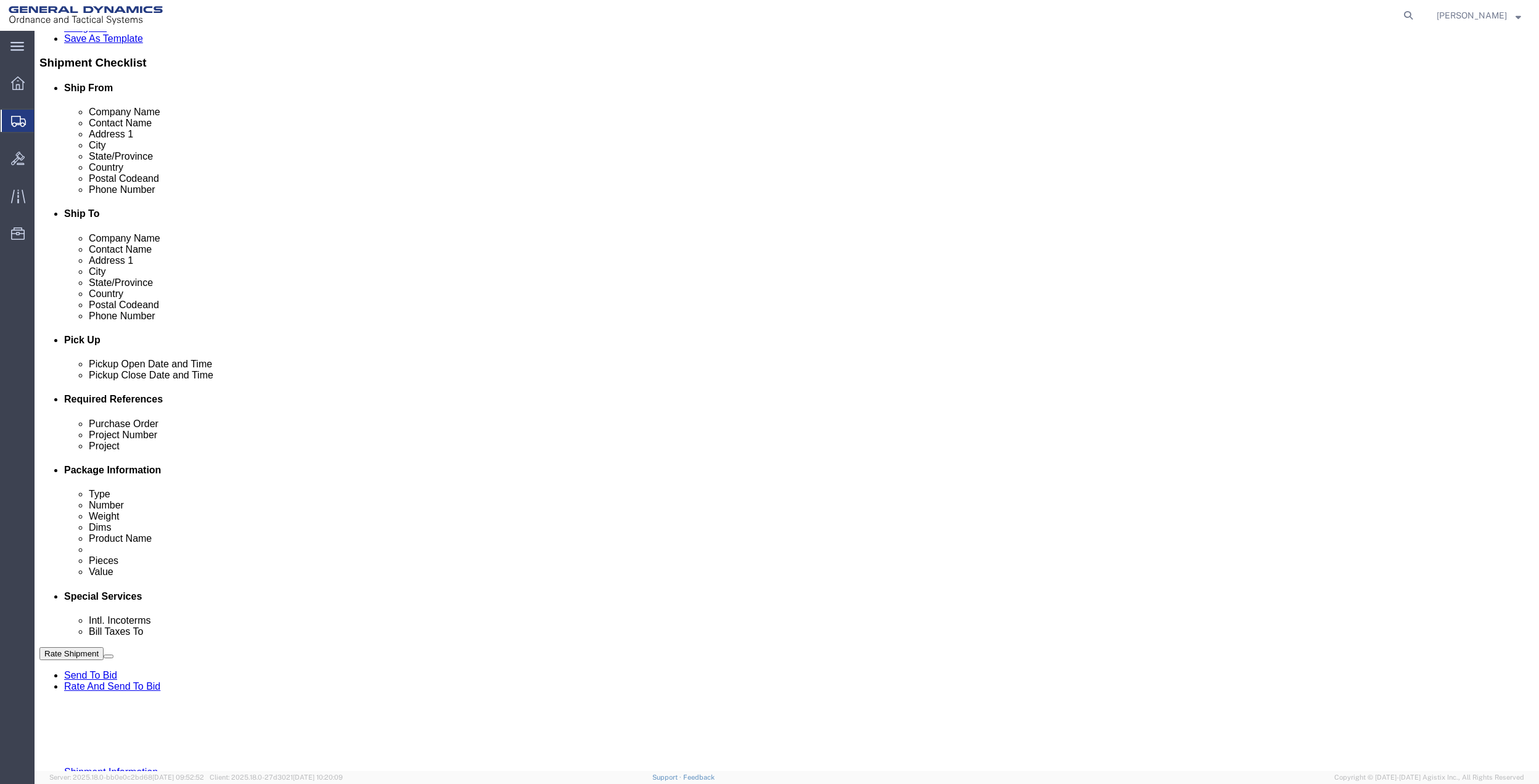
paste input "9411"
type input "9411"
click input "text"
paste input "9411"
type input "9411"
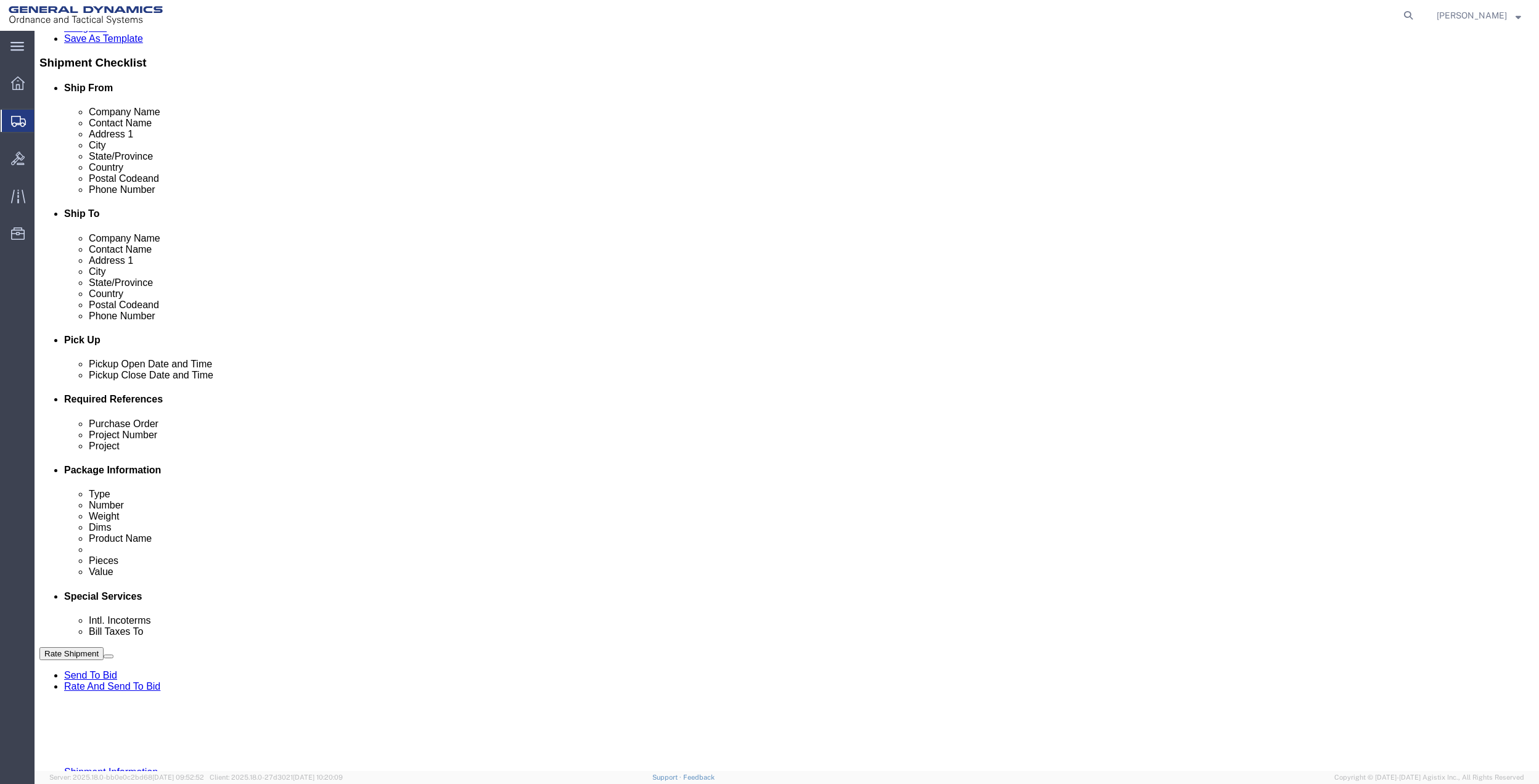
drag, startPoint x: 242, startPoint y: 530, endPoint x: 208, endPoint y: 537, distance: 34.7
click input "text"
paste input "9411"
type input "9411"
drag, startPoint x: 180, startPoint y: 537, endPoint x: 171, endPoint y: 529, distance: 12.0
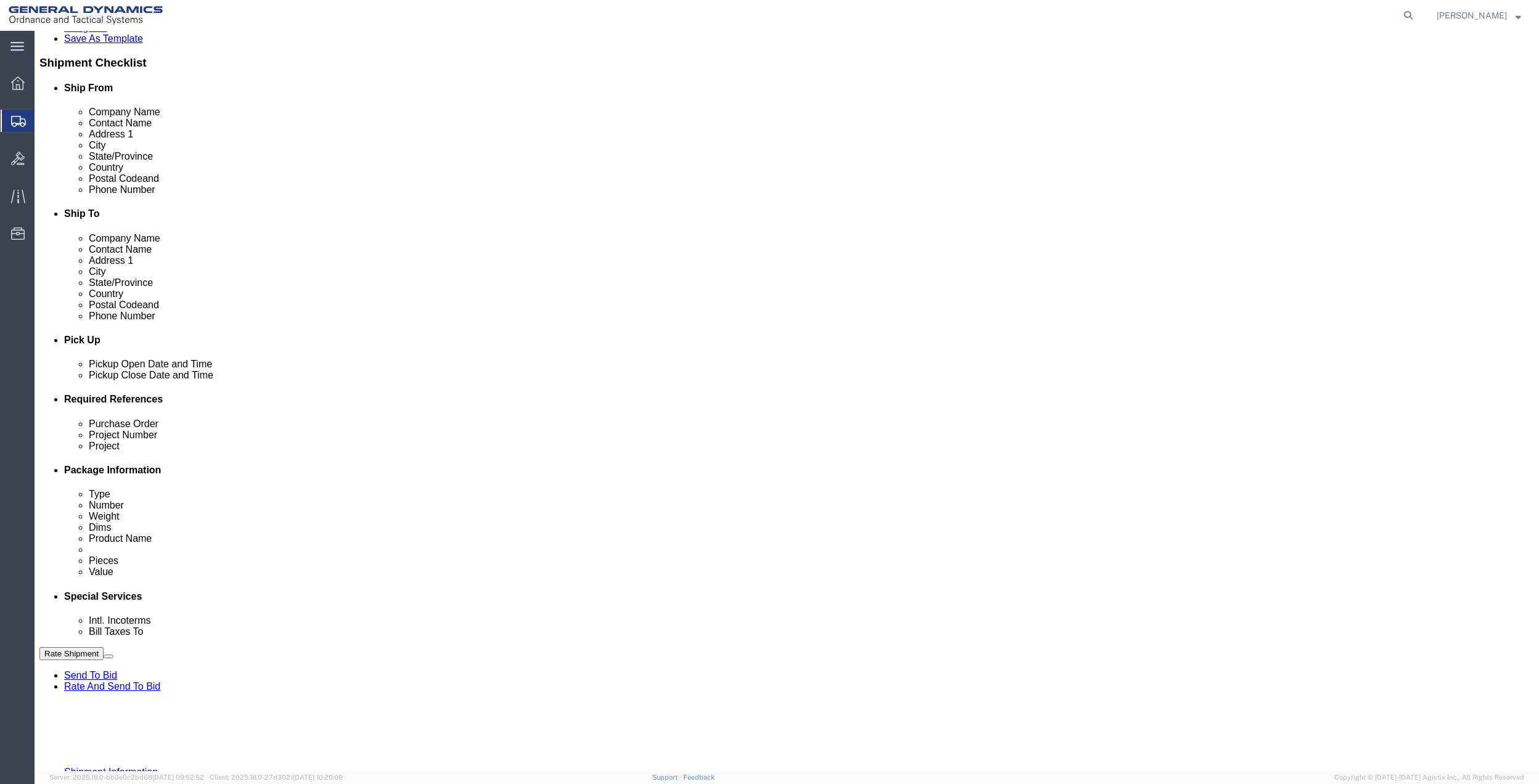
click select "Select Account Type Activity ID Airline Appointment Number ASN Batch Request # …"
select select "DEPT"
click select "Select Account Type Activity ID Airline Appointment Number ASN Batch Request # …"
click link "Package Information"
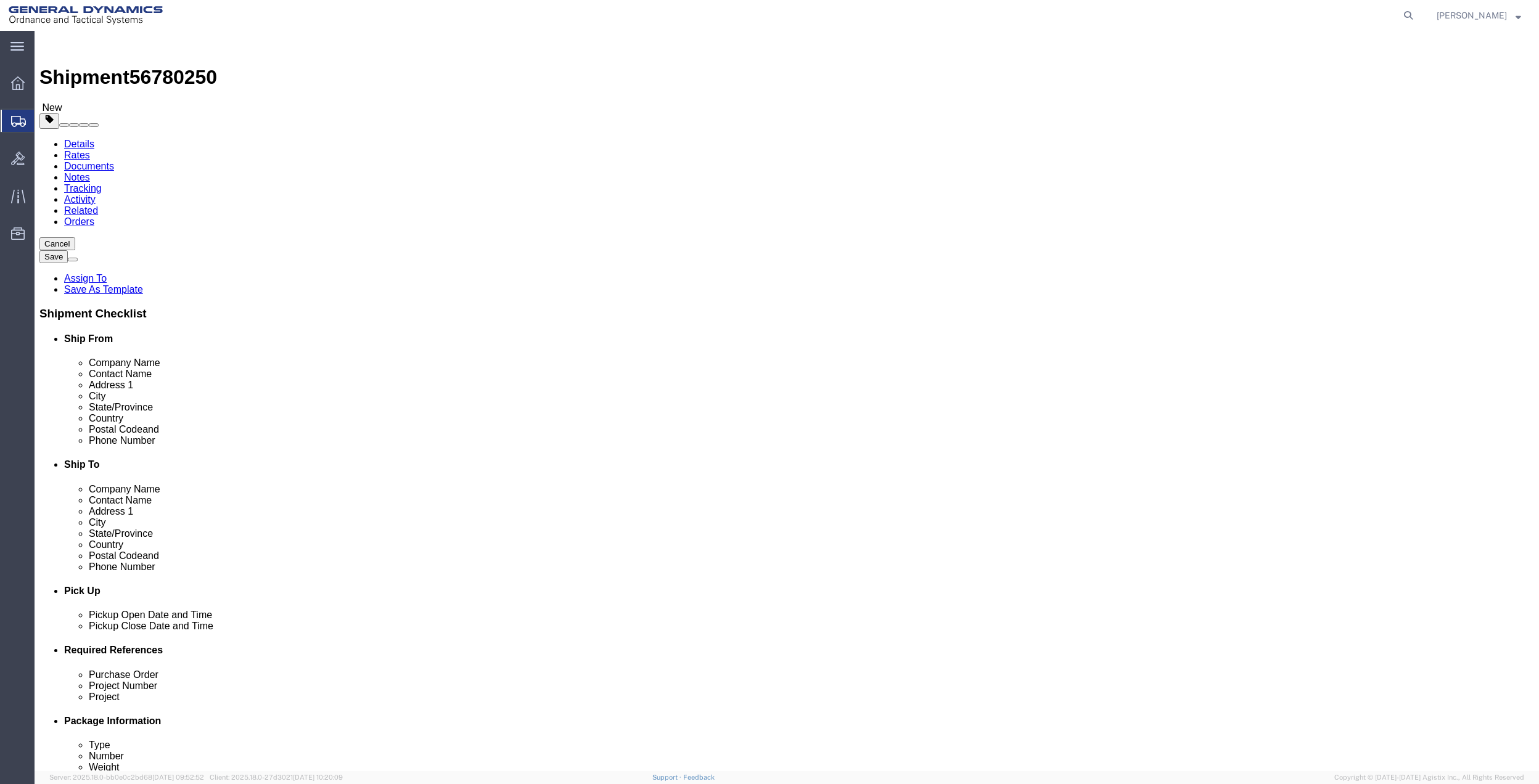
drag, startPoint x: 350, startPoint y: 242, endPoint x: 316, endPoint y: 211, distance: 46.0
click select "Select Bale(s) Basket(s) Bolt(s) Bottle(s) Buckets Bulk Bundle(s) Can(s) Cardbo…"
select select "PAK"
click select "Select Bale(s) Basket(s) Bolt(s) Bottle(s) Buckets Bulk Bundle(s) Can(s) Cardbo…"
type input "10.25"
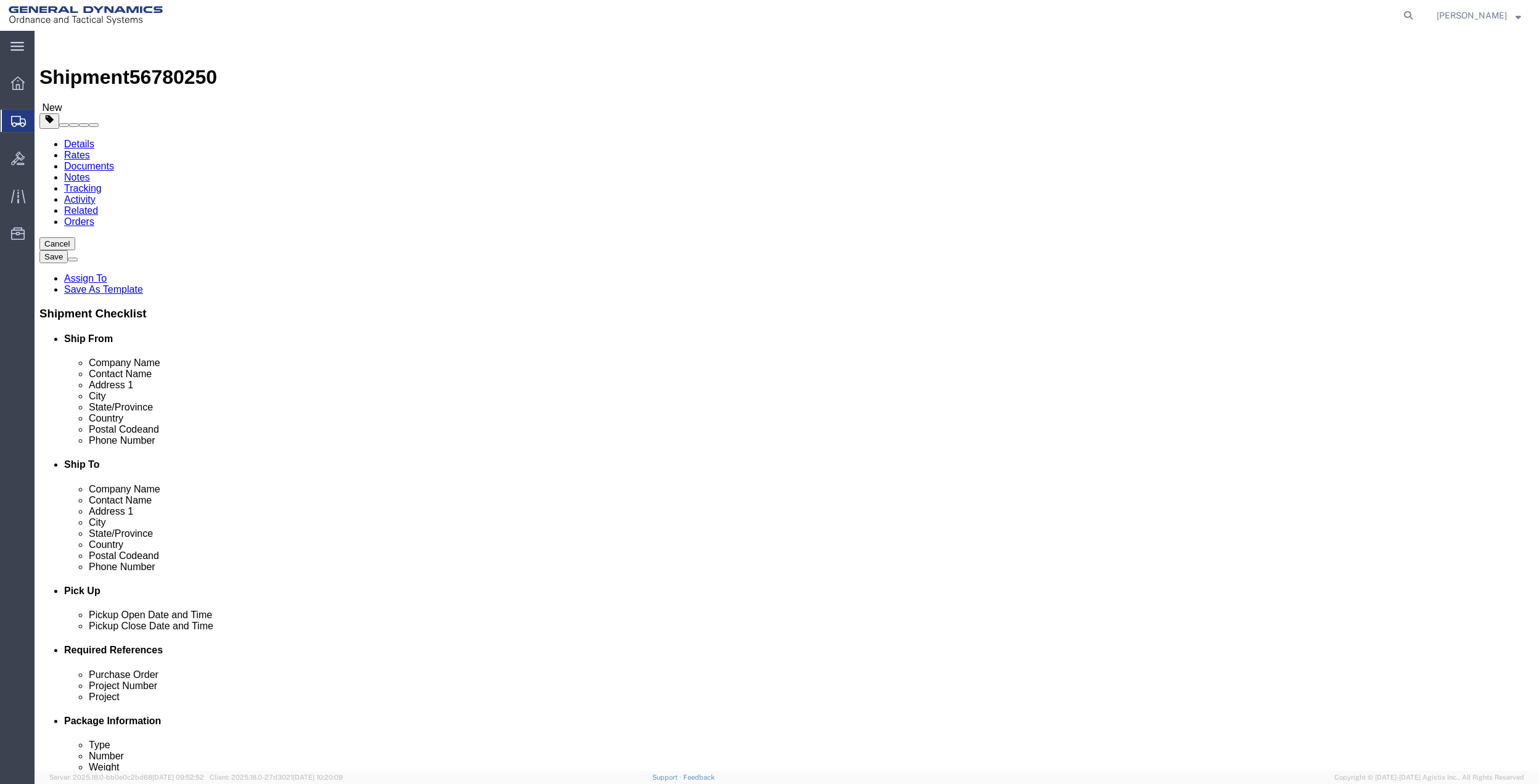
type input "12.75"
type input "1.00"
drag, startPoint x: 259, startPoint y: 284, endPoint x: 221, endPoint y: 284, distance: 38.0
click div "0.00 Select kgs lbs"
type input "1"
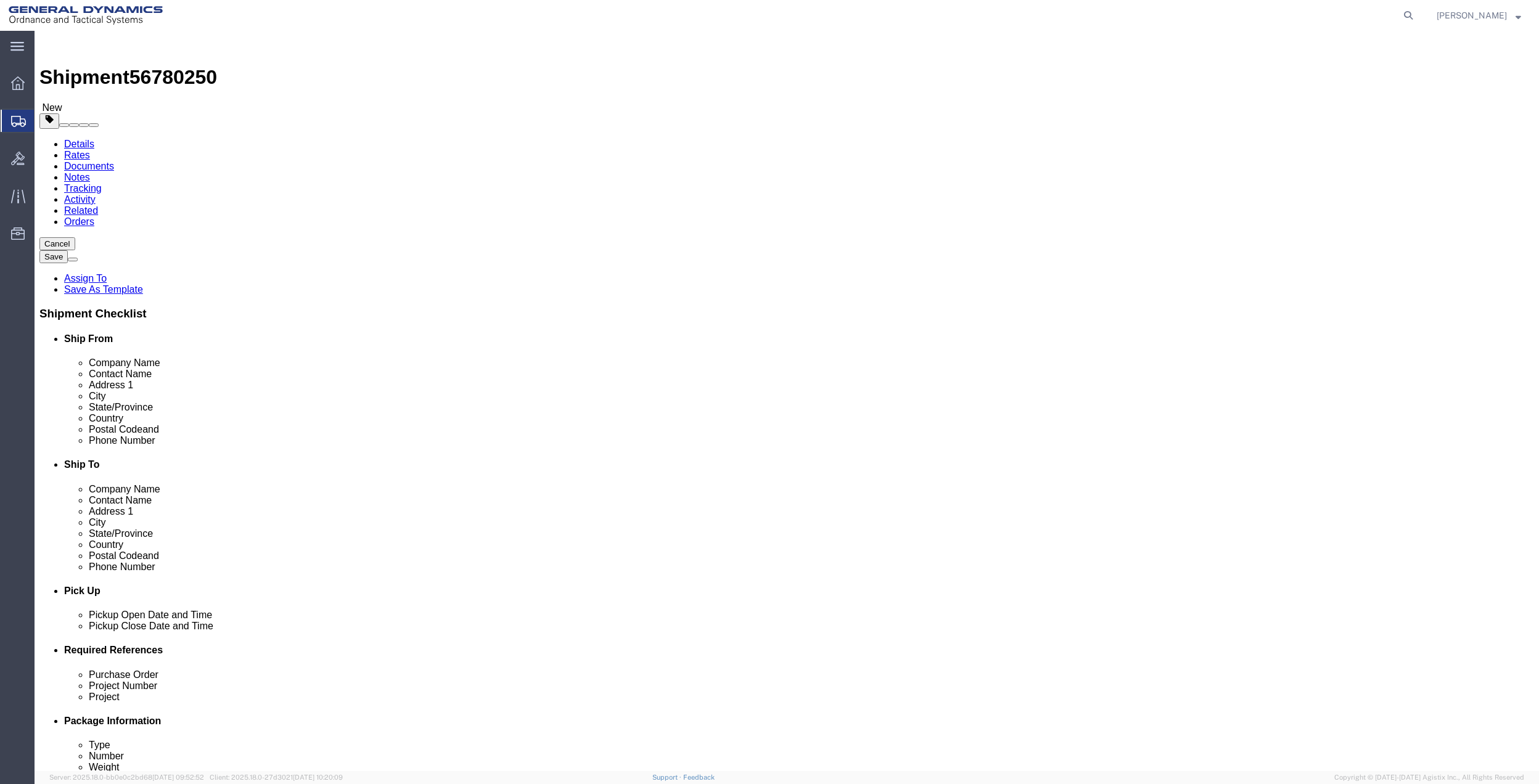
click link "Add Content"
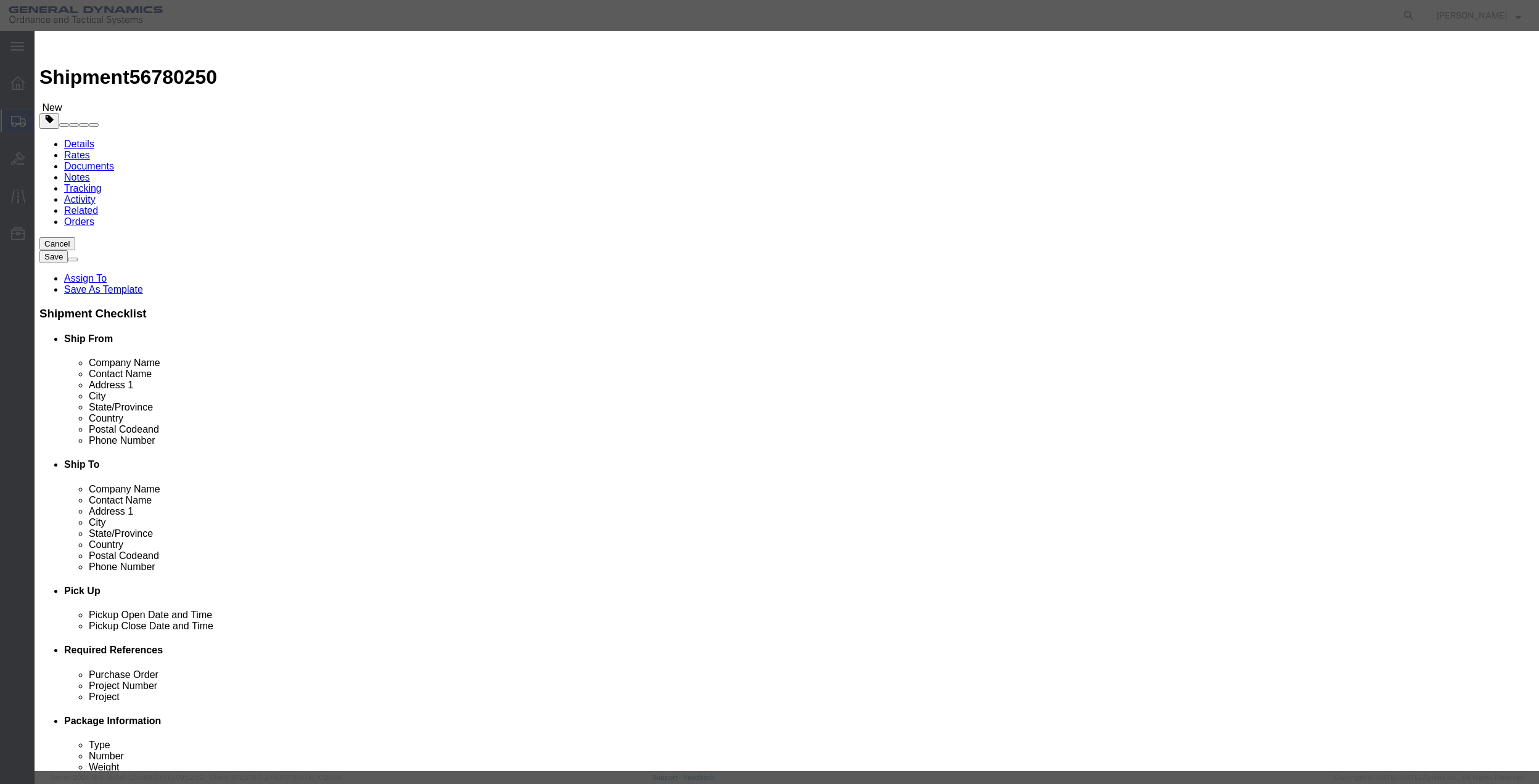
click input "text"
type input "MISC"
type input "100"
select select "US"
click input "0"
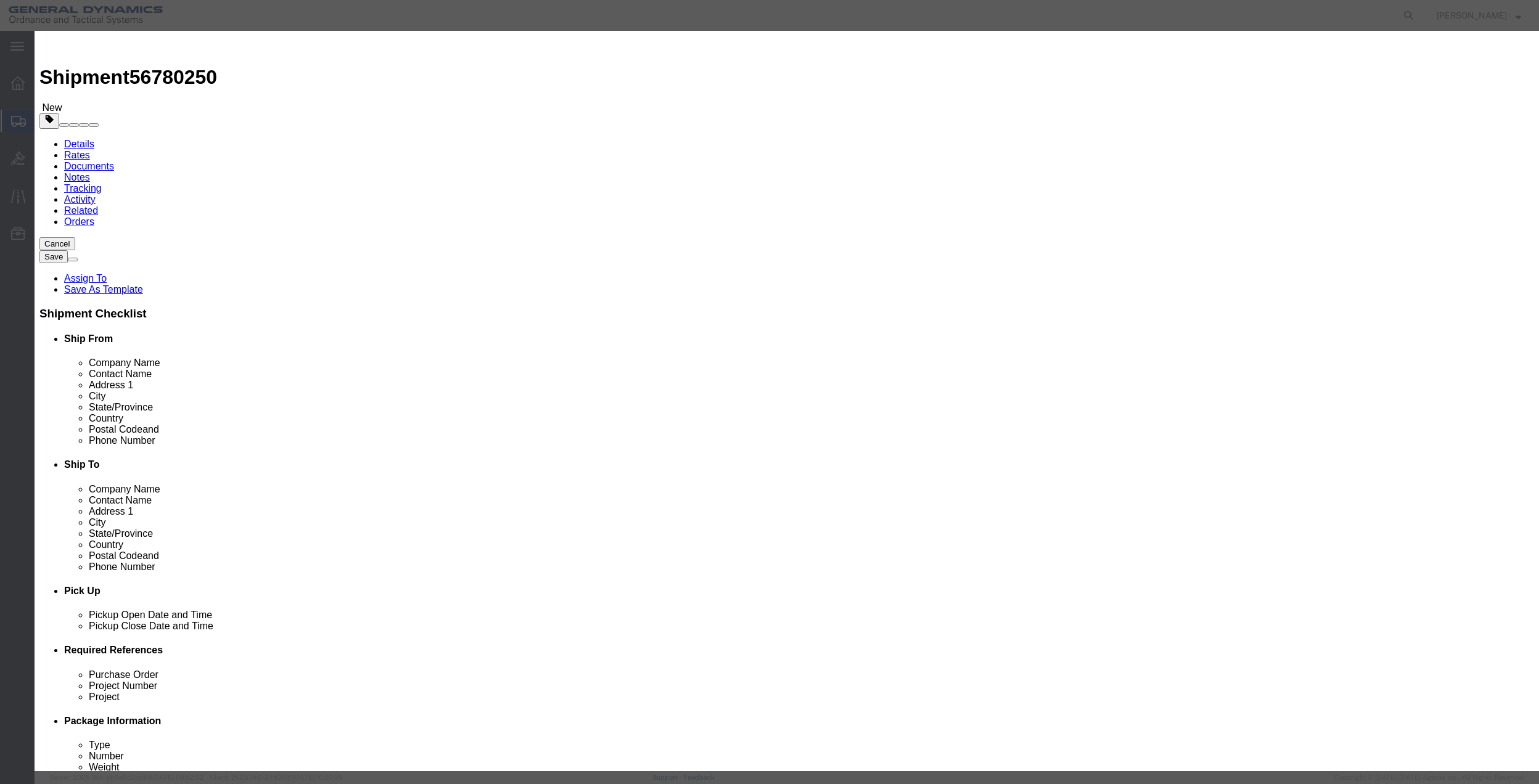
type input "01"
click select "Select 50 55 60 65 70 85 92.5 100 125 175 250 300 400"
select select "70"
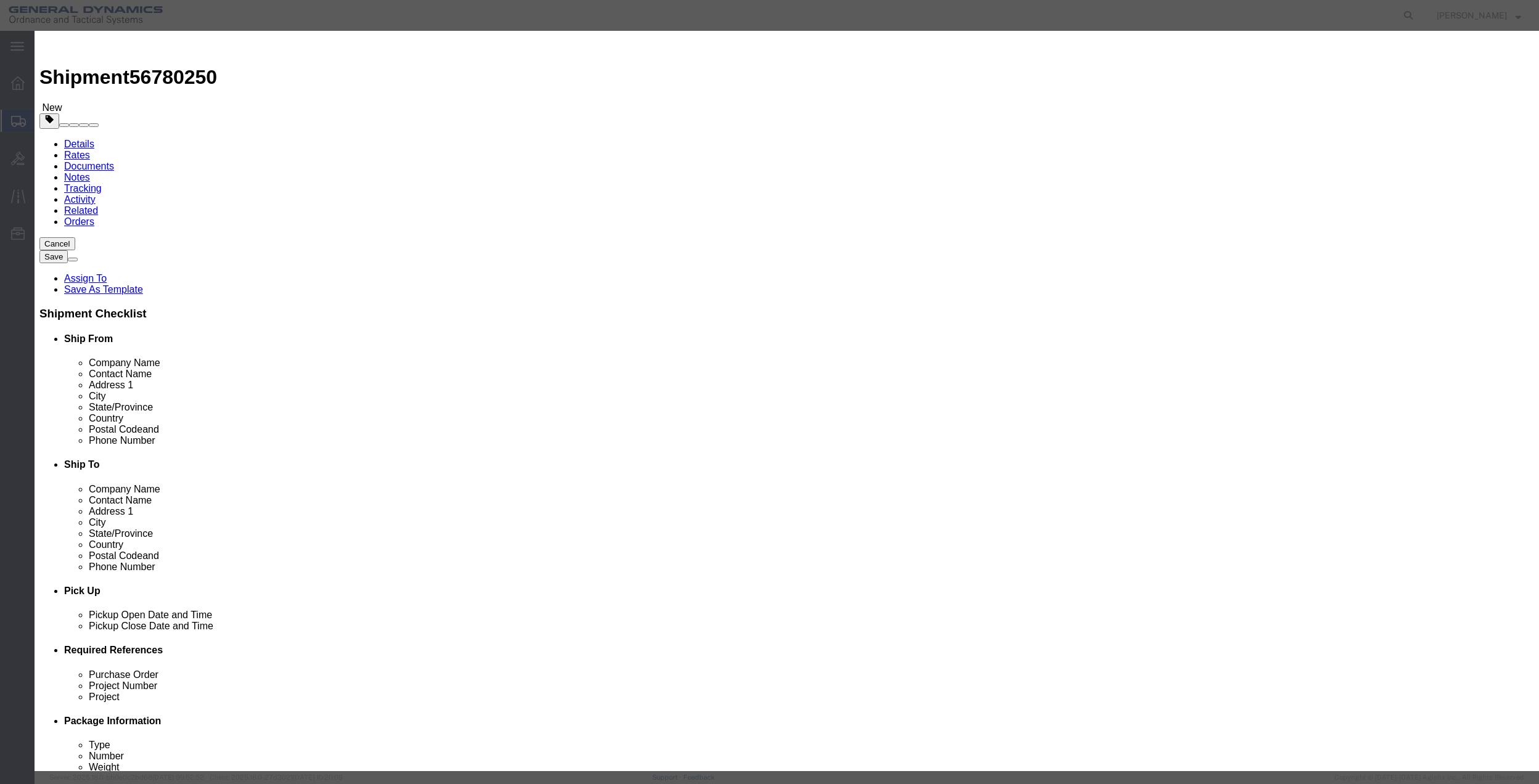
click select "Select 50 55 60 65 70 85 92.5 100 125 175 250 300 400"
click button "Save & Close"
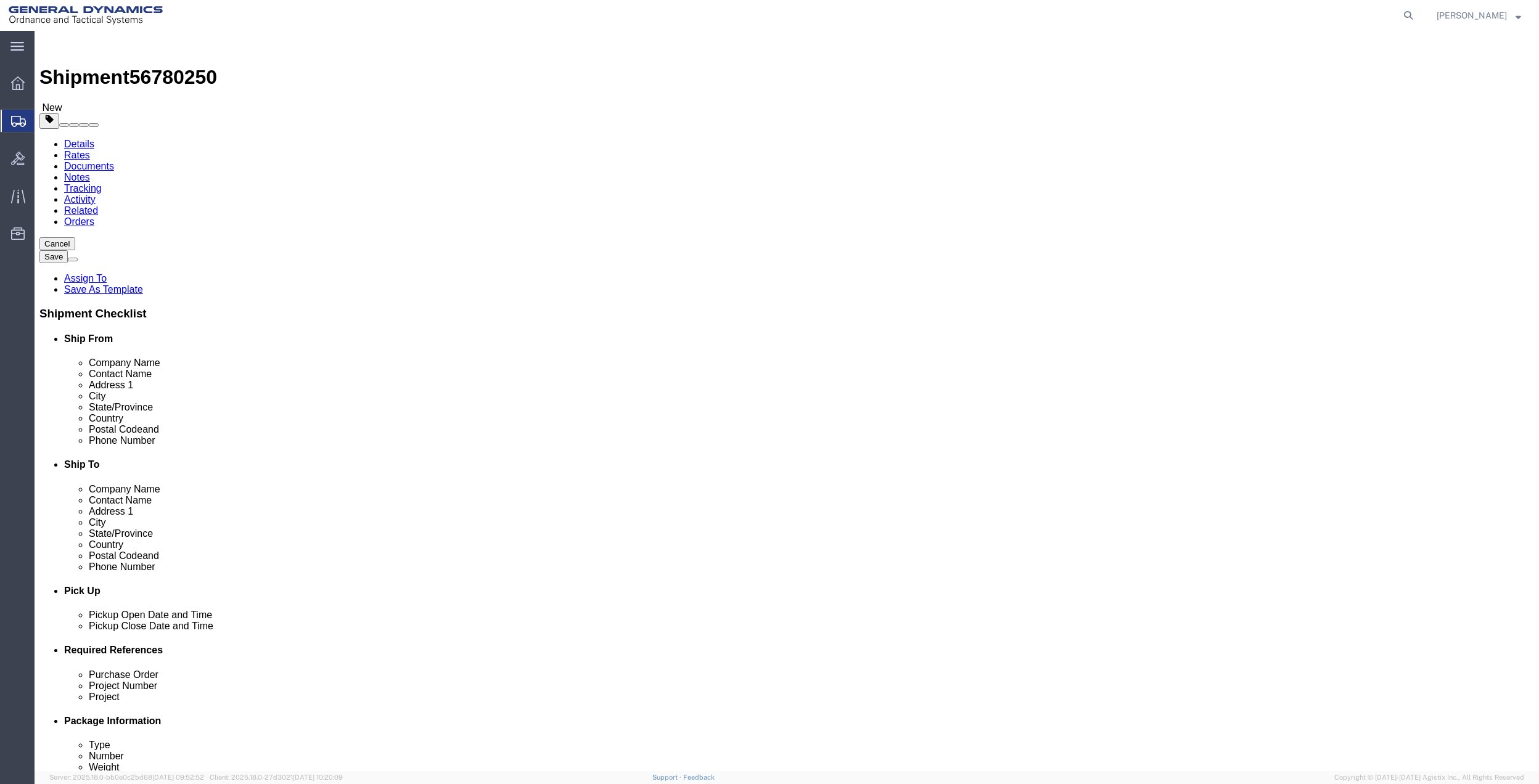
click link "Special Services"
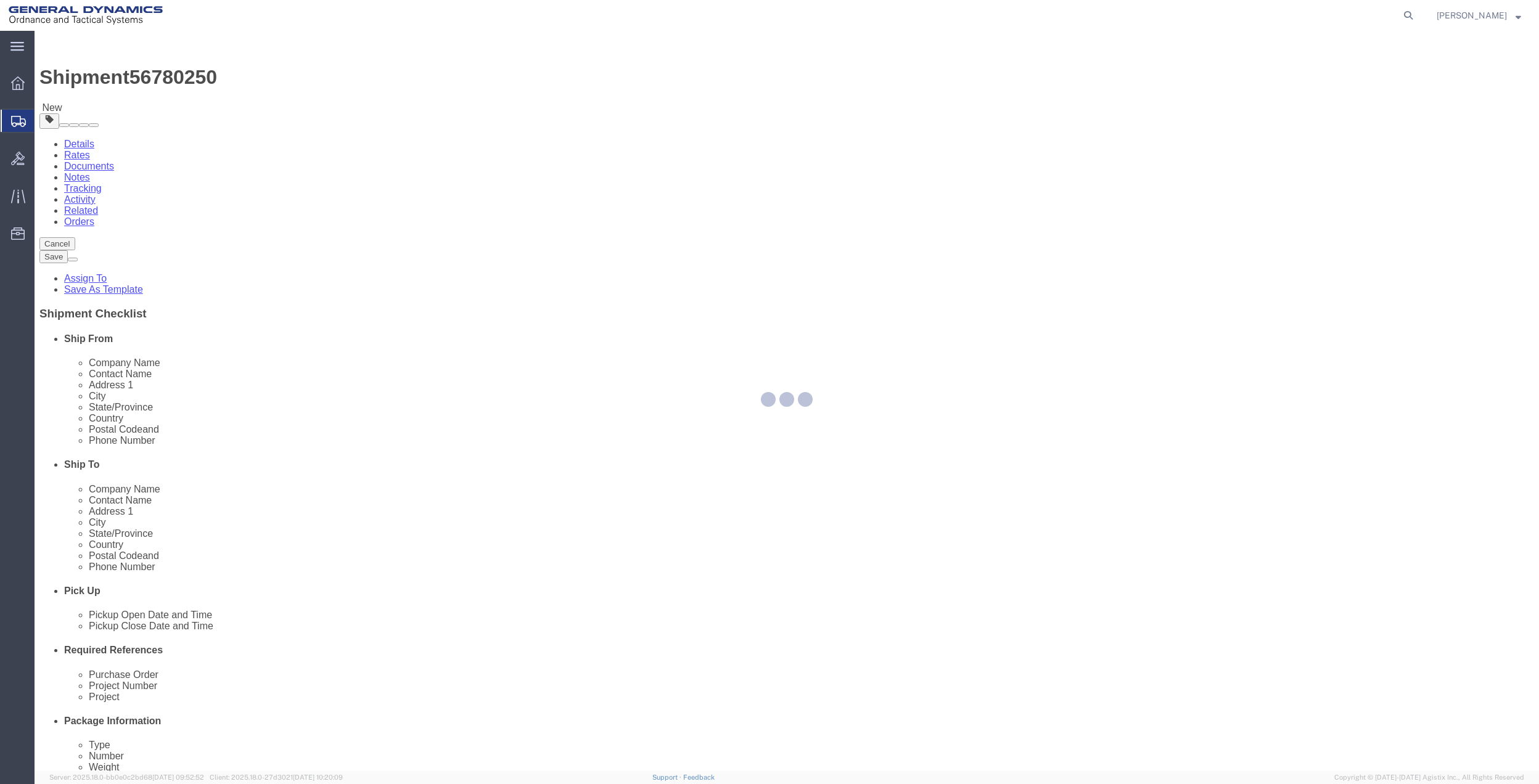
select select
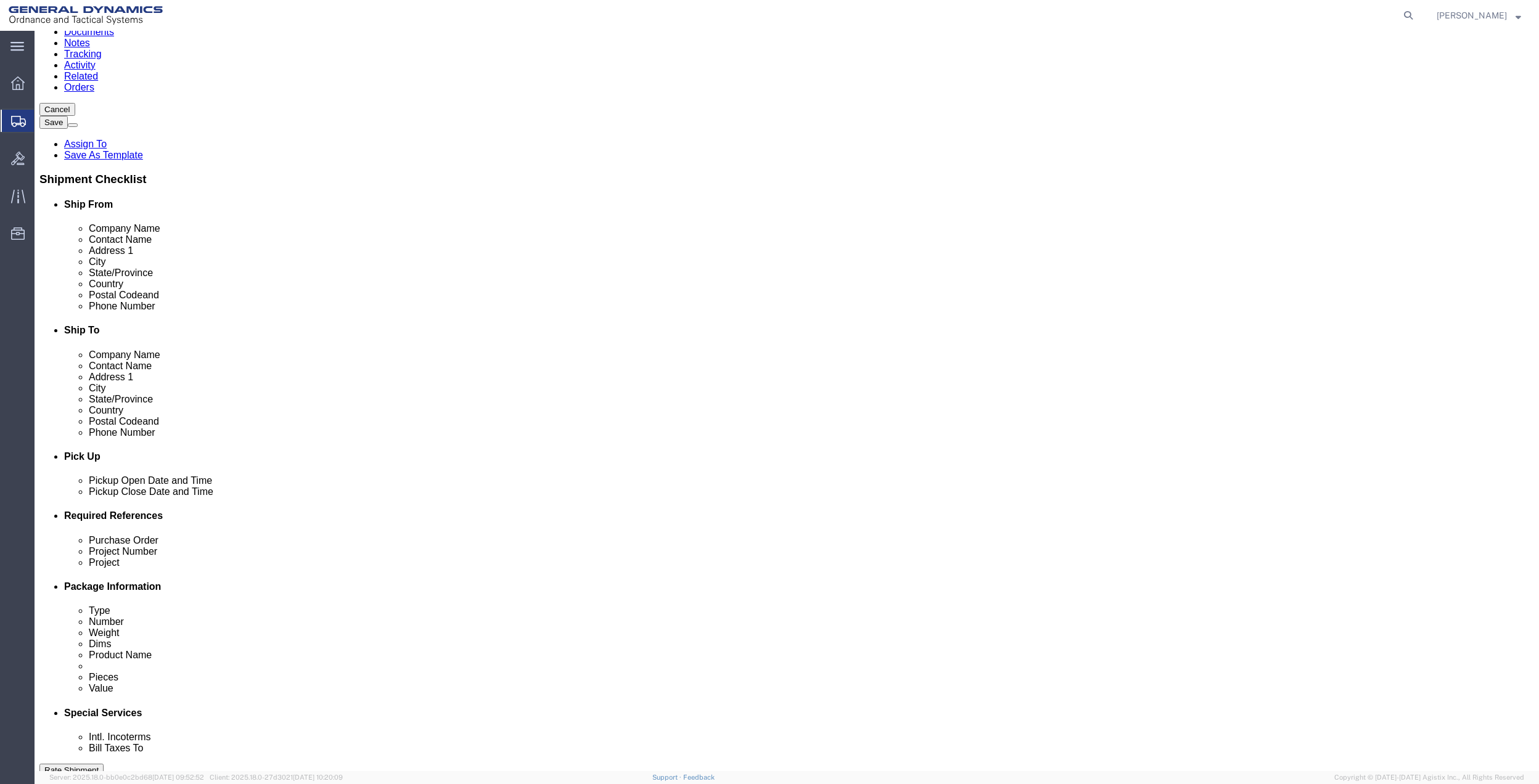
scroll to position [410, 0]
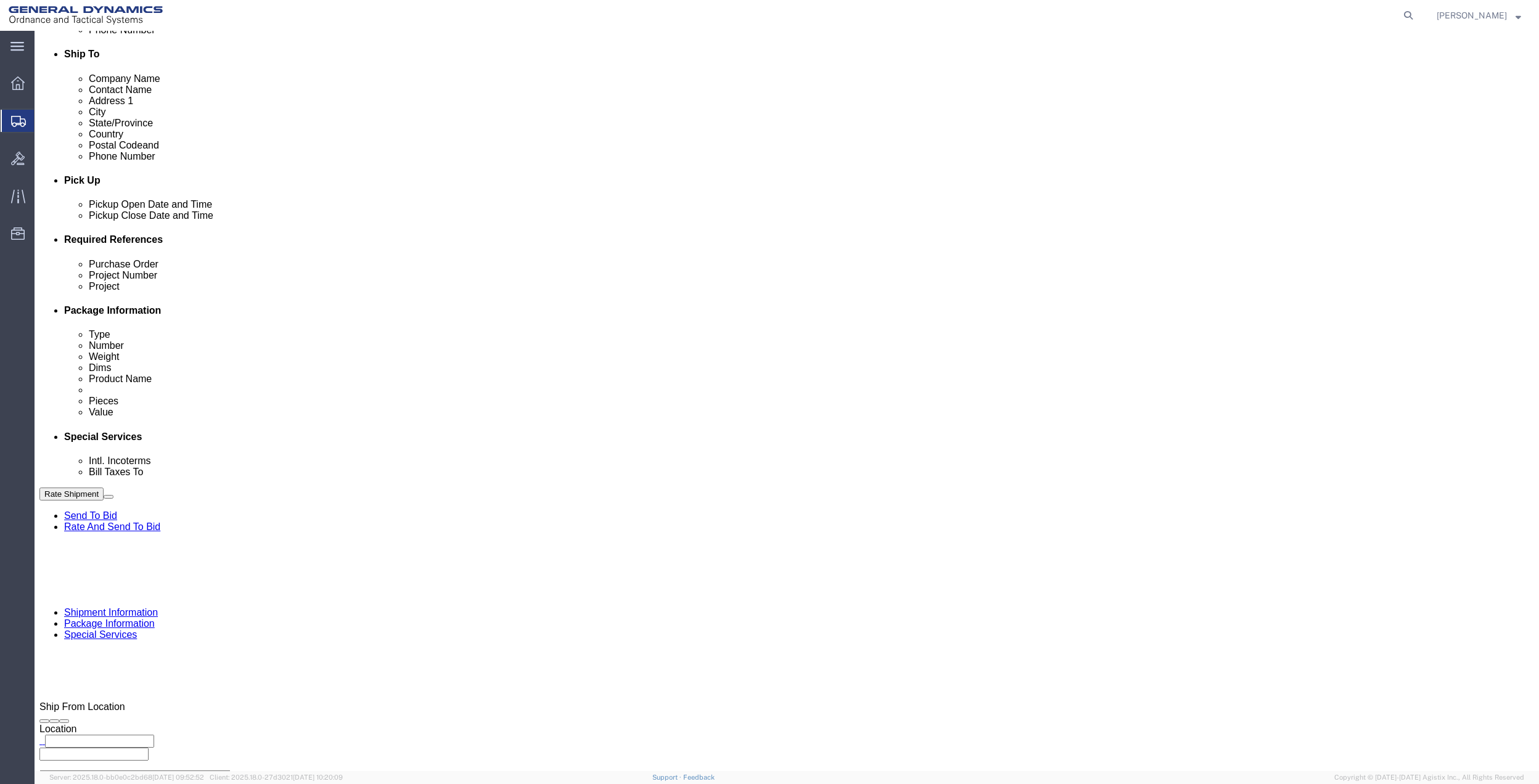
drag, startPoint x: 274, startPoint y: 298, endPoint x: 274, endPoint y: 307, distance: 9.0
click select "Select Buyer Cost Center Department Operations Number Order Number Sales Person"
select select "DEPARTMENT"
click select "Select Buyer Cost Center Department Operations Number Order Number Sales Person"
click select "Select [GEOGRAPHIC_DATA] [GEOGRAPHIC_DATA] [GEOGRAPHIC_DATA] [GEOGRAPHIC_DATA] …"
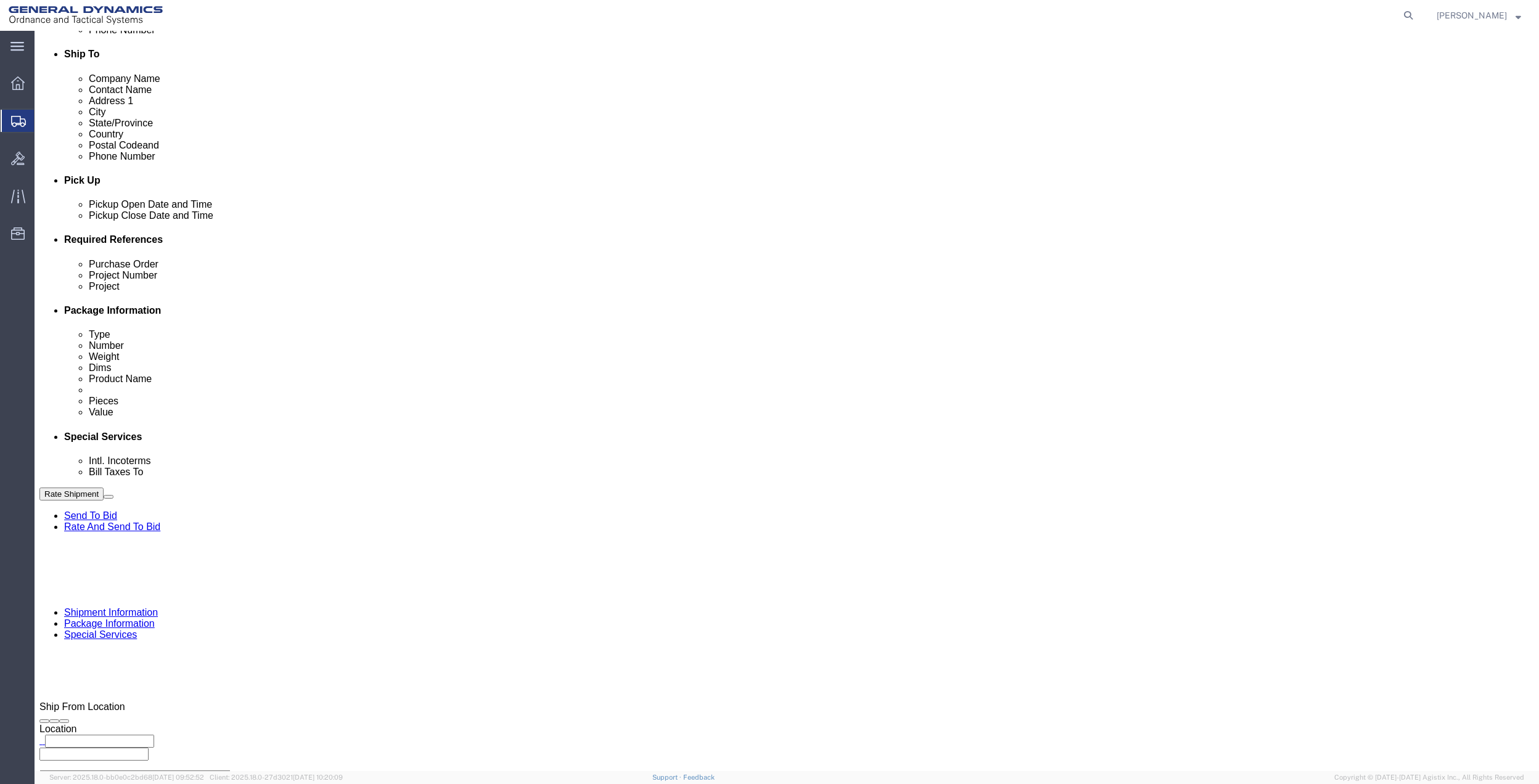
select select "1763983"
click select "Select [GEOGRAPHIC_DATA] [GEOGRAPHIC_DATA] [GEOGRAPHIC_DATA] [GEOGRAPHIC_DATA] …"
click select "Select 10AFM 10GAG 10GAH 10GFL 10GFO 10GIE 10GIS 30MABS St [PERSON_NAME] Program"
select select "214681"
click select "Select 10AFM 10GAG 10GAH 10GFL 10GFO 10GIE 10GIS 30MABS St [PERSON_NAME] Program"
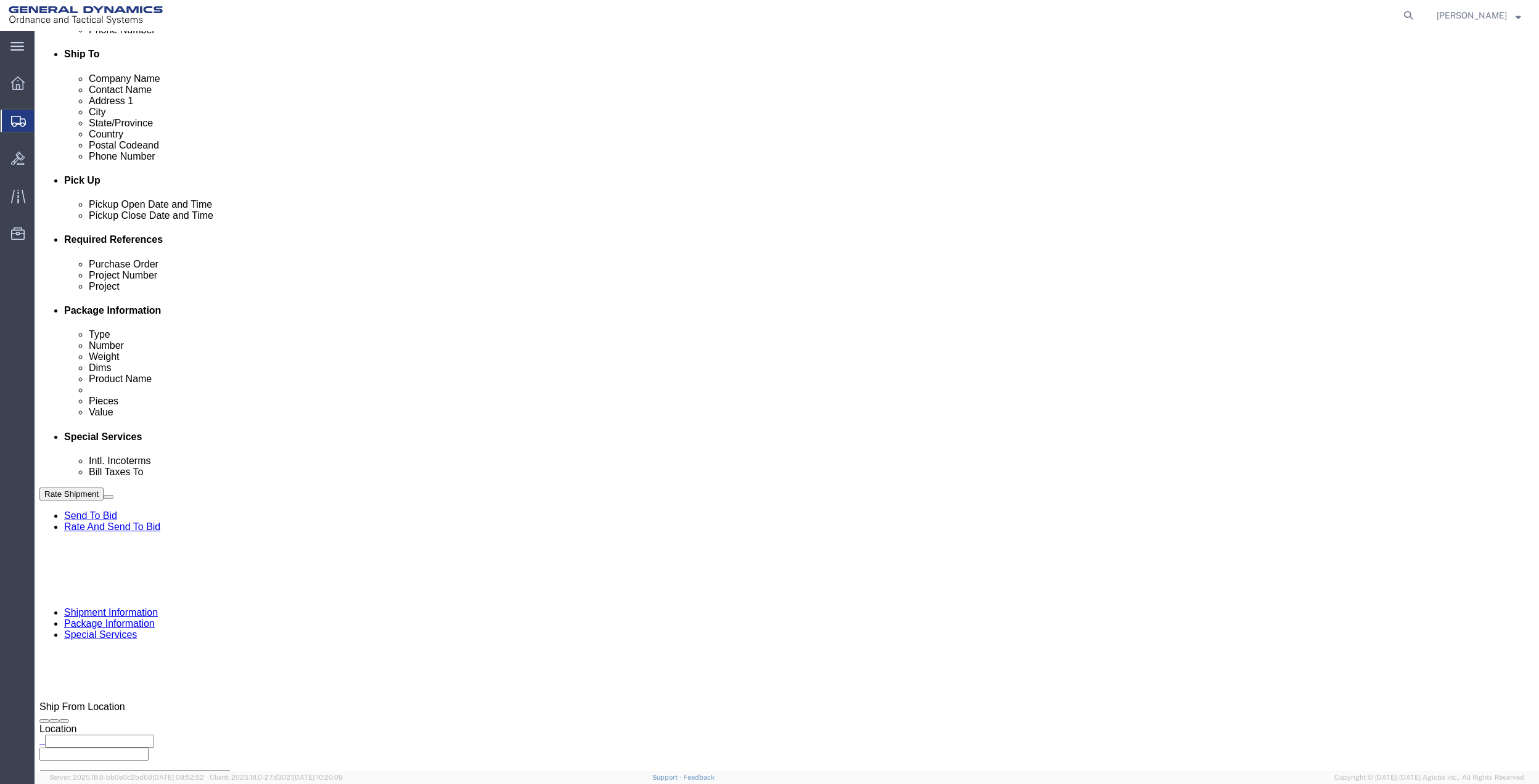
click input "General Dynamics OTS % Data2Logistics"
click p "- GEDOTS %DATA 2 LOGISTICS - (GEDOTS %DATA 2 LOGISTICS) [GEOGRAPHIC_DATA][PERSO…"
type input "GEDOTS %DATA 2 LOGISTICS"
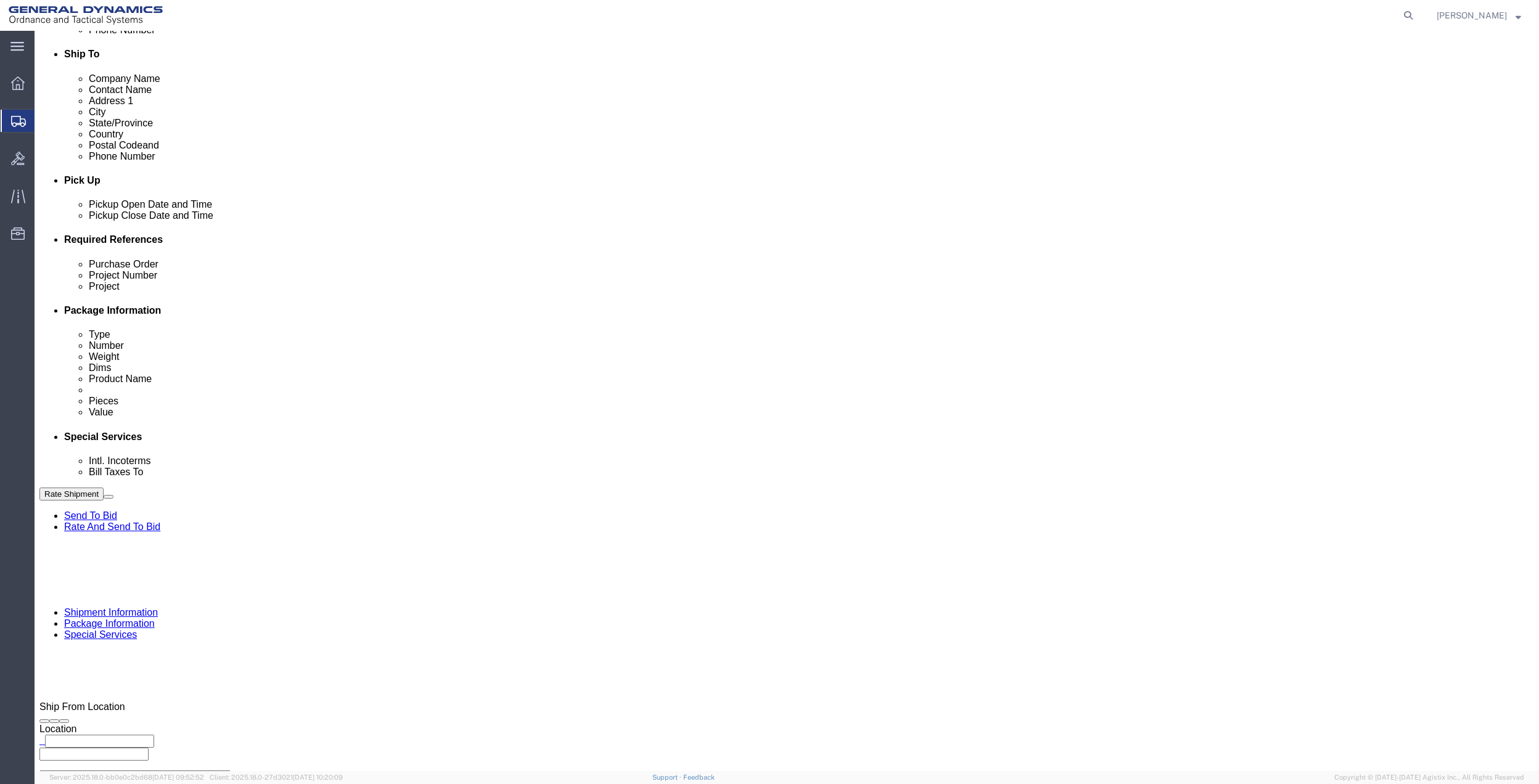
type input "PO BOX 61050"
type input "GEDOTS %DATA 2 LOGISTICS"
type input "FORT [PERSON_NAME]"
type input "33906"
select select "FL"
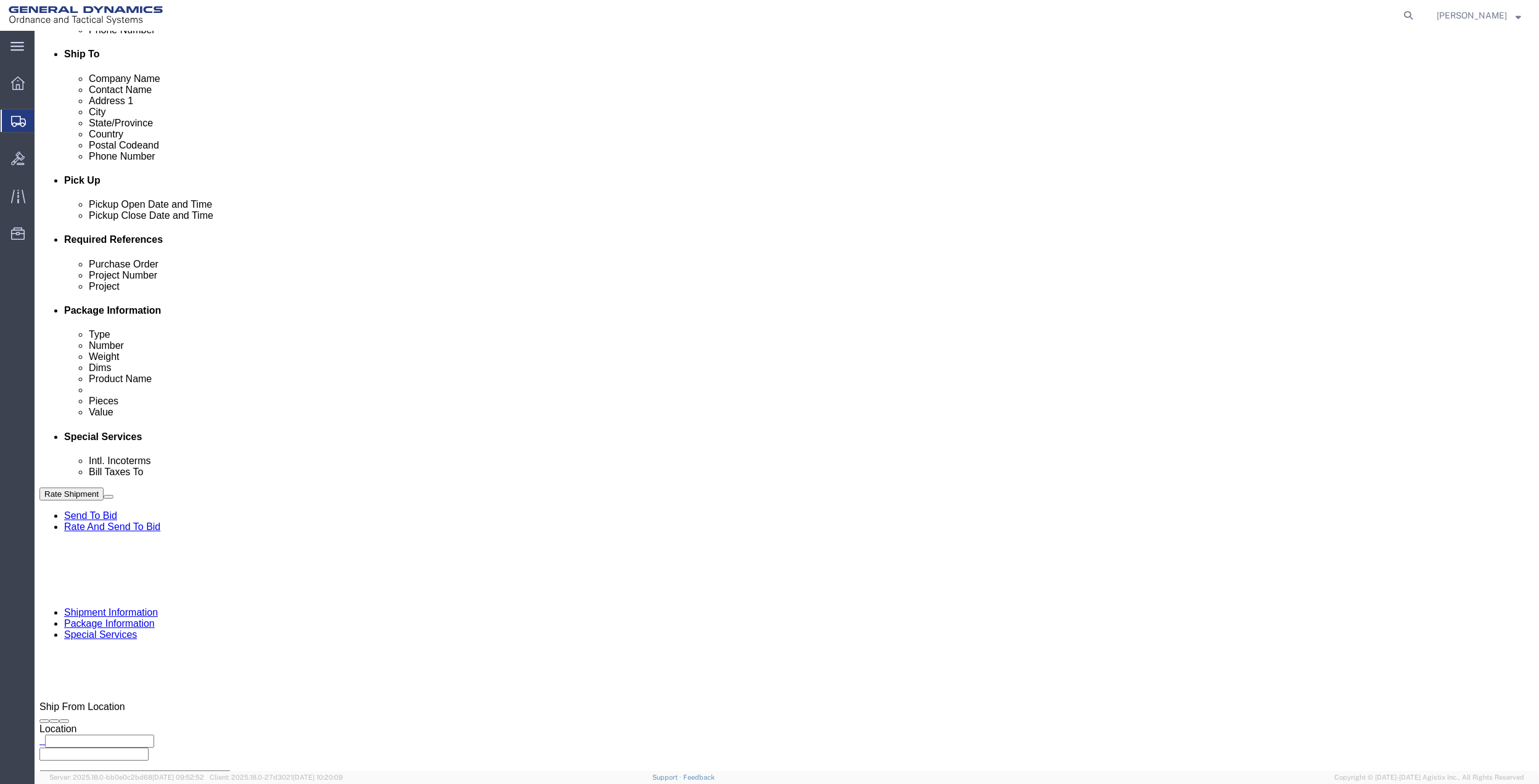
type input "GEDOTS %DATA 2 LOGISTICS"
click link "Package Information"
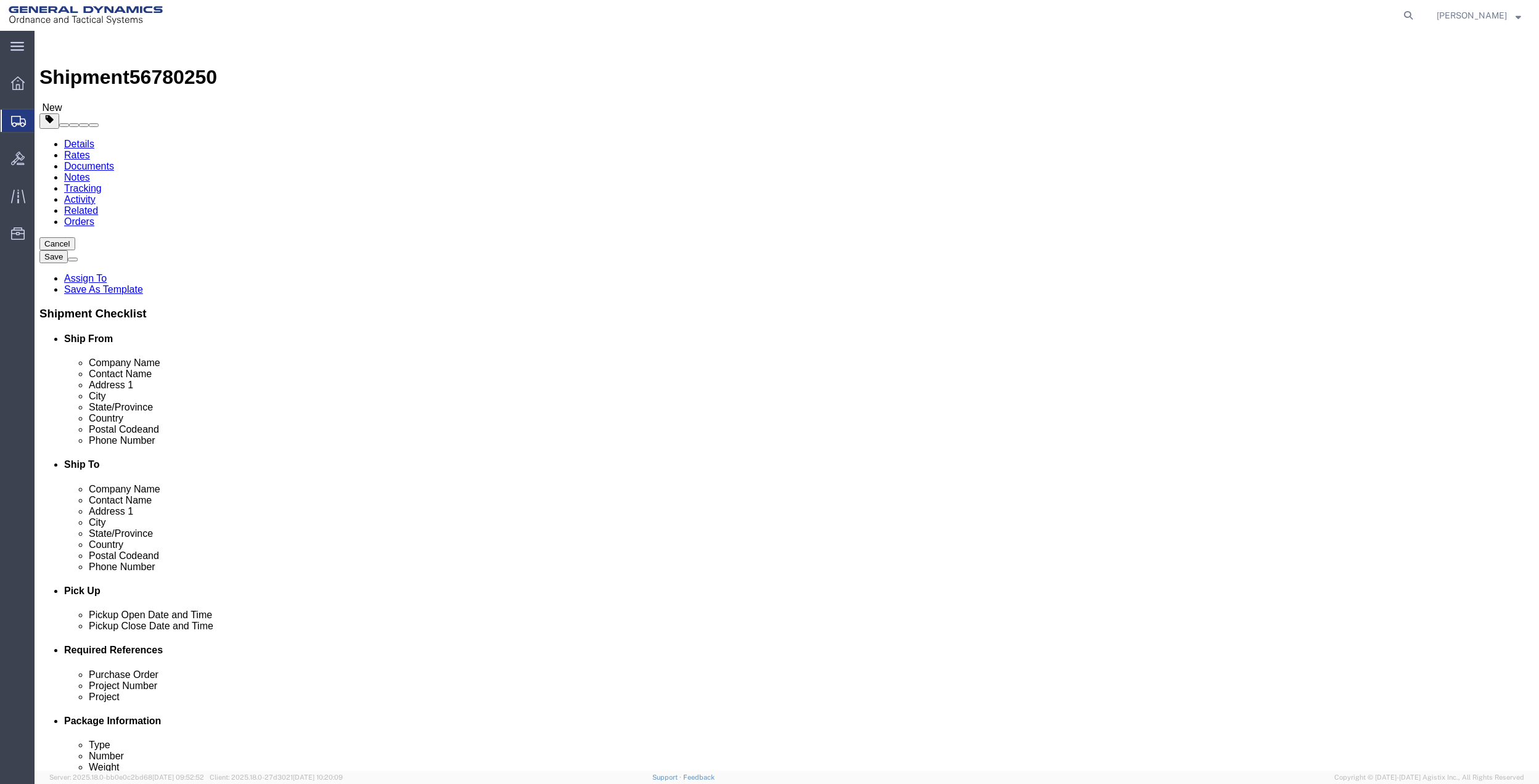
click link "Special Services"
click link "Package Information"
click input "1"
type input "1.5"
click icon
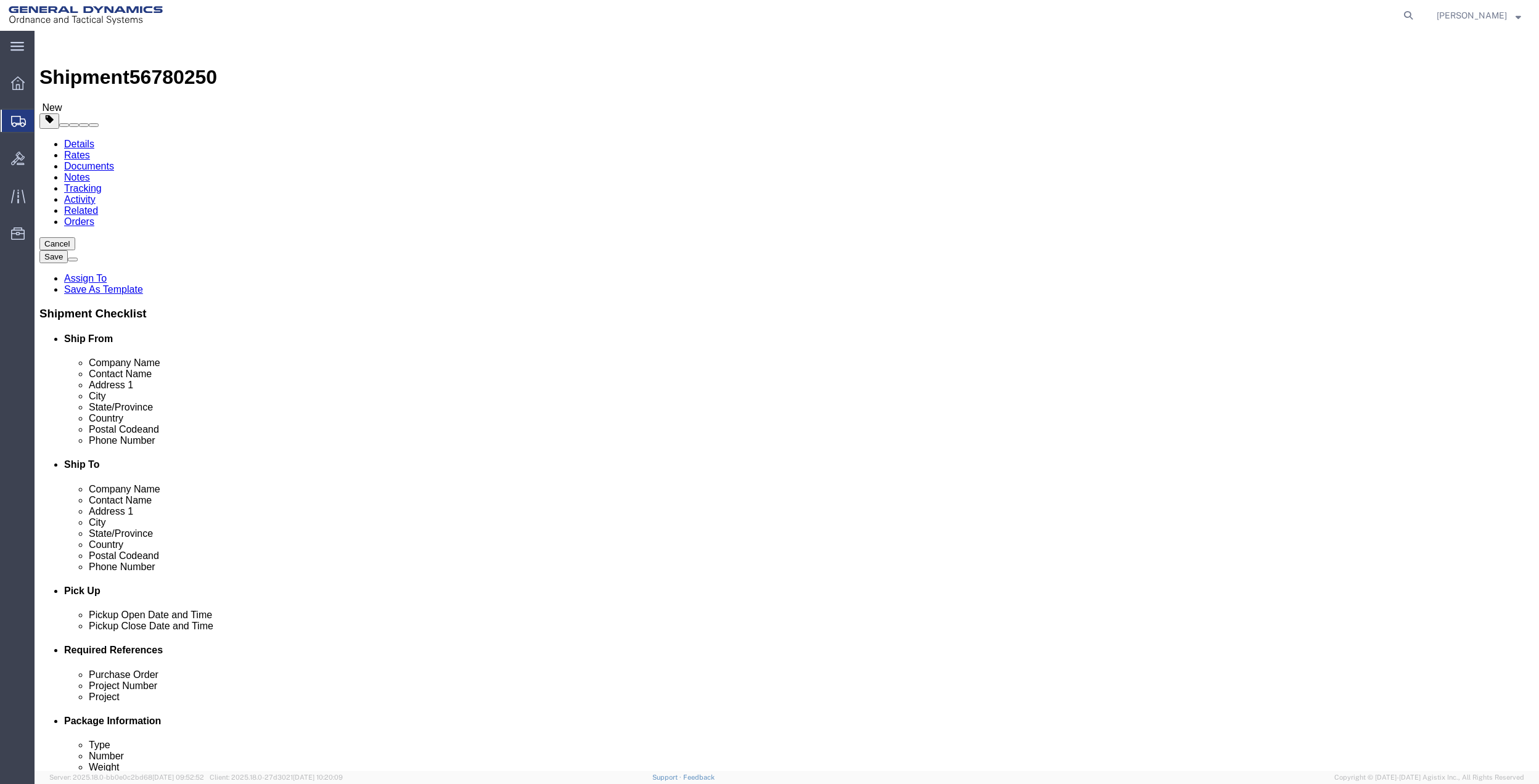
click button "Rate Shipment"
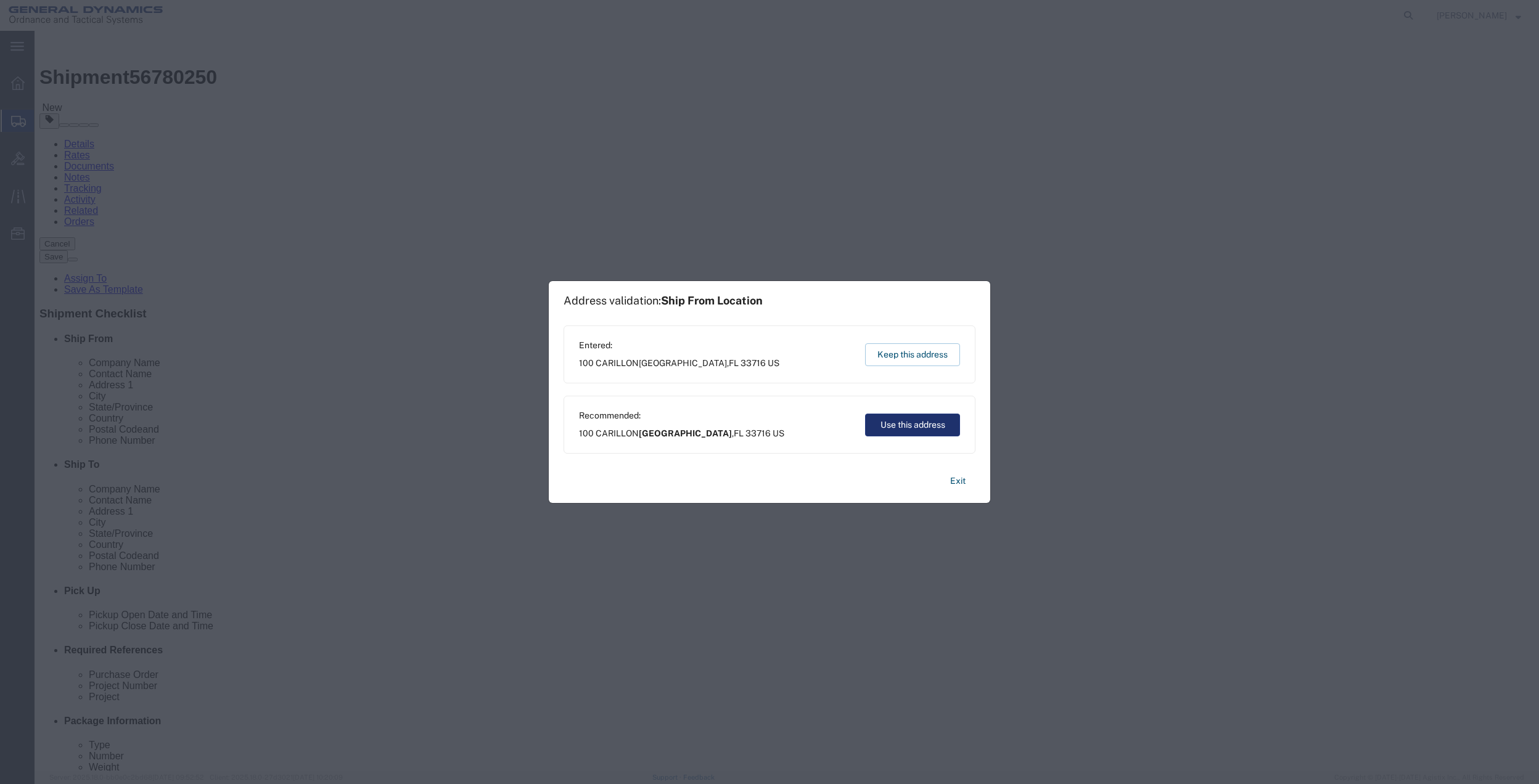
click at [928, 425] on button "Use this address" at bounding box center [912, 425] width 95 height 23
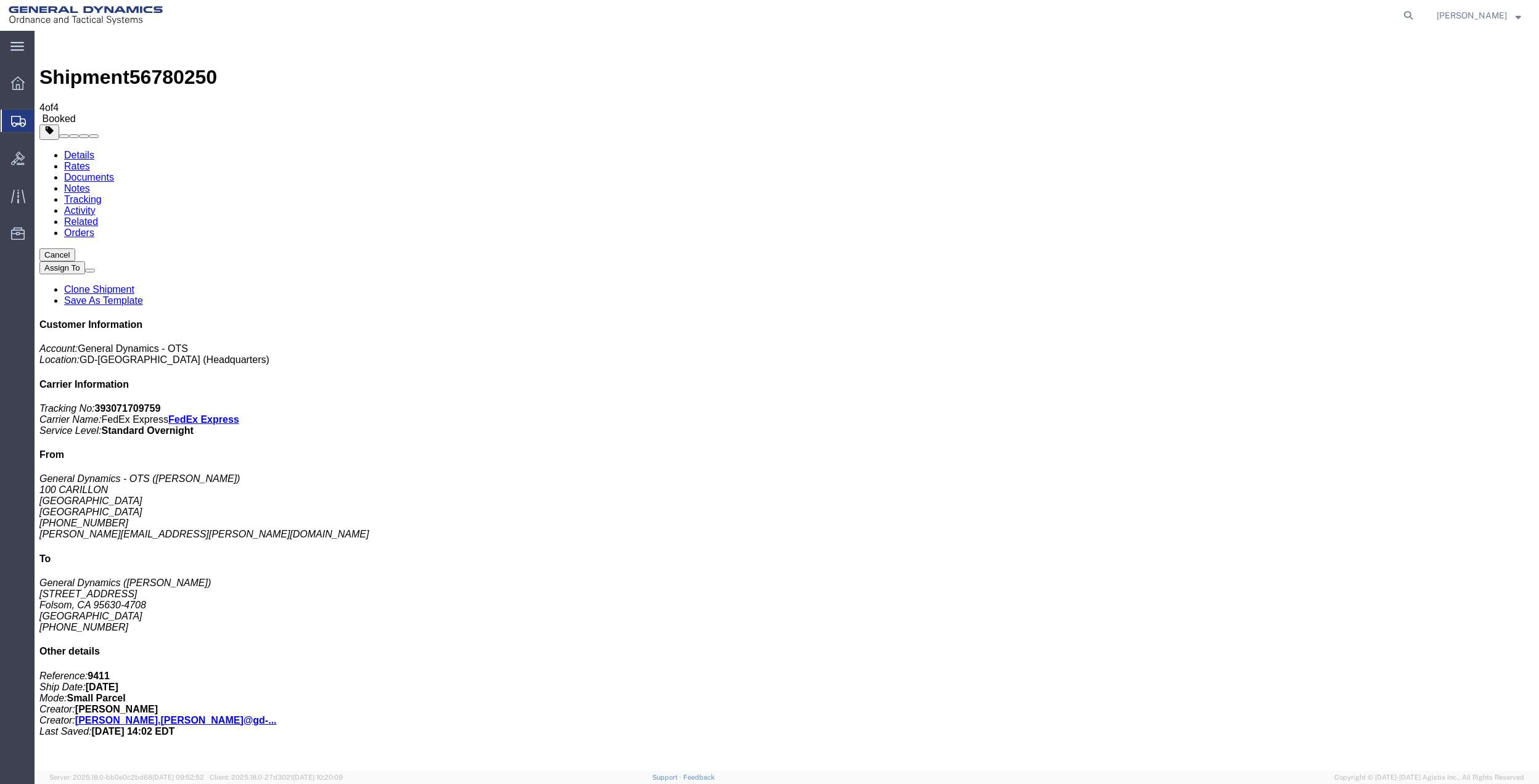
drag, startPoint x: 172, startPoint y: 247, endPoint x: 804, endPoint y: 254, distance: 632.0
